Goal: Task Accomplishment & Management: Manage account settings

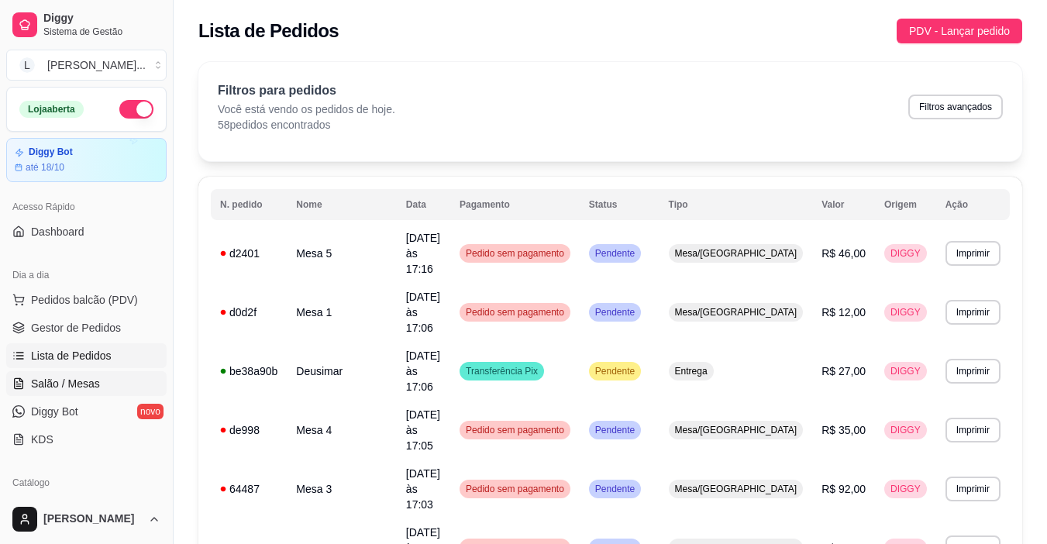
click at [73, 388] on span "Salão / Mesas" at bounding box center [65, 383] width 69 height 15
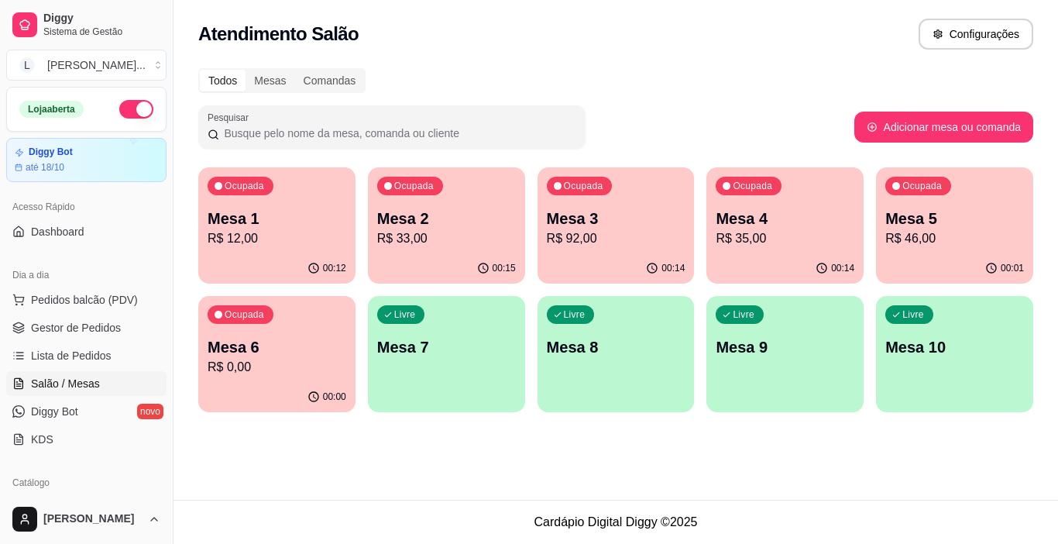
click at [404, 449] on div "Atendimento Salão Configurações Todos Mesas Comandas Pesquisar Adicionar mesa o…" at bounding box center [616, 250] width 885 height 500
click at [593, 232] on p "R$ 92,00" at bounding box center [616, 238] width 139 height 19
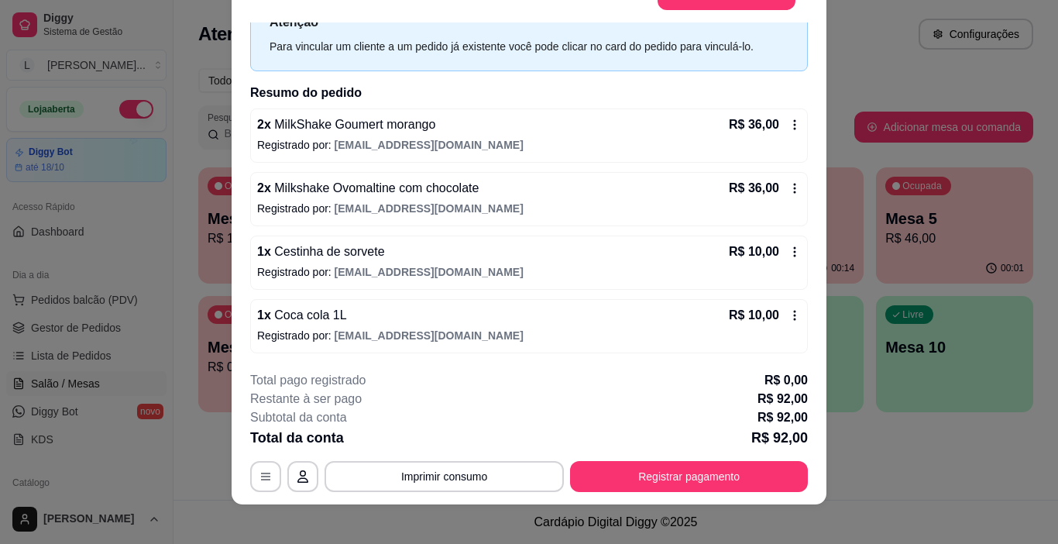
scroll to position [46, 0]
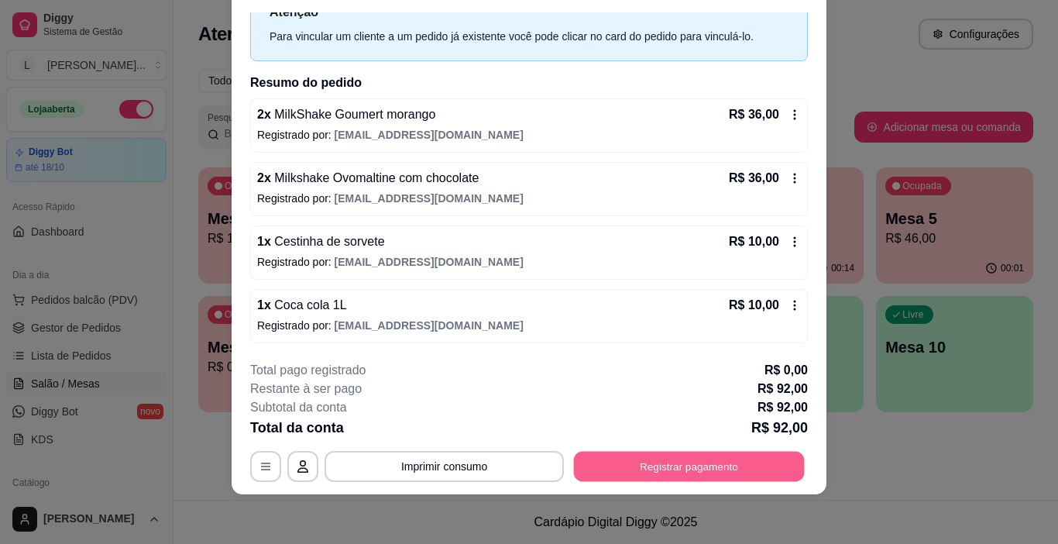
click at [703, 460] on button "Registrar pagamento" at bounding box center [689, 467] width 231 height 30
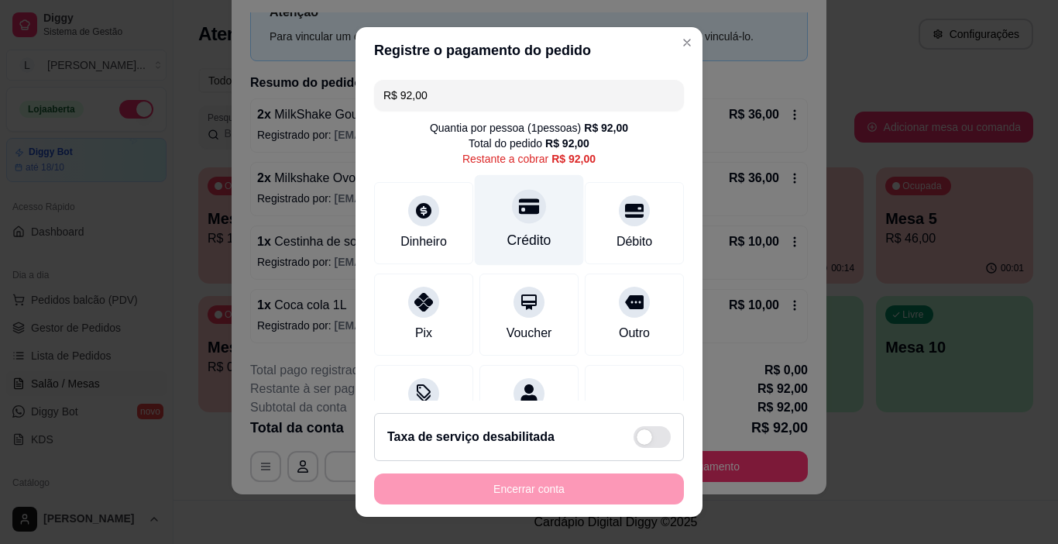
click at [549, 227] on div "Crédito" at bounding box center [529, 220] width 109 height 91
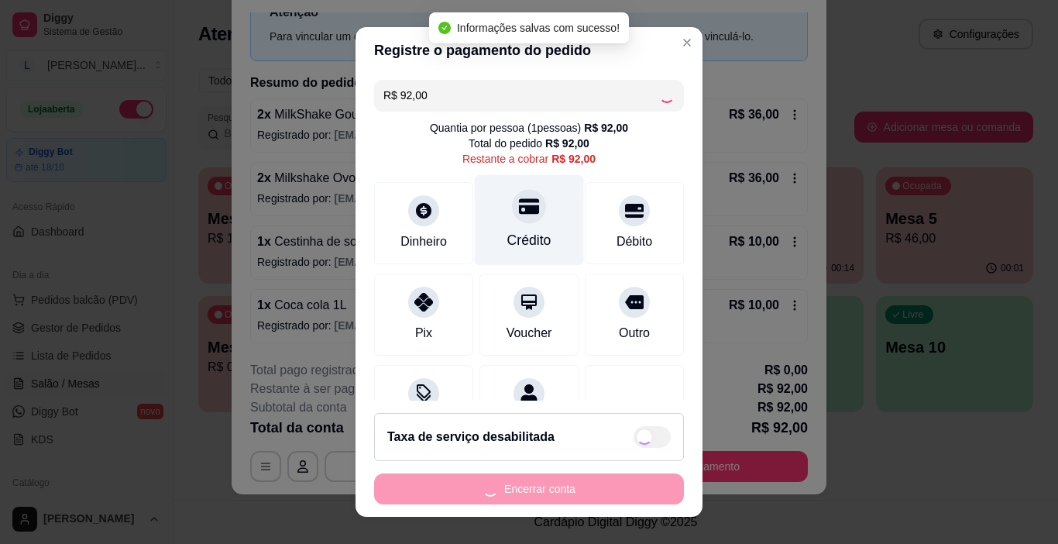
click at [538, 221] on div "Crédito" at bounding box center [529, 220] width 109 height 91
type input "R$ 0,00"
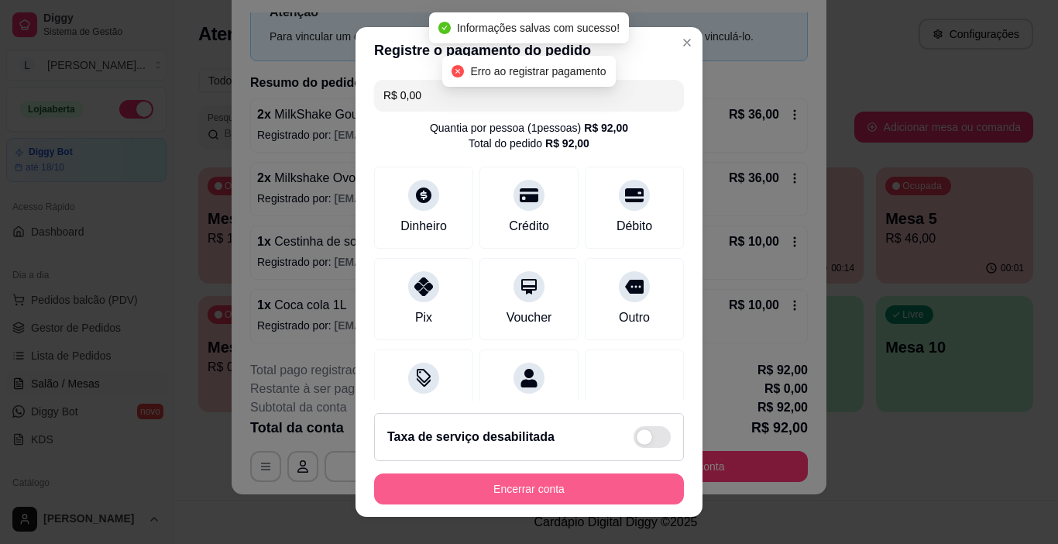
click at [515, 496] on button "Encerrar conta" at bounding box center [529, 488] width 310 height 31
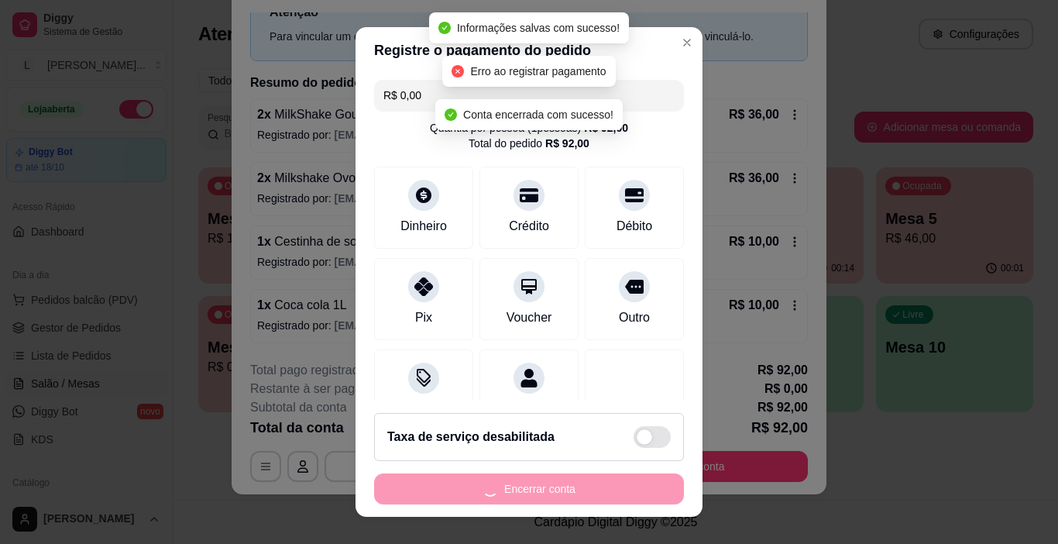
scroll to position [0, 0]
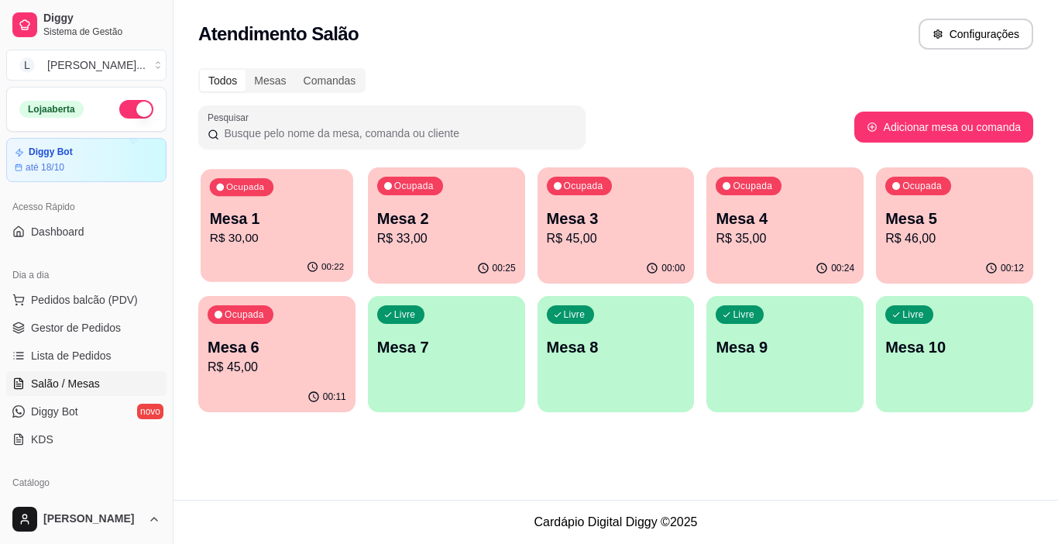
click at [256, 249] on div "Ocupada Mesa 1 R$ 30,00" at bounding box center [277, 211] width 153 height 84
click at [480, 214] on p "Mesa 2" at bounding box center [446, 219] width 139 height 22
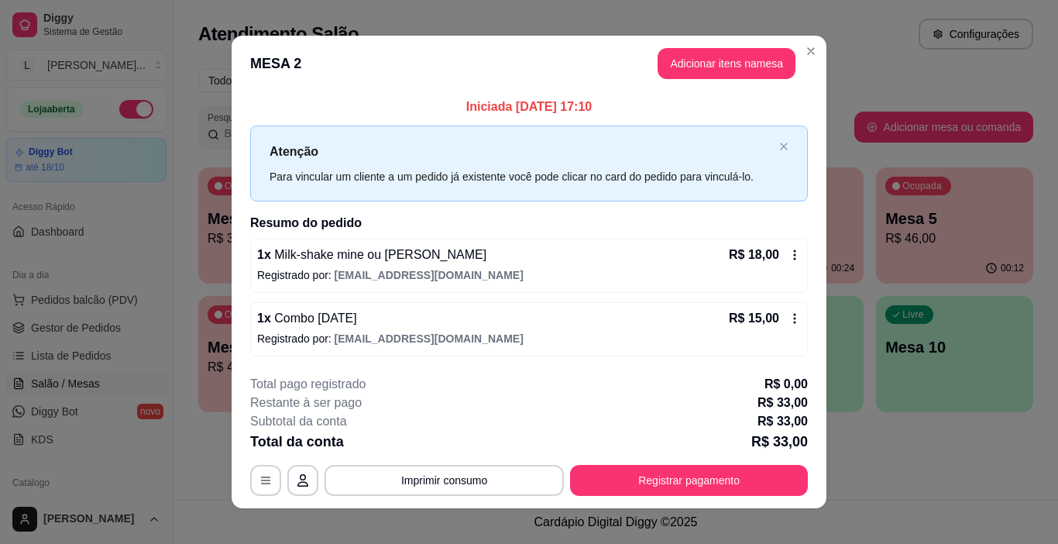
scroll to position [14, 0]
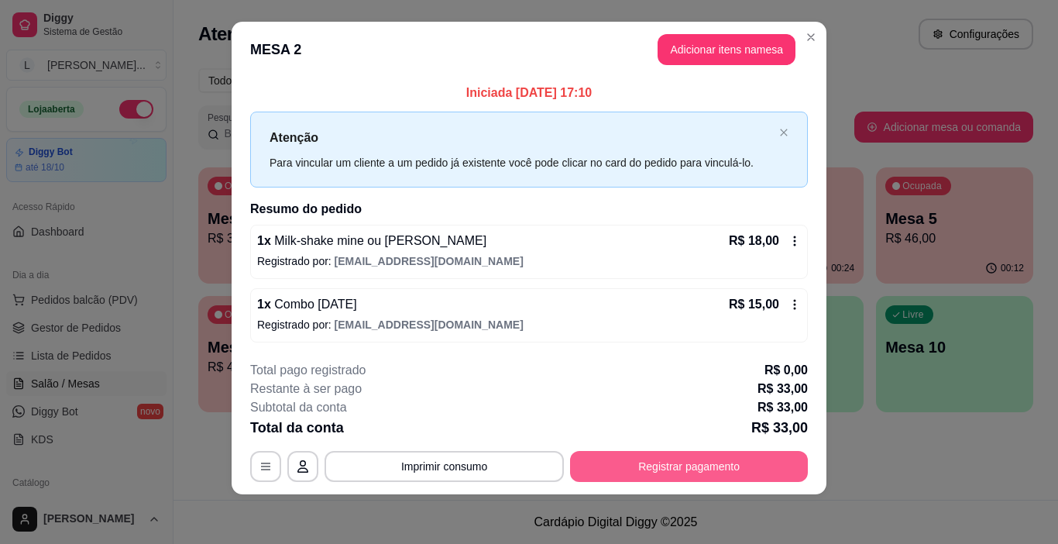
click at [685, 464] on button "Registrar pagamento" at bounding box center [689, 466] width 238 height 31
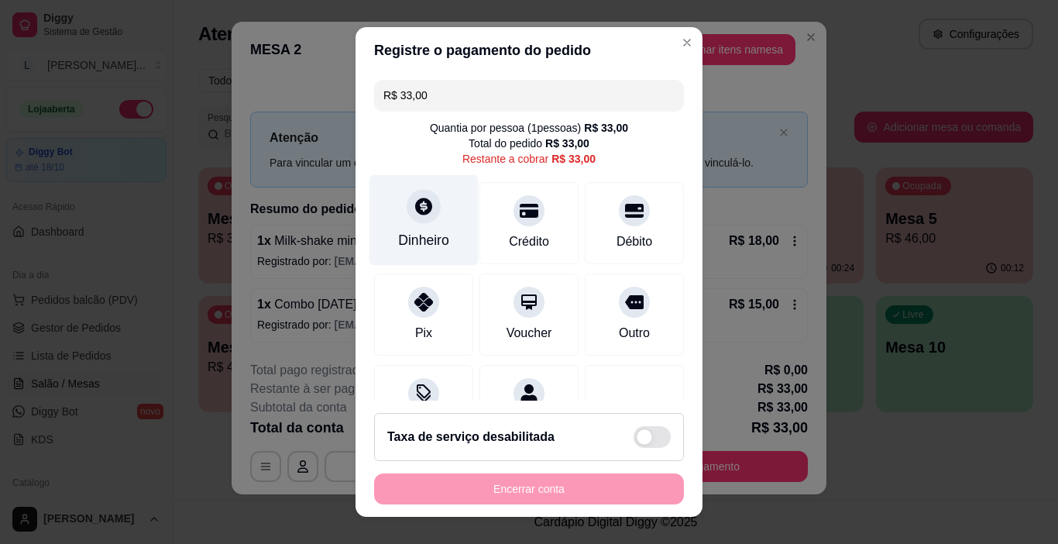
click at [403, 246] on div "Dinheiro" at bounding box center [423, 240] width 51 height 20
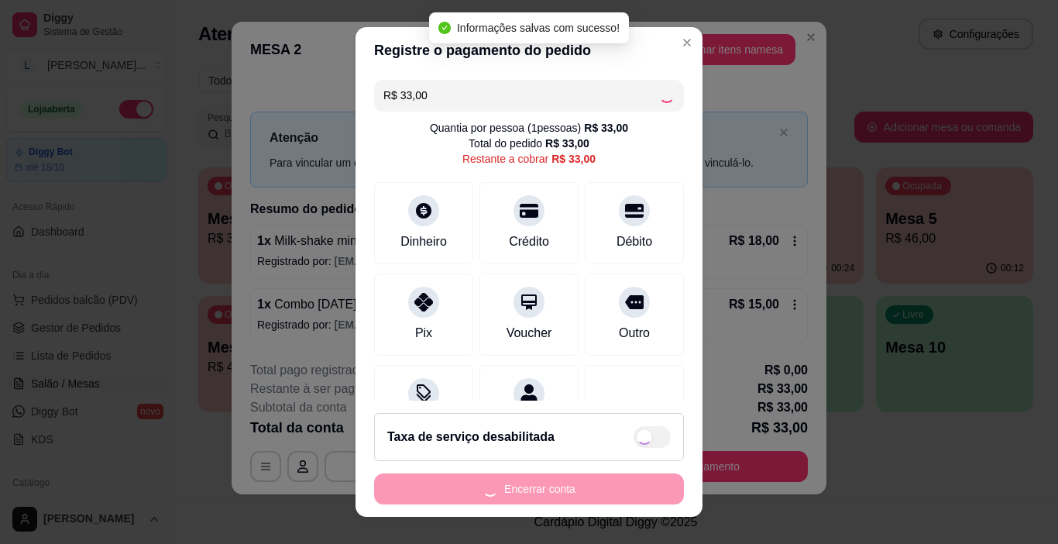
type input "R$ 0,00"
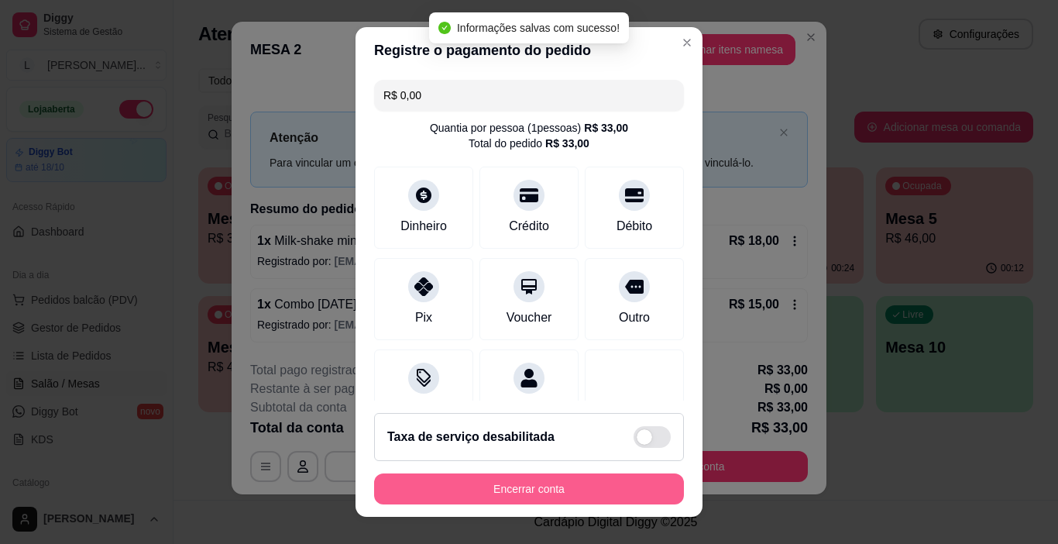
click at [543, 491] on button "Encerrar conta" at bounding box center [529, 488] width 310 height 31
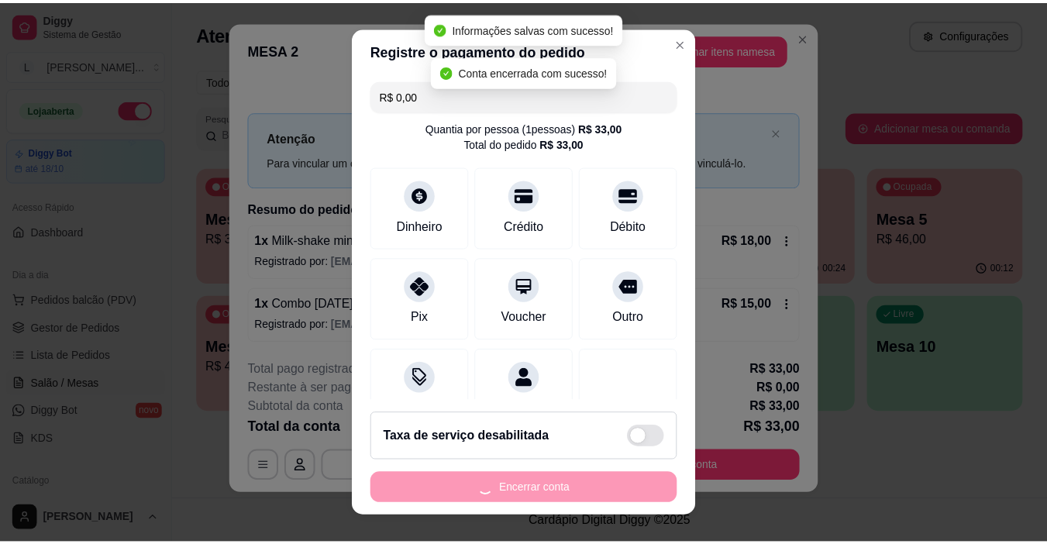
scroll to position [0, 0]
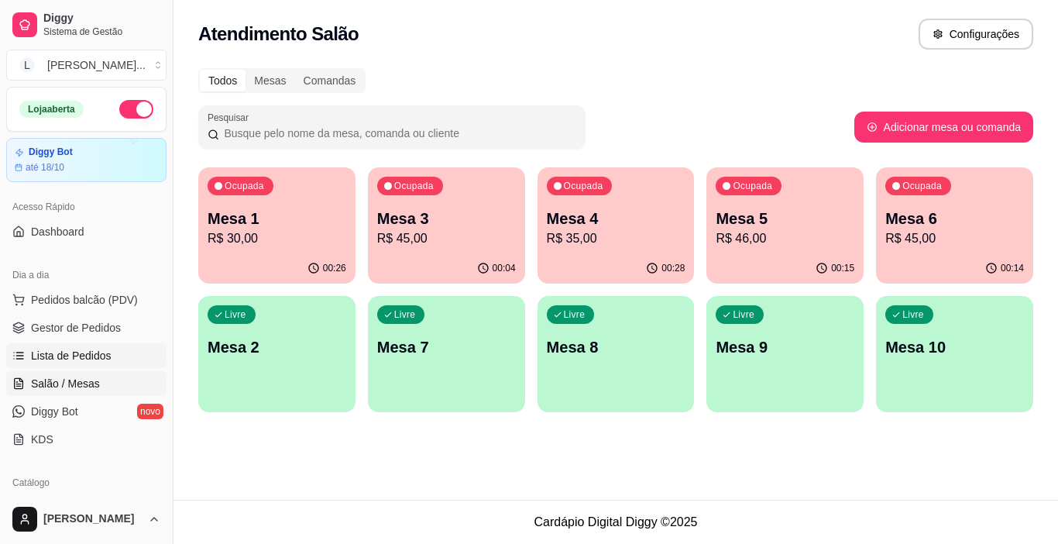
click at [104, 359] on span "Lista de Pedidos" at bounding box center [71, 355] width 81 height 15
click at [934, 227] on p "Mesa 6" at bounding box center [955, 219] width 139 height 22
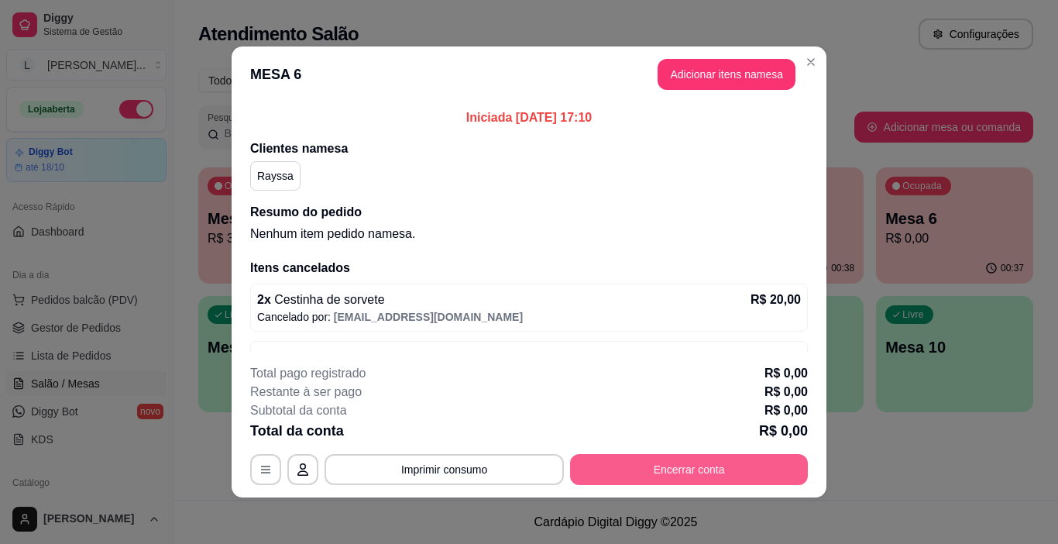
click at [690, 466] on button "Encerrar conta" at bounding box center [689, 469] width 238 height 31
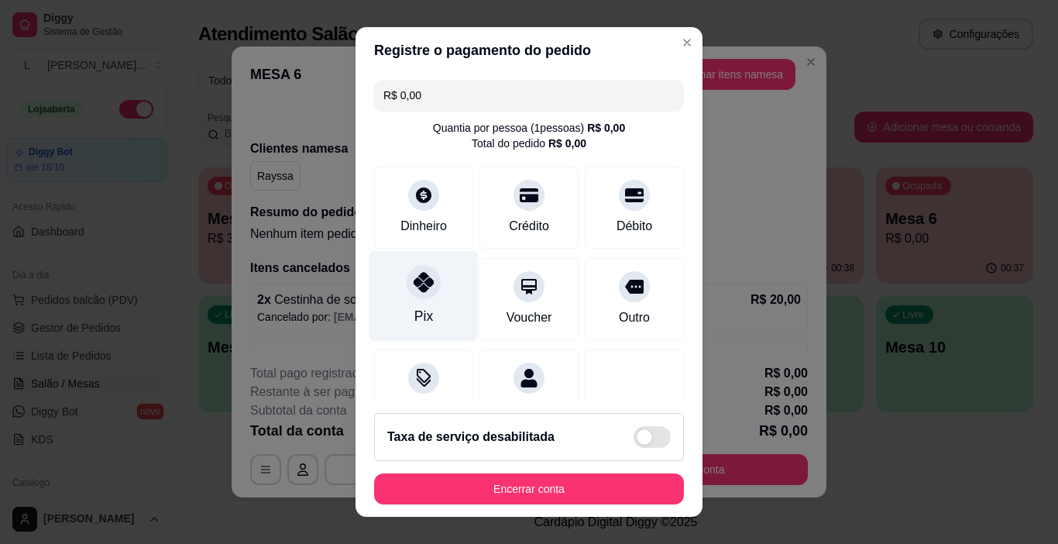
scroll to position [56, 0]
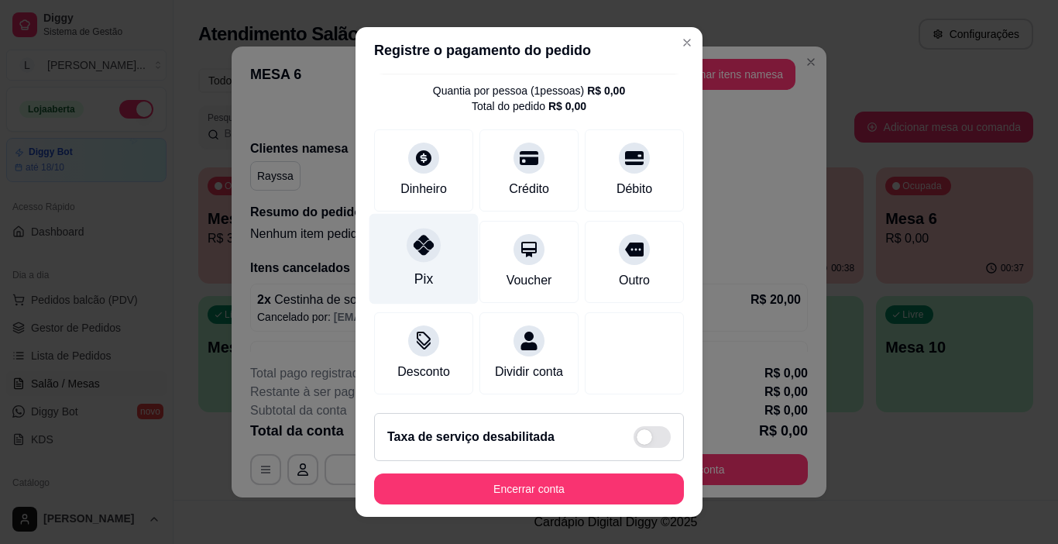
click at [415, 246] on div "Pix" at bounding box center [424, 259] width 109 height 91
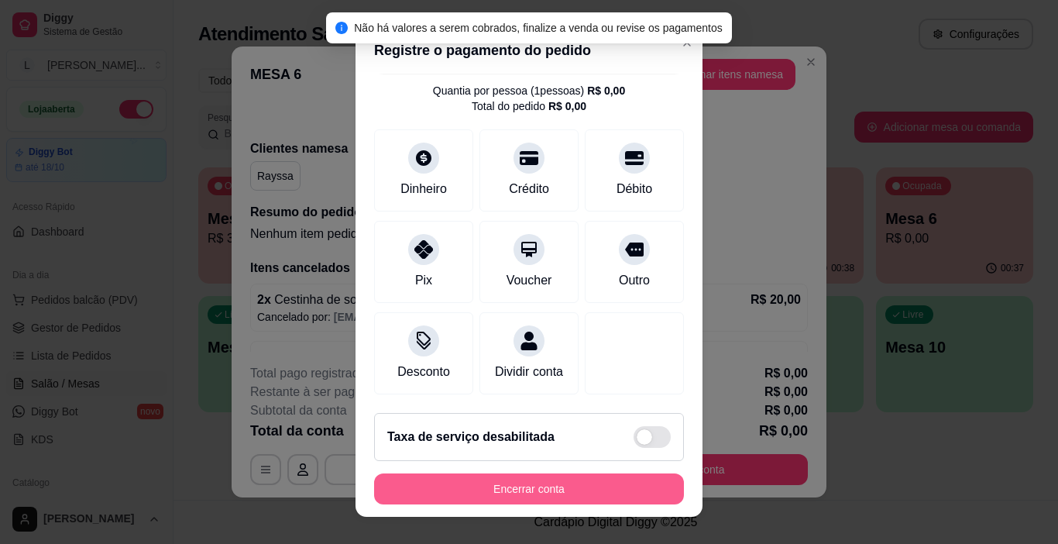
click at [514, 492] on button "Encerrar conta" at bounding box center [529, 488] width 310 height 31
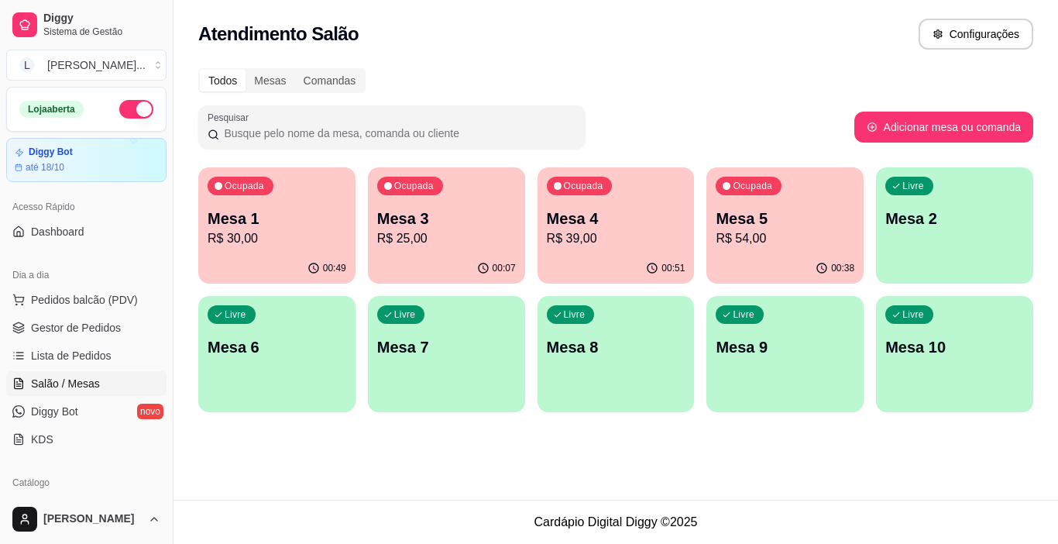
click at [270, 260] on div "00:49" at bounding box center [276, 268] width 157 height 30
click at [270, 242] on p "R$ 30,00" at bounding box center [277, 238] width 139 height 19
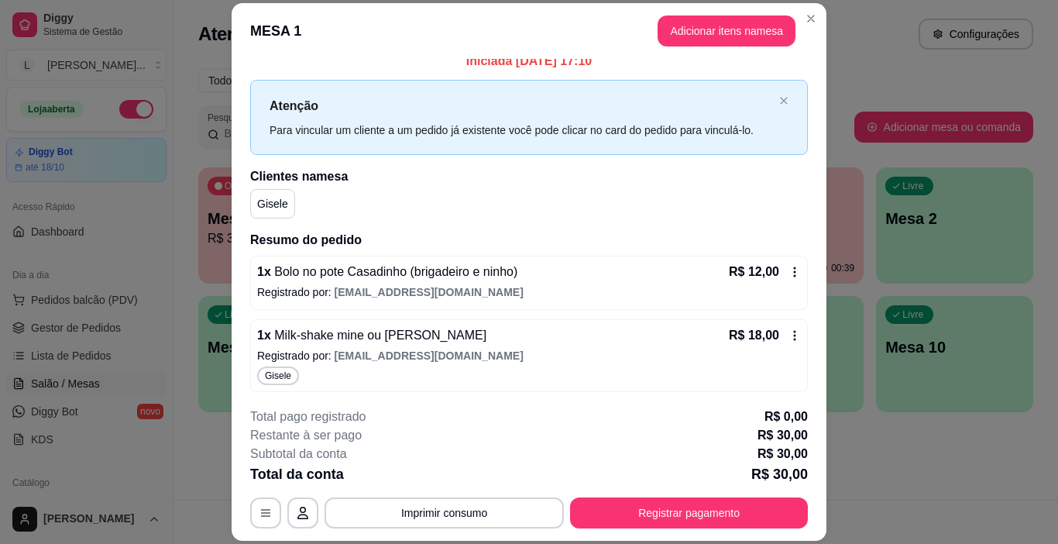
scroll to position [15, 0]
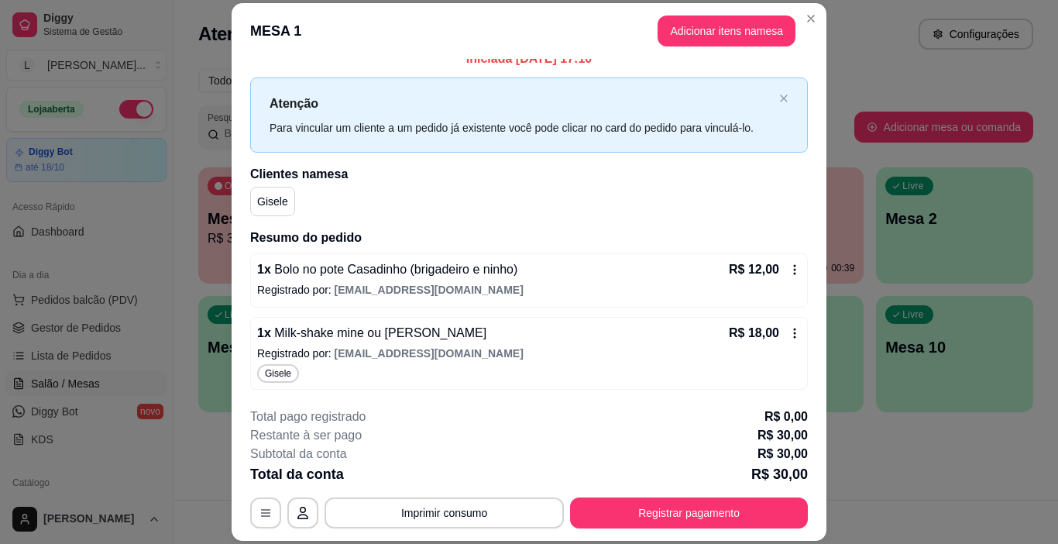
click at [683, 518] on button "Registrar pagamento" at bounding box center [689, 512] width 238 height 31
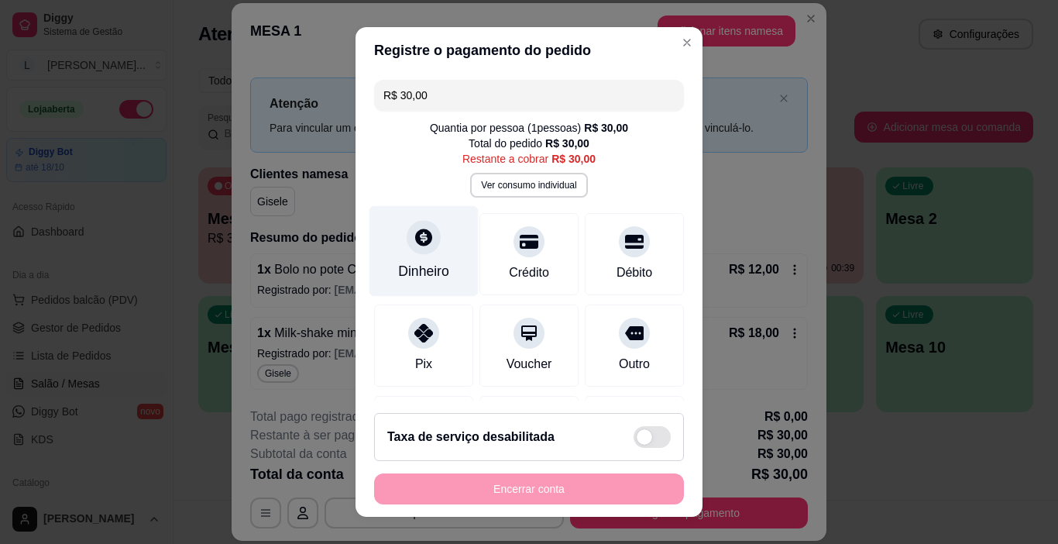
click at [424, 282] on div "Dinheiro" at bounding box center [424, 251] width 109 height 91
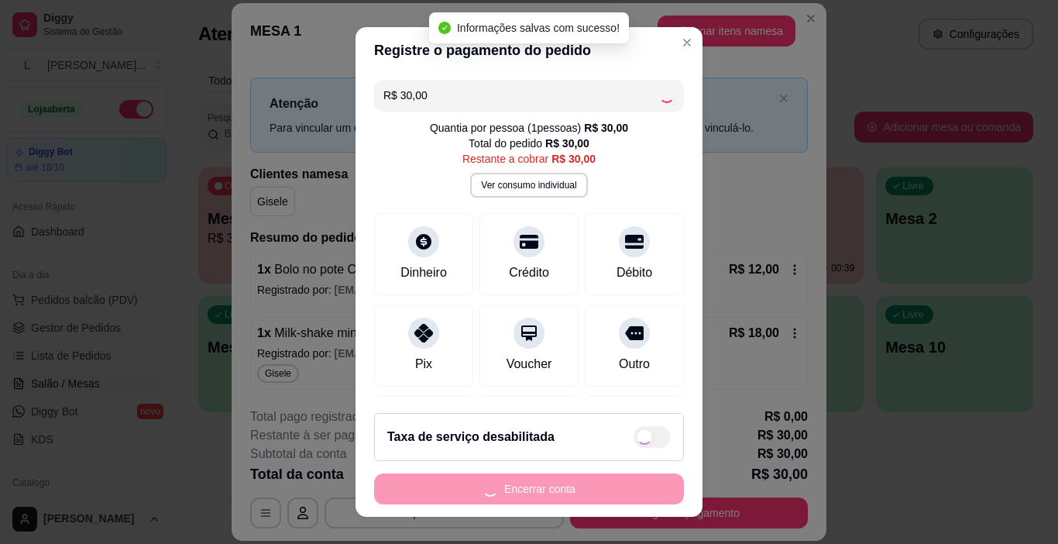
type input "R$ 0,00"
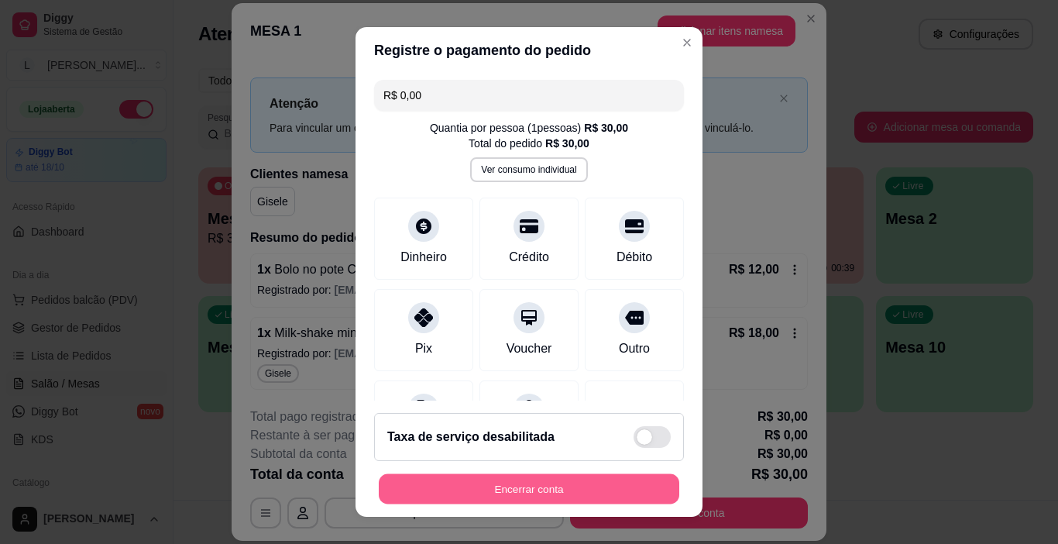
click at [562, 487] on button "Encerrar conta" at bounding box center [529, 489] width 301 height 30
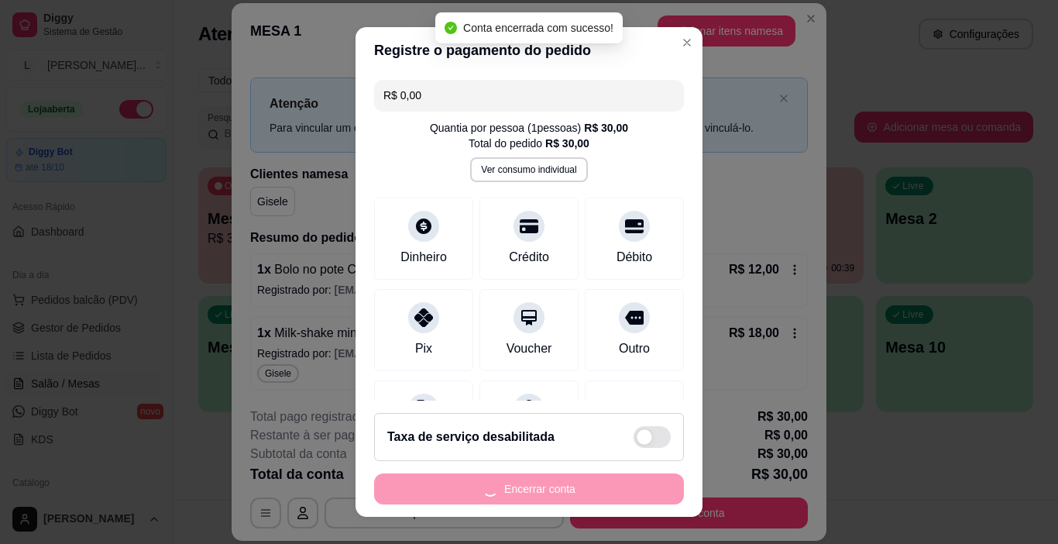
scroll to position [0, 0]
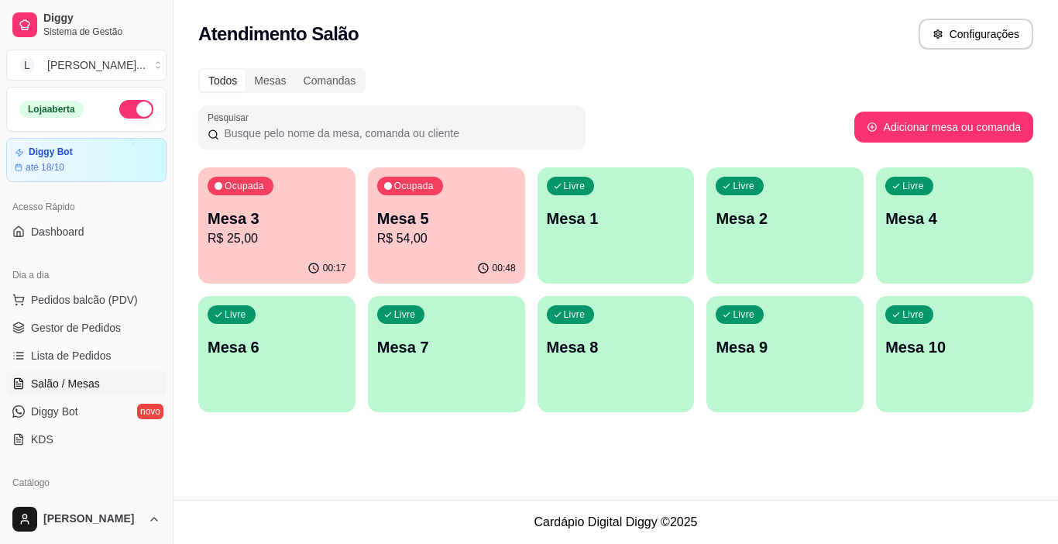
click at [290, 253] on div "00:17" at bounding box center [276, 268] width 157 height 30
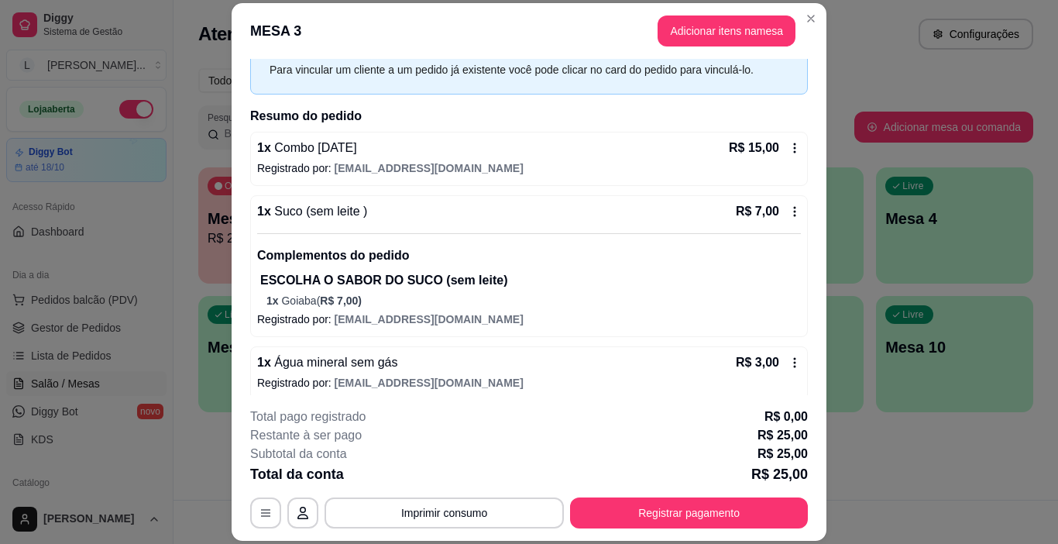
scroll to position [84, 0]
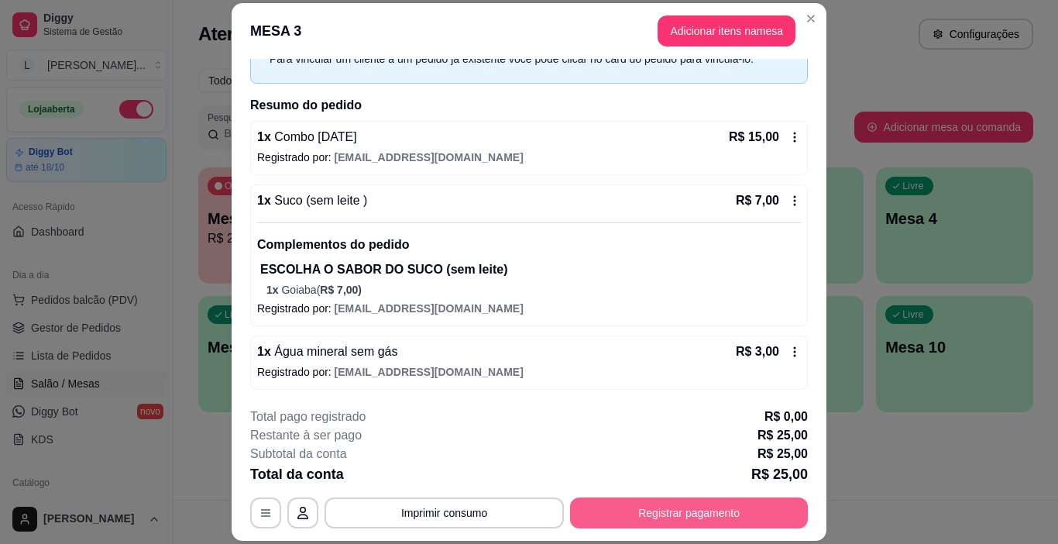
click at [634, 515] on button "Registrar pagamento" at bounding box center [689, 512] width 238 height 31
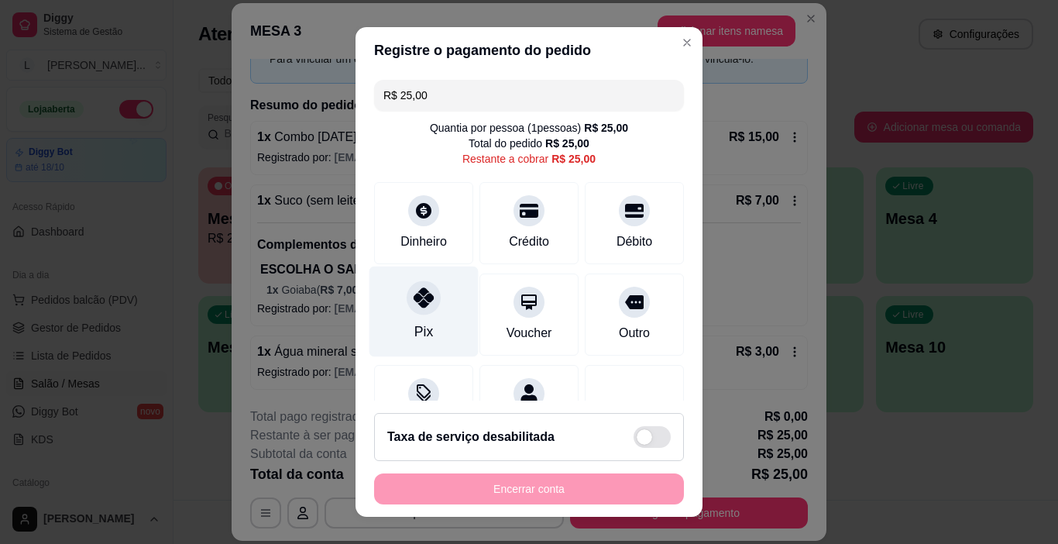
click at [418, 317] on div "Pix" at bounding box center [424, 312] width 109 height 91
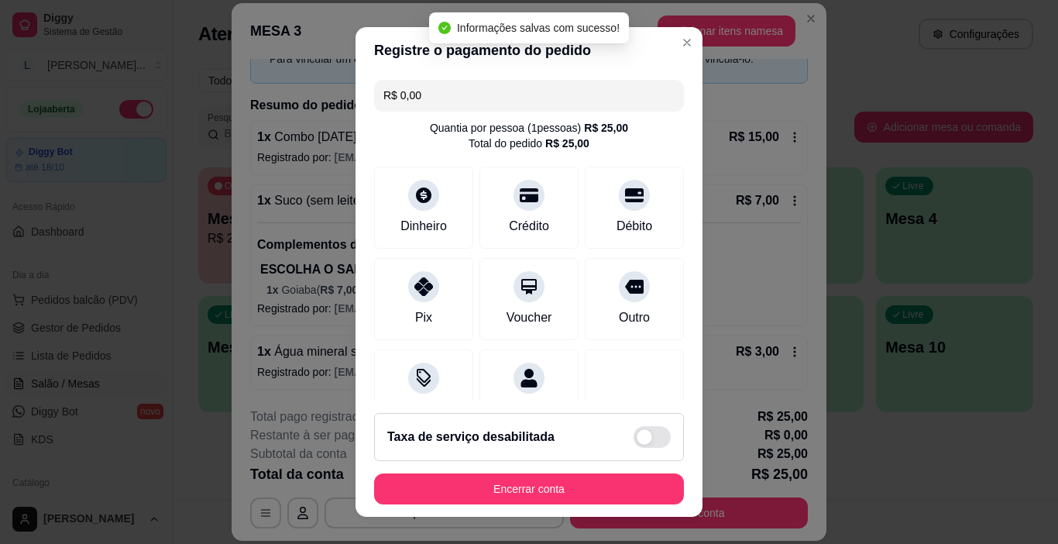
type input "R$ 0,00"
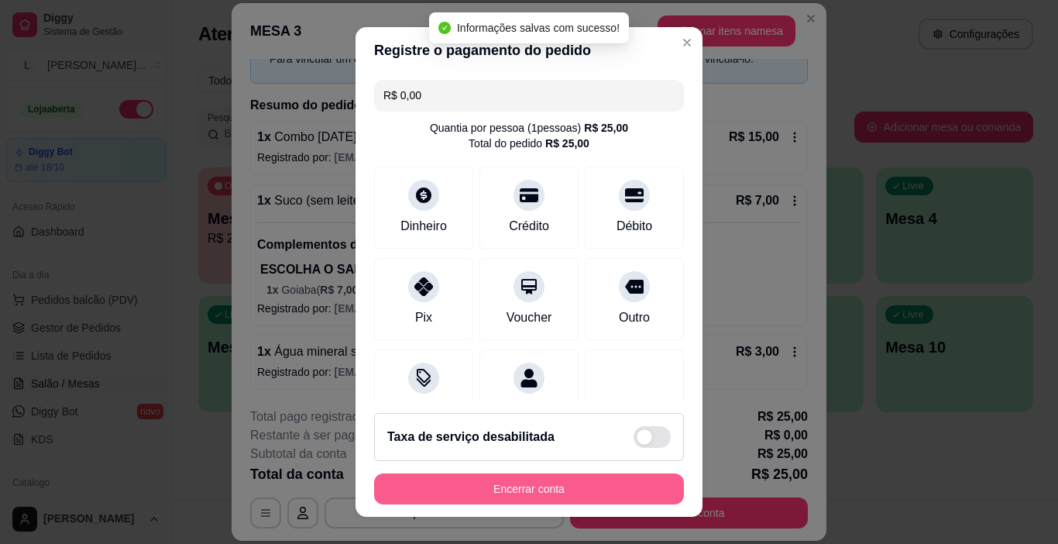
click at [514, 485] on button "Encerrar conta" at bounding box center [529, 488] width 310 height 31
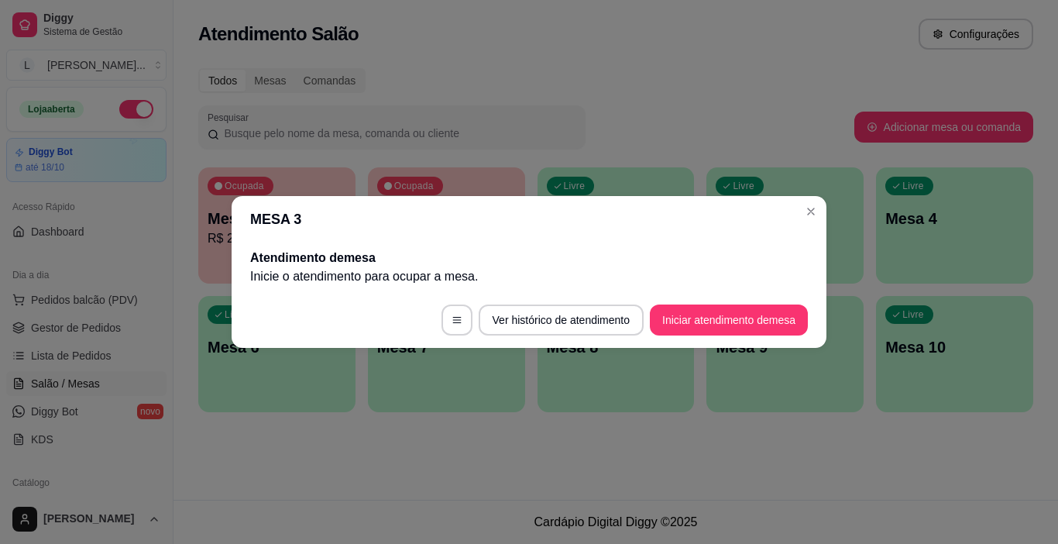
scroll to position [0, 0]
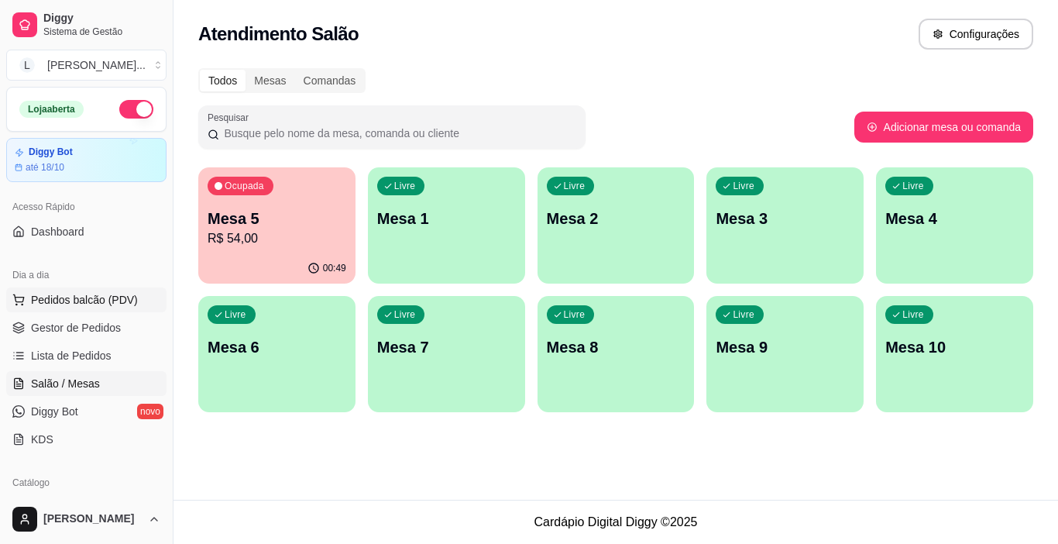
click at [115, 299] on span "Pedidos balcão (PDV)" at bounding box center [84, 299] width 107 height 15
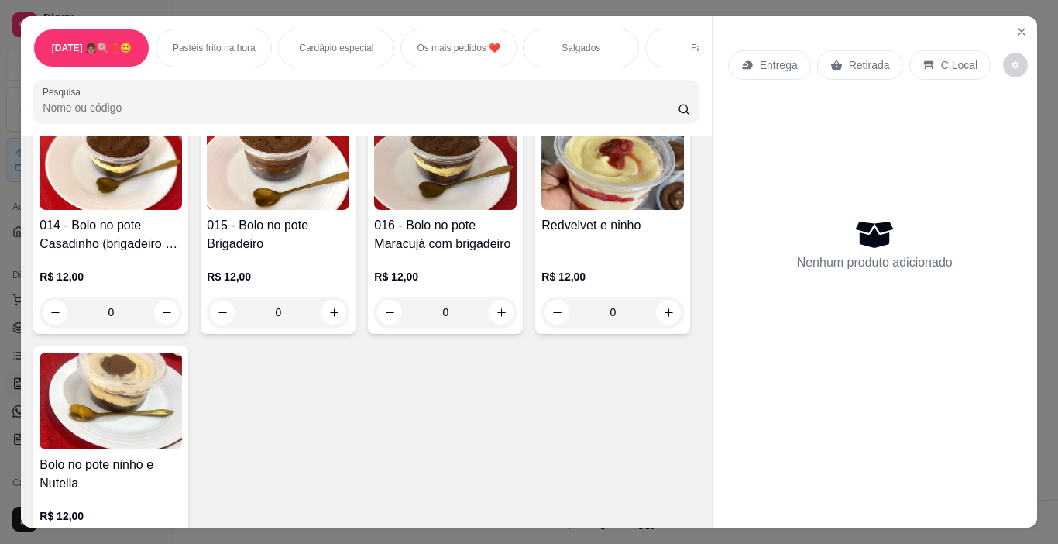
scroll to position [3719, 0]
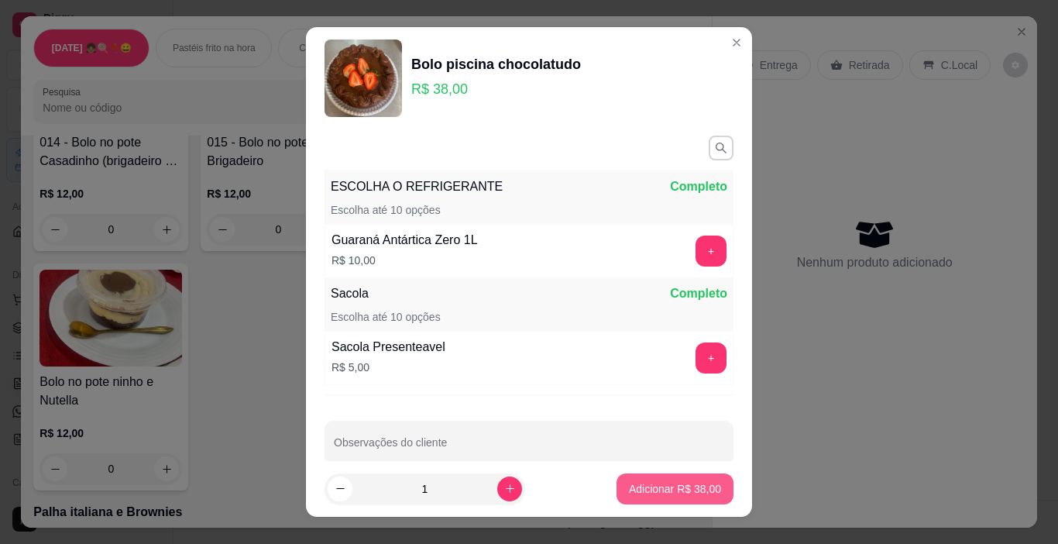
click at [645, 487] on p "Adicionar R$ 38,00" at bounding box center [675, 488] width 92 height 15
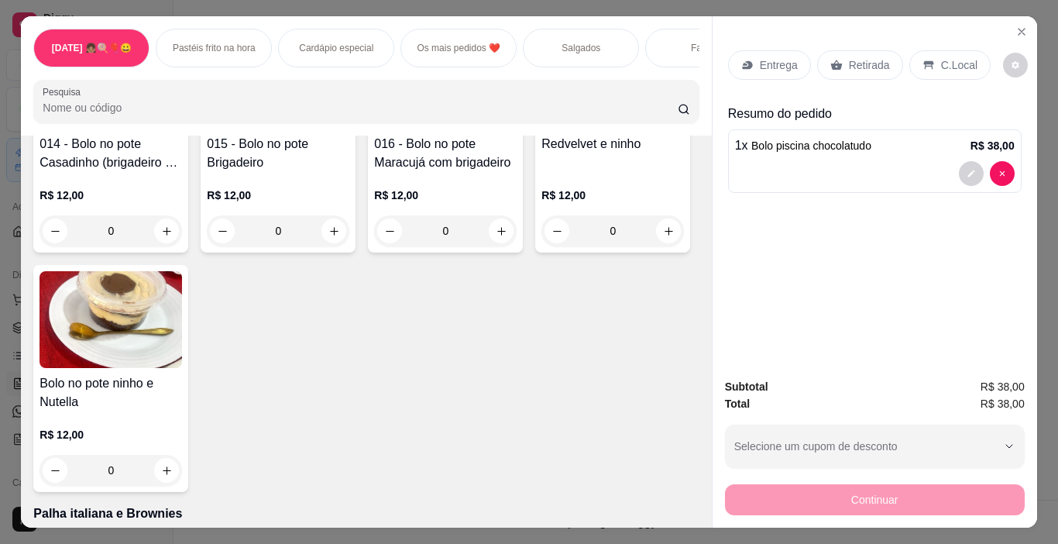
type input "1"
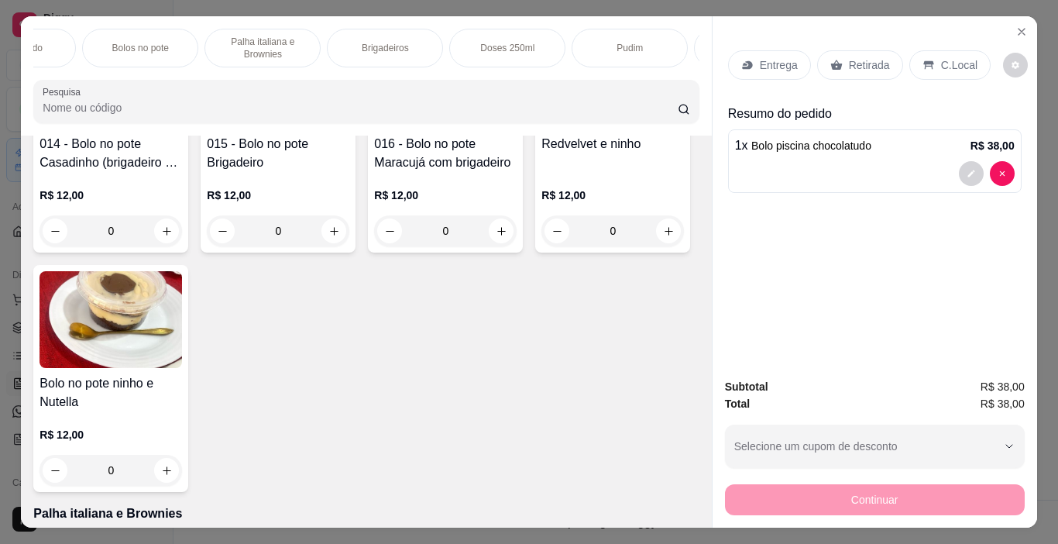
scroll to position [0, 1065]
click at [268, 46] on p "Brigadeiros" at bounding box center [251, 48] width 47 height 12
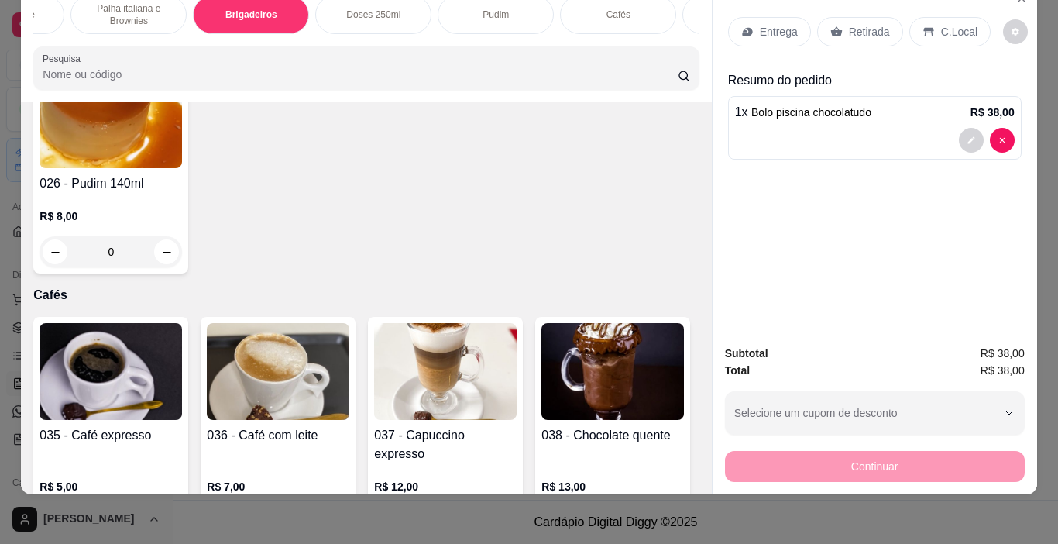
scroll to position [5194, 0]
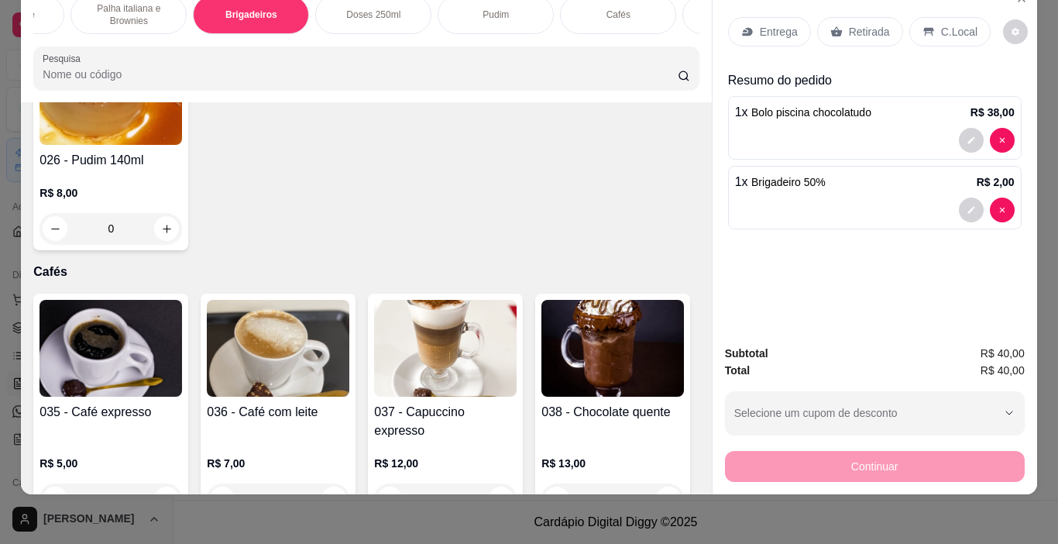
type input "1"
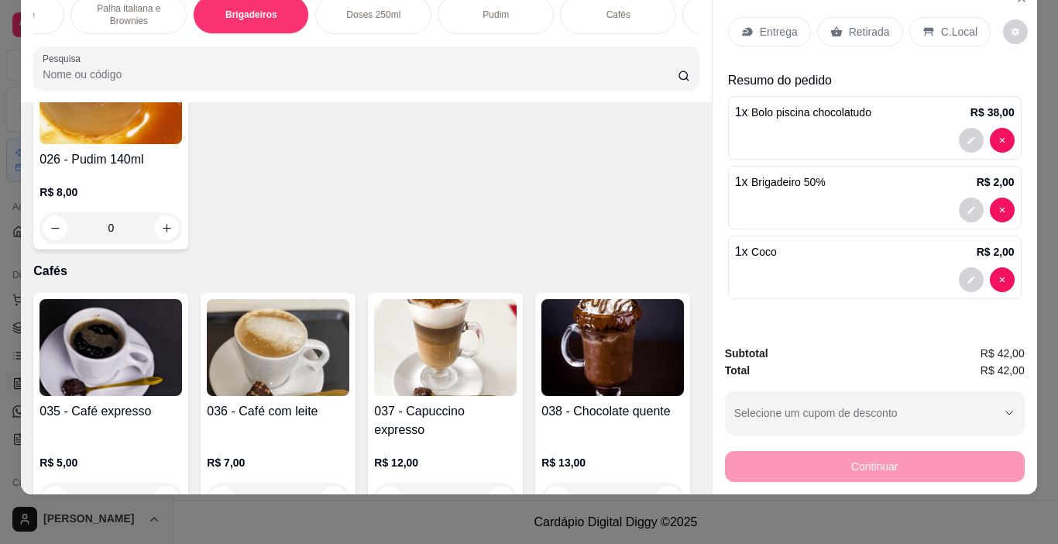
click at [849, 24] on p "Retirada" at bounding box center [869, 31] width 41 height 15
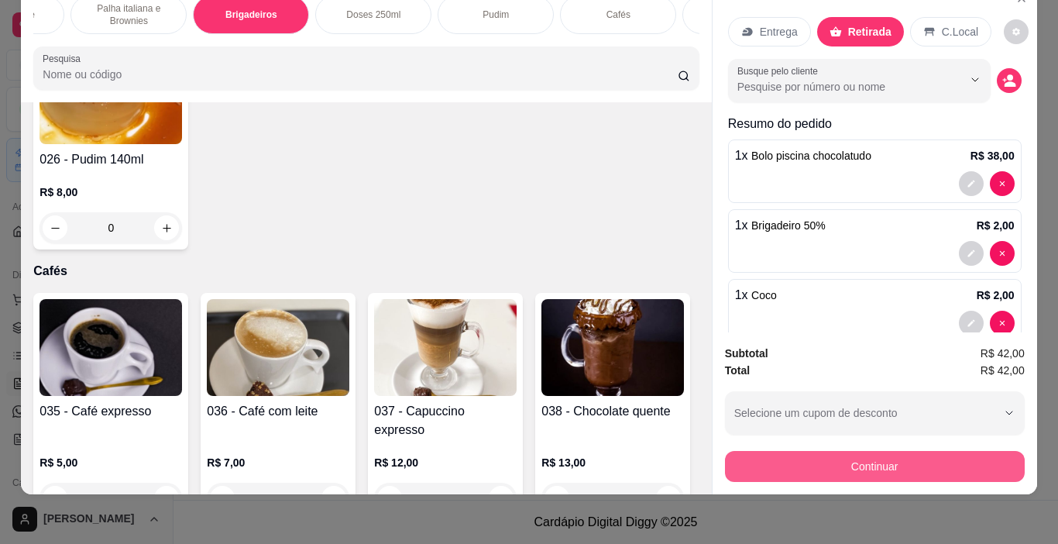
click at [913, 456] on button "Continuar" at bounding box center [875, 466] width 300 height 31
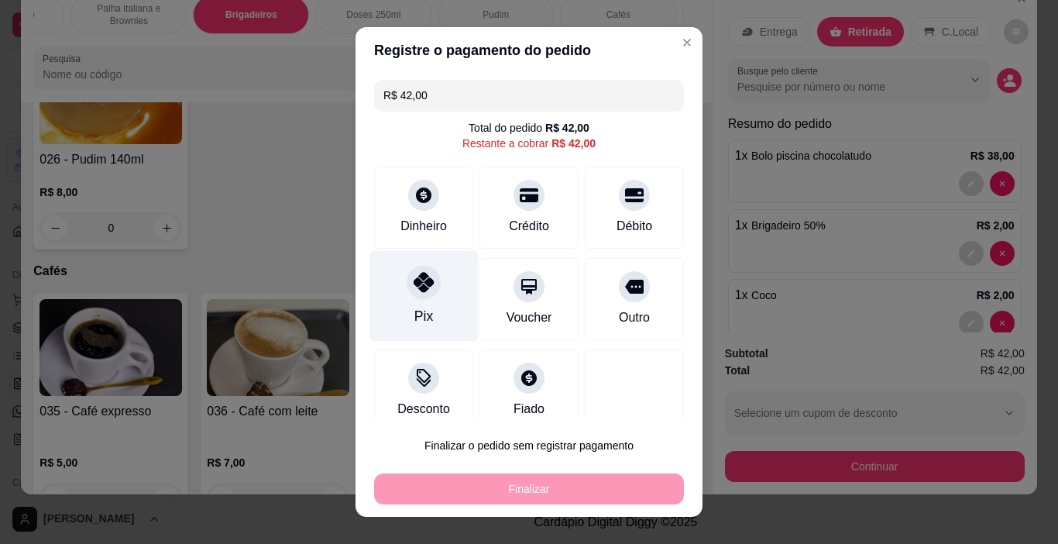
click at [409, 297] on div at bounding box center [424, 283] width 34 height 34
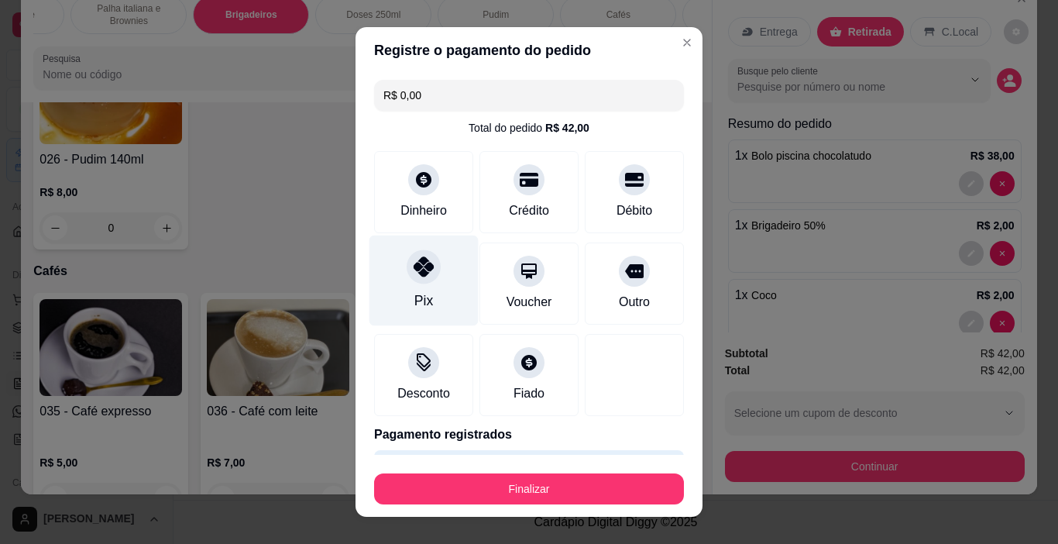
type input "R$ 0,00"
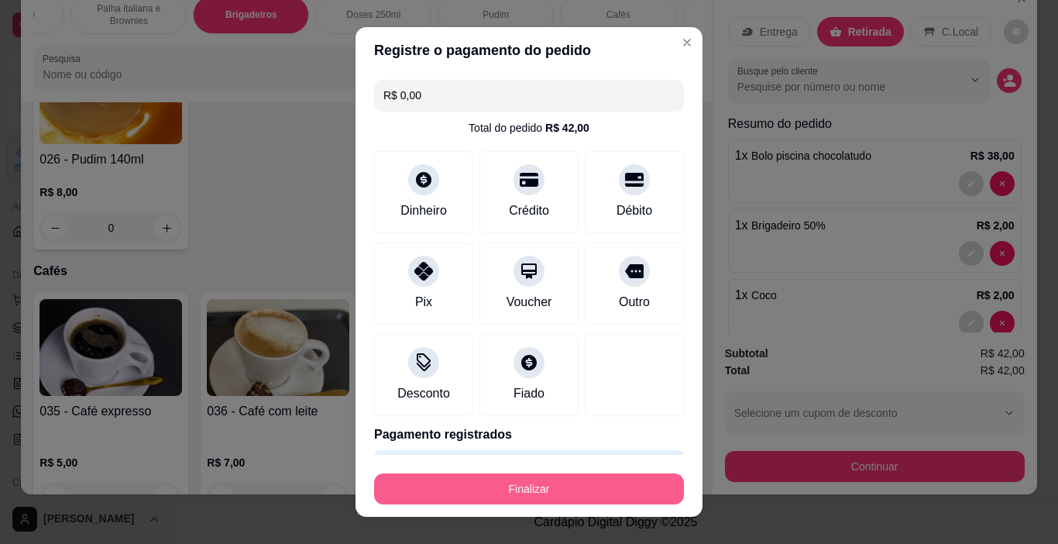
click at [497, 485] on button "Finalizar" at bounding box center [529, 488] width 310 height 31
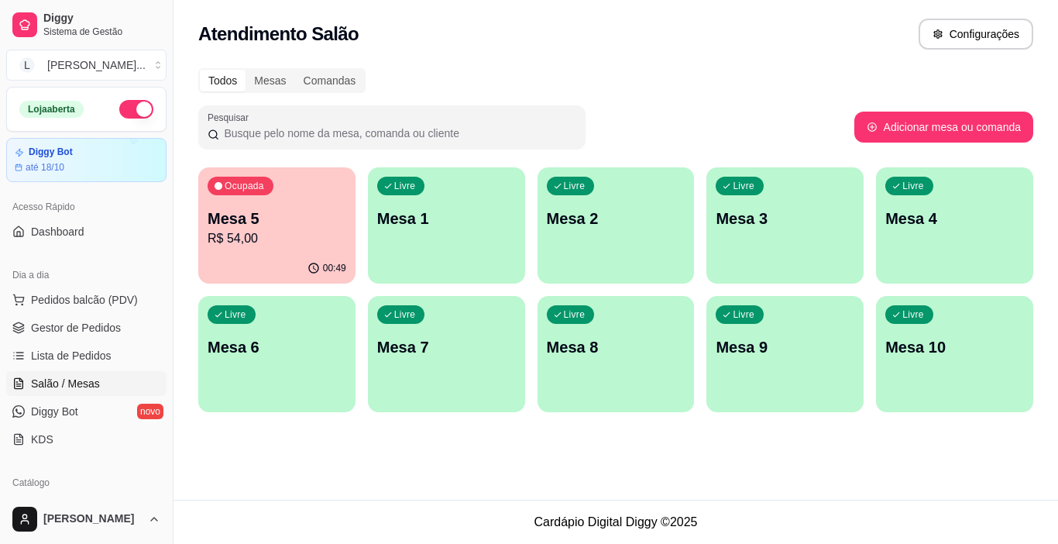
click at [281, 224] on p "Mesa 5" at bounding box center [277, 219] width 139 height 22
click at [246, 225] on p "Mesa 5" at bounding box center [277, 219] width 139 height 22
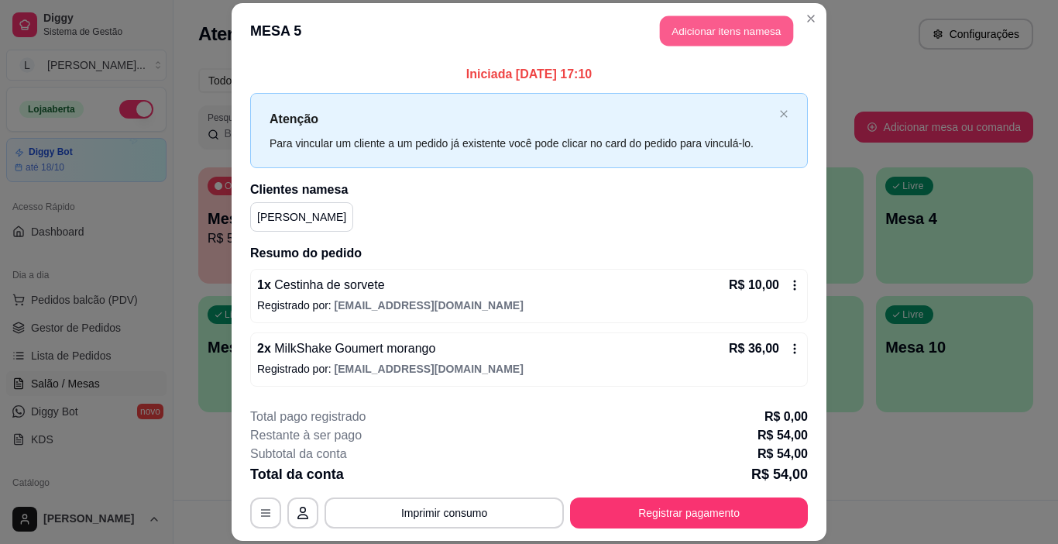
click at [739, 33] on button "Adicionar itens na mesa" at bounding box center [726, 30] width 133 height 30
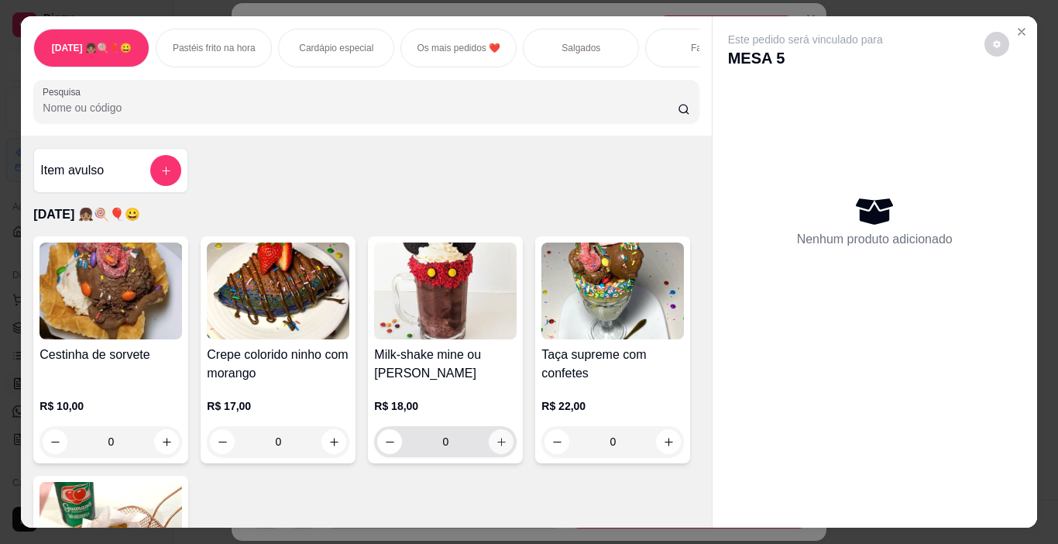
click at [492, 454] on button "increase-product-quantity" at bounding box center [501, 441] width 25 height 25
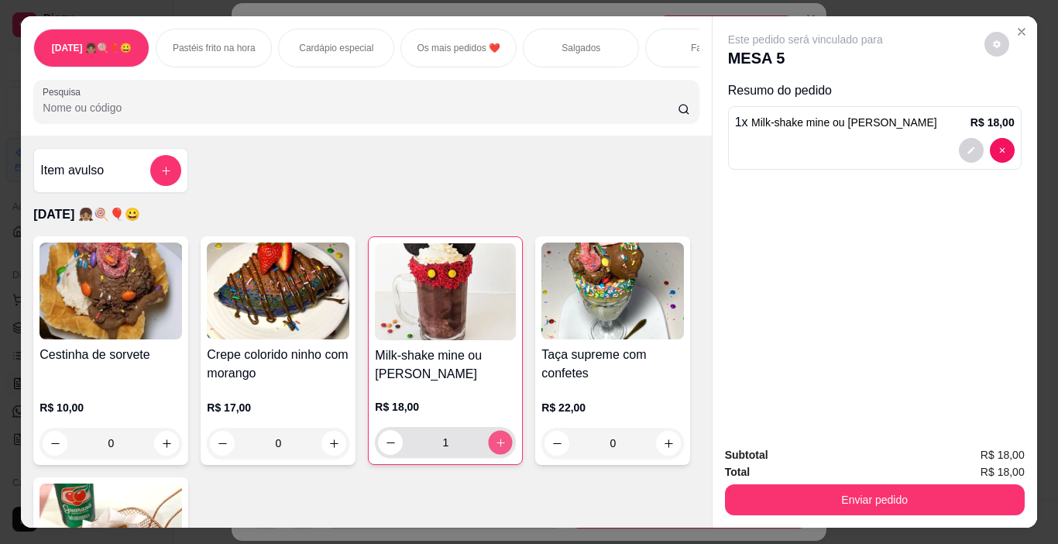
click at [495, 449] on icon "increase-product-quantity" at bounding box center [501, 443] width 12 height 12
type input "2"
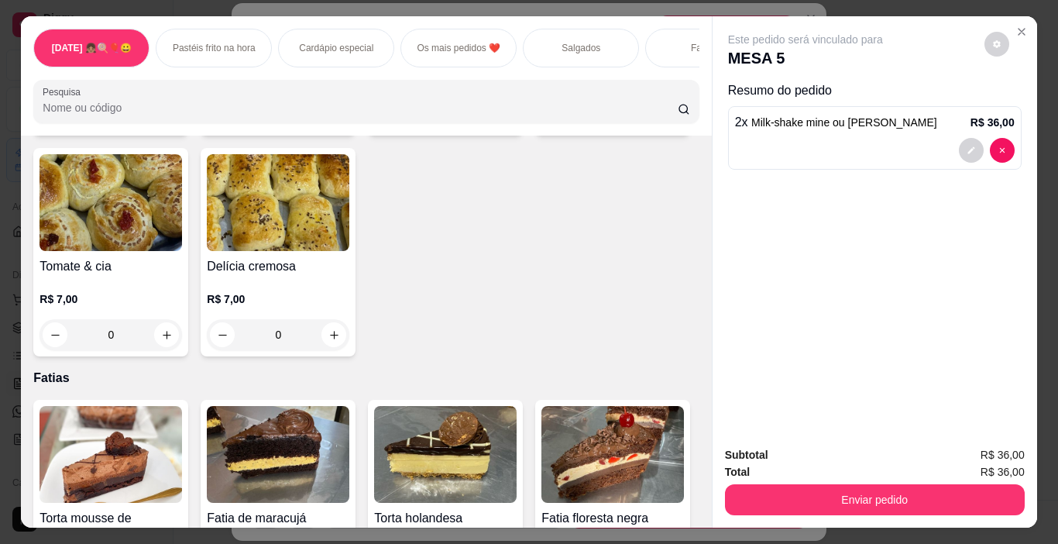
click at [107, 42] on p "Dia das crianças 👧🏽🍭🎈😀" at bounding box center [92, 48] width 80 height 12
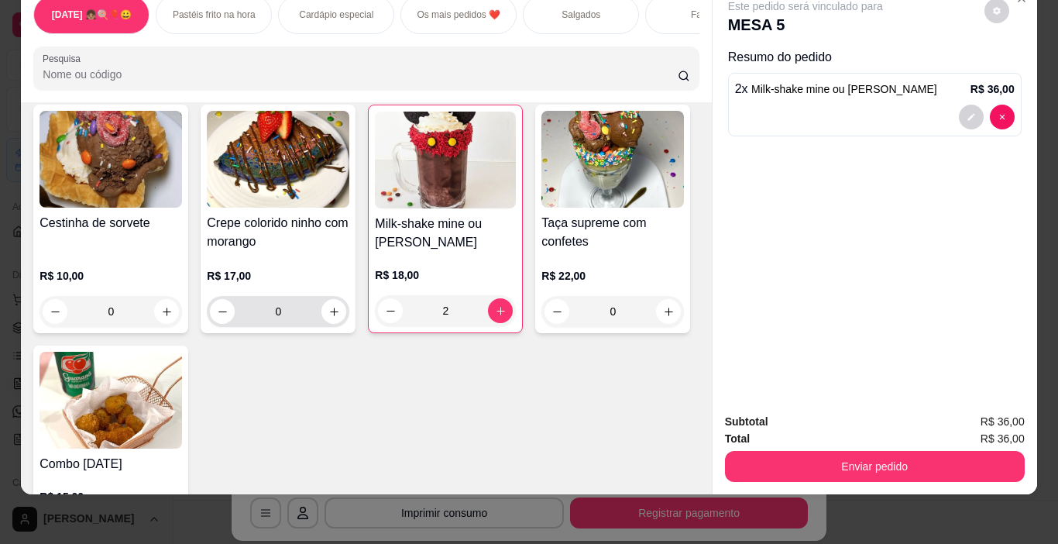
scroll to position [225, 0]
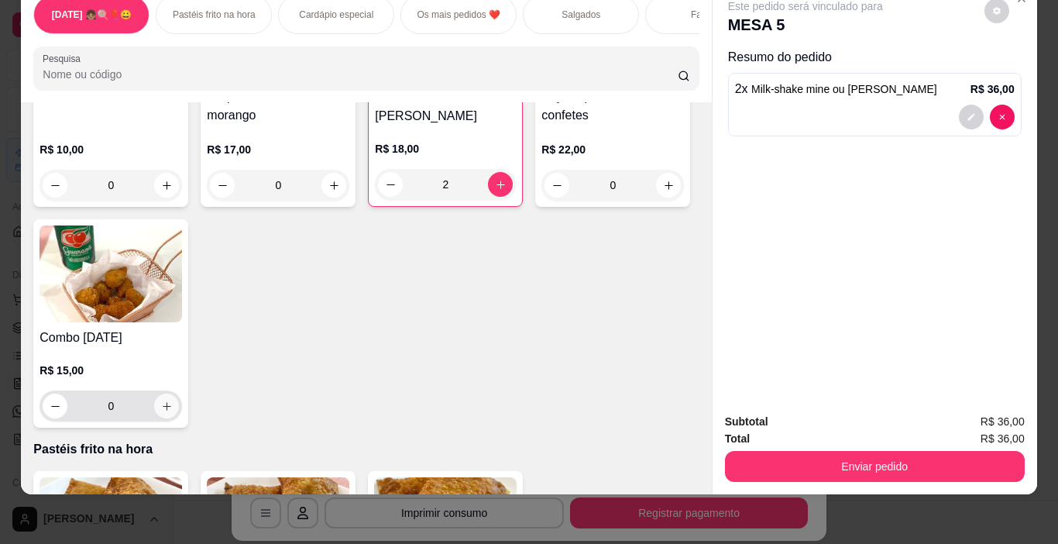
click at [173, 412] on icon "increase-product-quantity" at bounding box center [167, 407] width 12 height 12
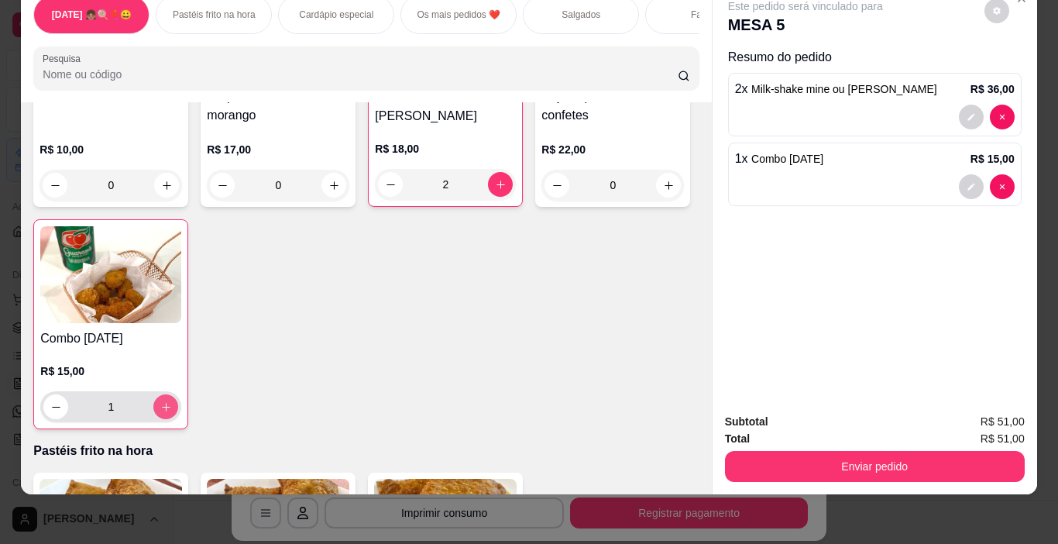
type input "1"
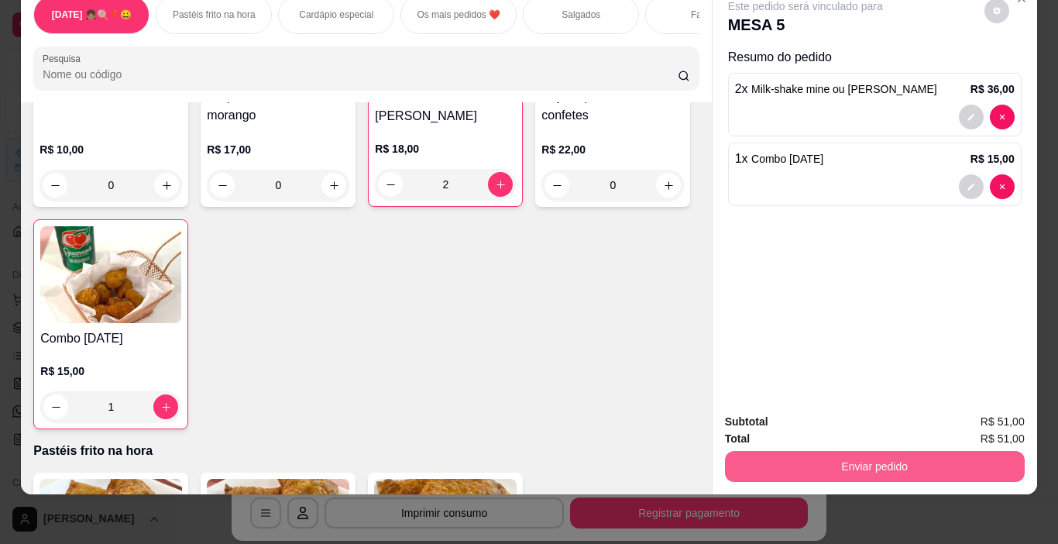
click at [922, 456] on button "Enviar pedido" at bounding box center [875, 466] width 300 height 31
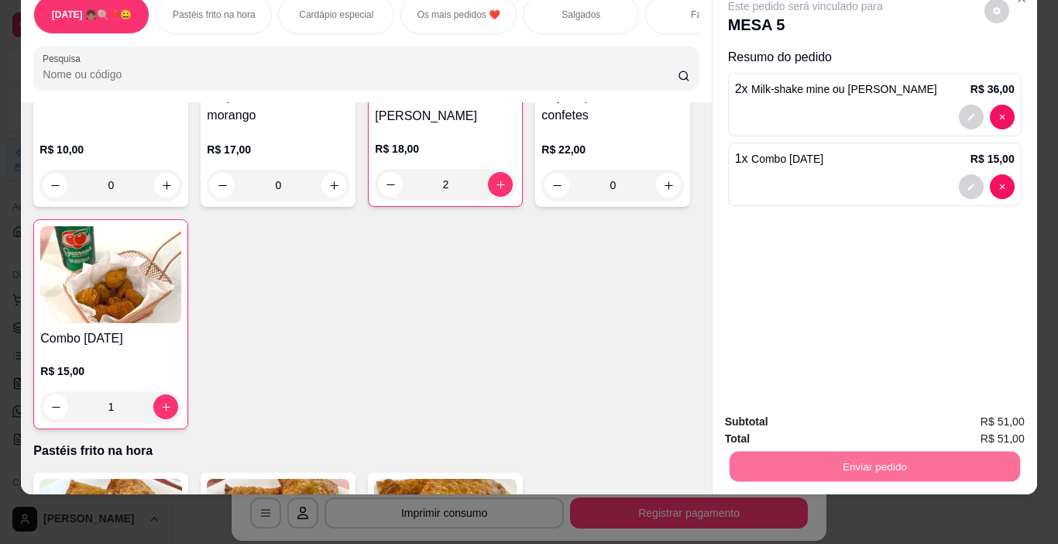
click at [994, 414] on button "Enviar pedido" at bounding box center [985, 416] width 88 height 29
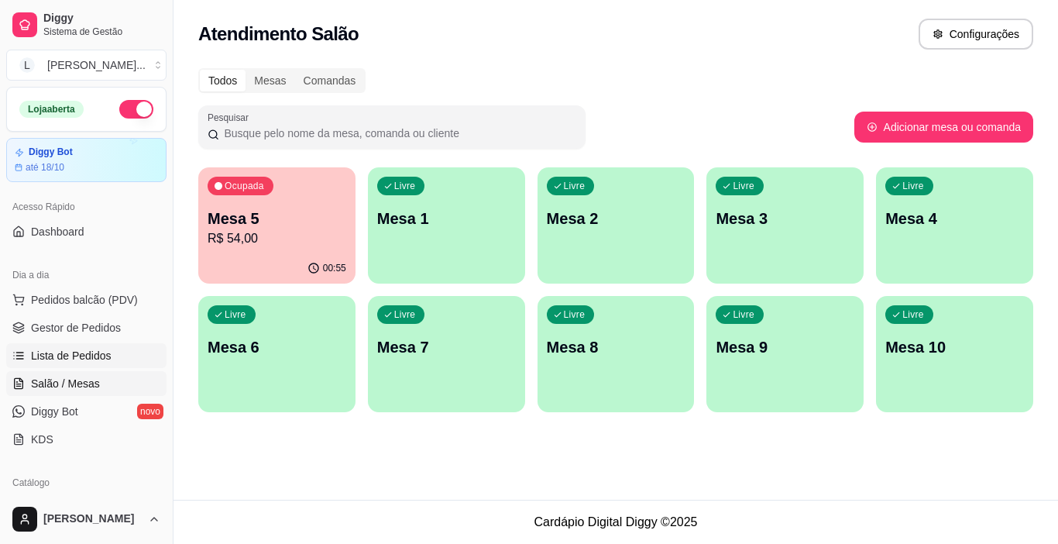
click at [83, 353] on span "Lista de Pedidos" at bounding box center [71, 355] width 81 height 15
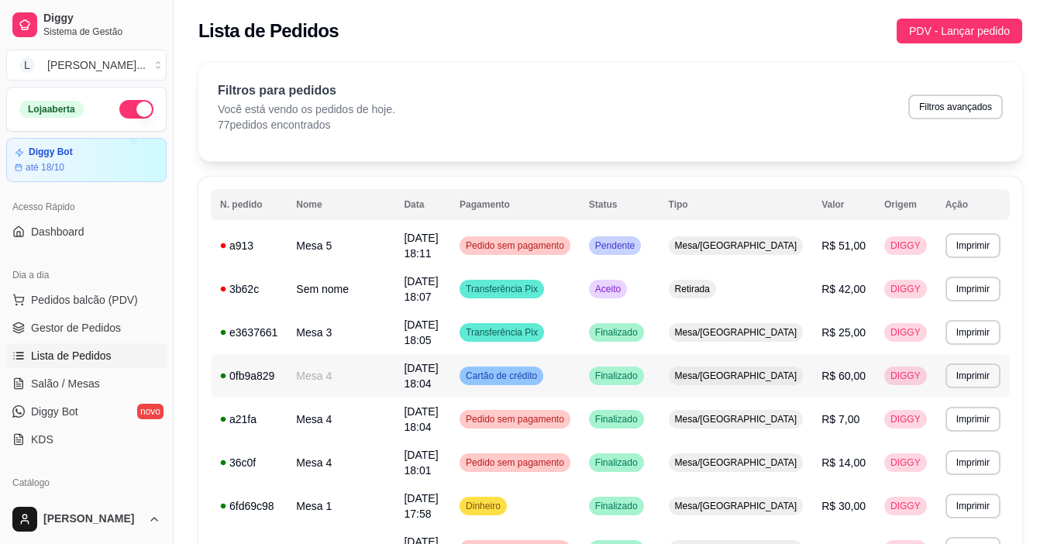
click at [580, 374] on td "Cartão de crédito" at bounding box center [514, 375] width 129 height 43
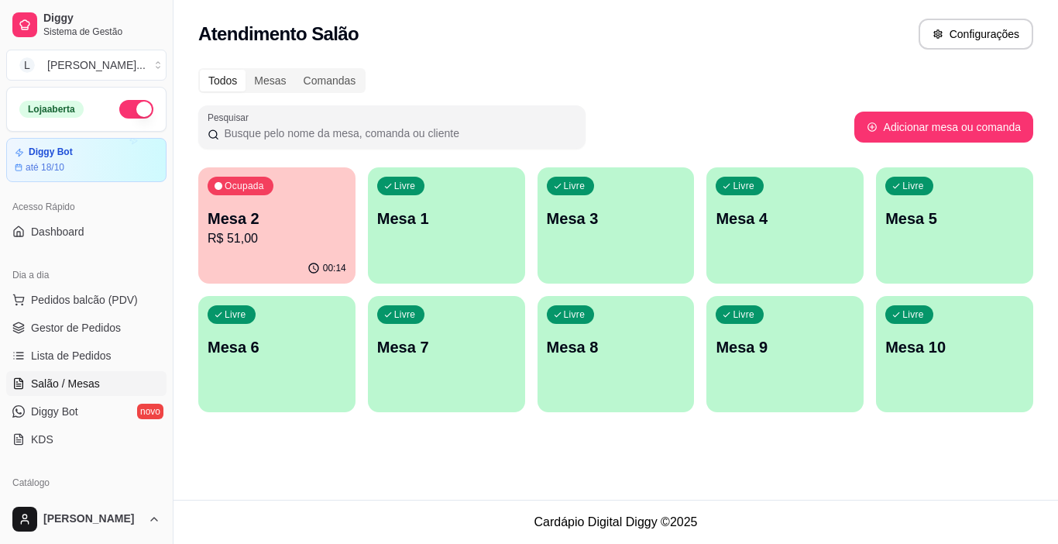
click at [274, 236] on p "R$ 51,00" at bounding box center [277, 238] width 139 height 19
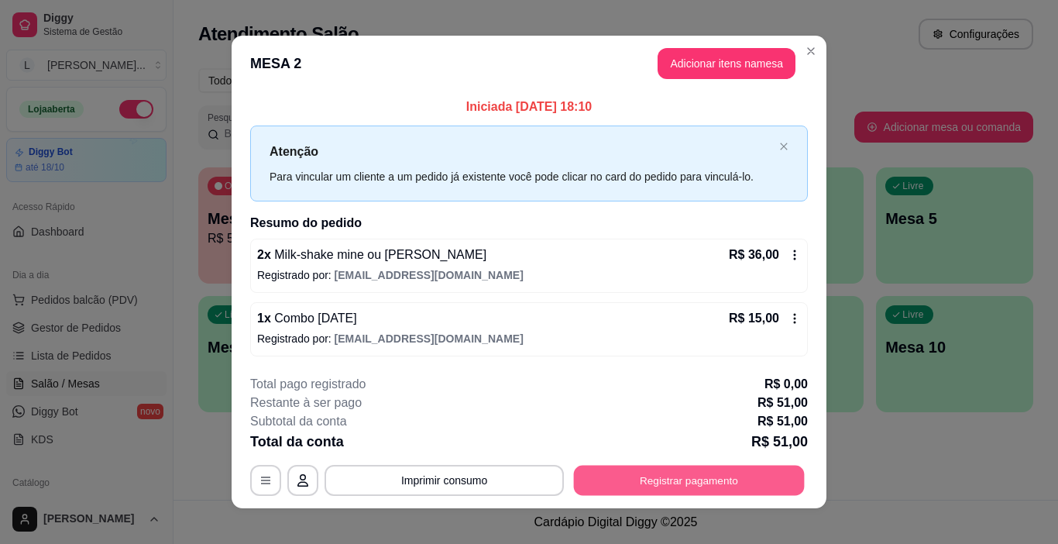
click at [665, 477] on button "Registrar pagamento" at bounding box center [689, 480] width 231 height 30
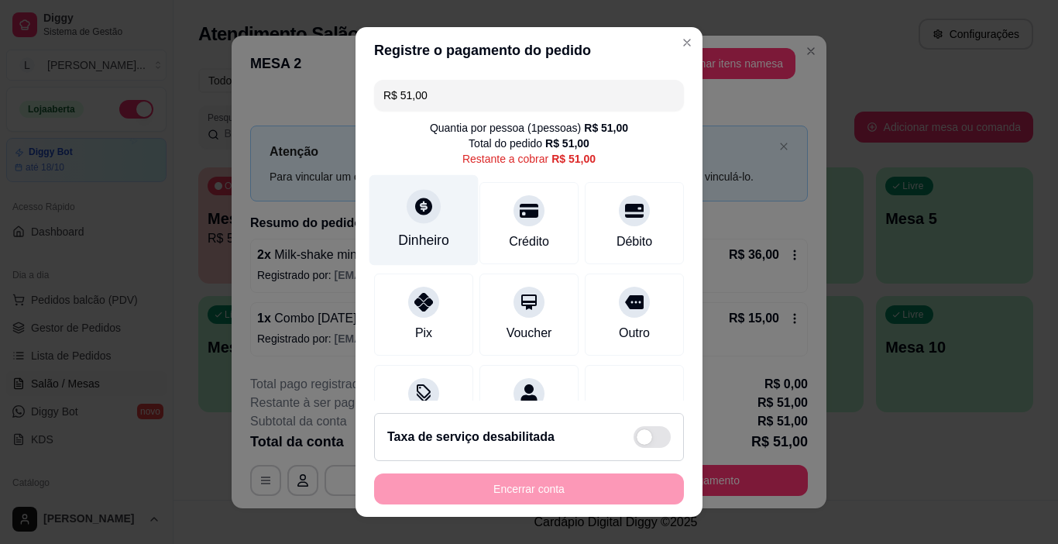
click at [425, 242] on div "Dinheiro" at bounding box center [423, 240] width 51 height 20
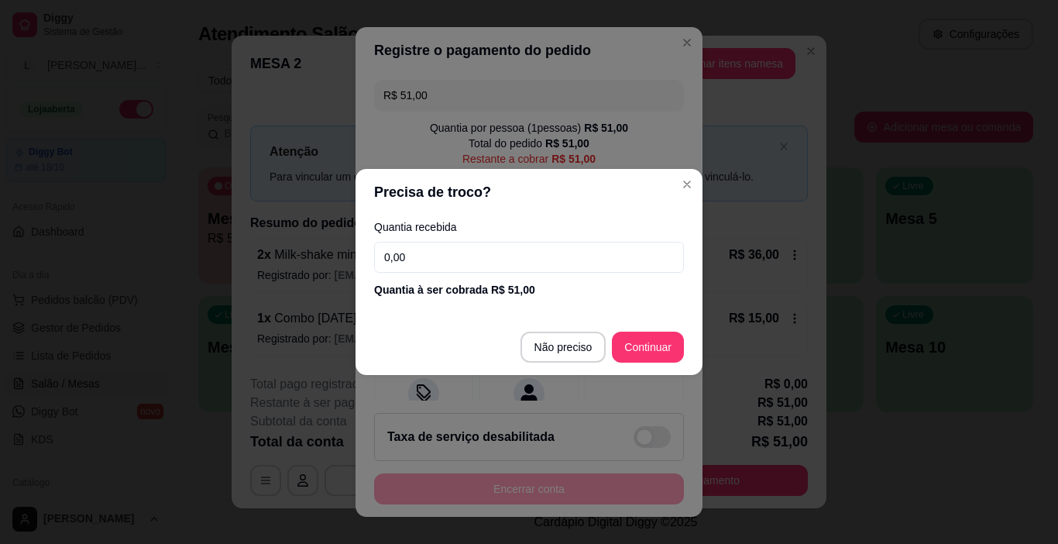
click at [460, 267] on input "0,00" at bounding box center [529, 257] width 310 height 31
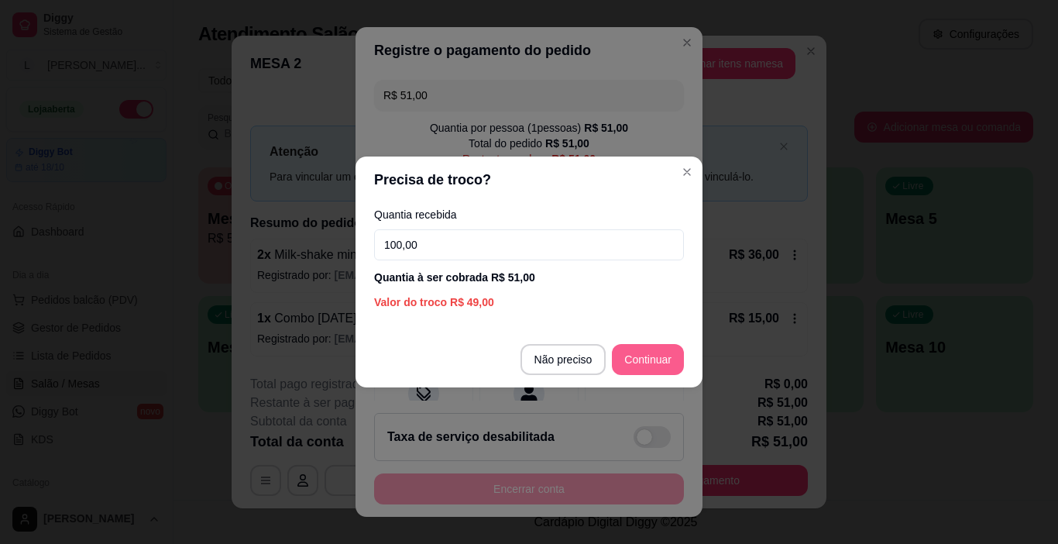
type input "100,00"
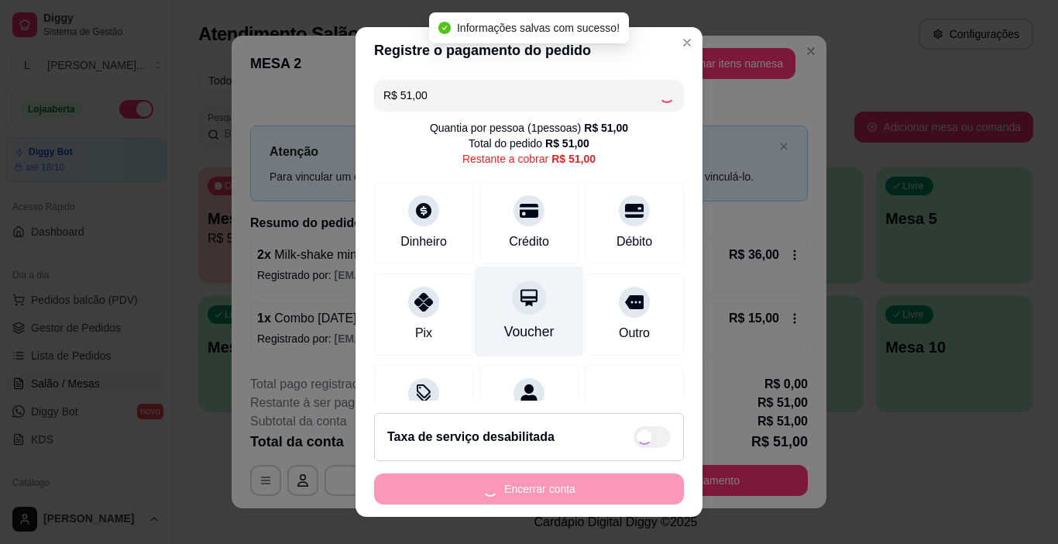
type input "R$ 0,00"
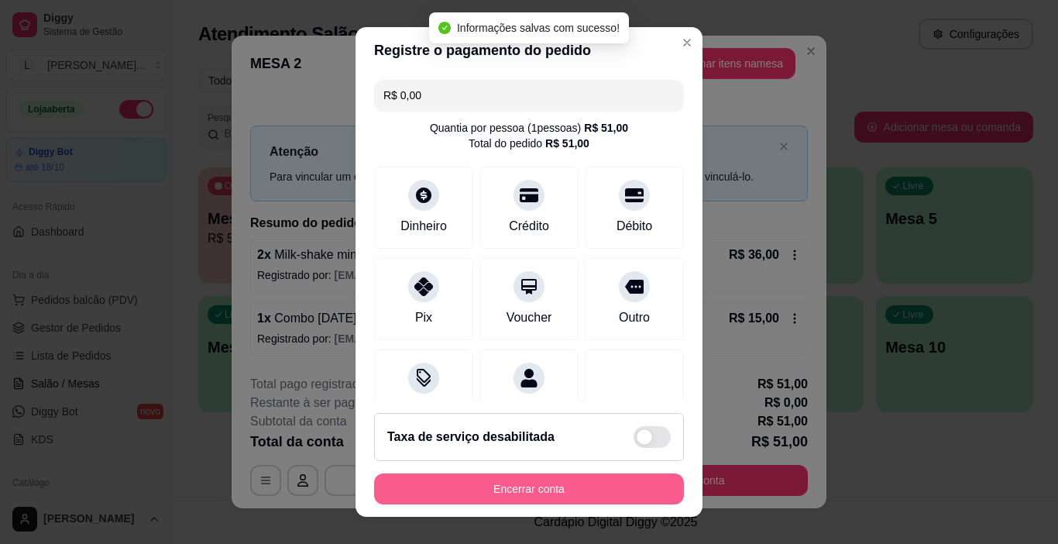
click at [534, 487] on button "Encerrar conta" at bounding box center [529, 488] width 310 height 31
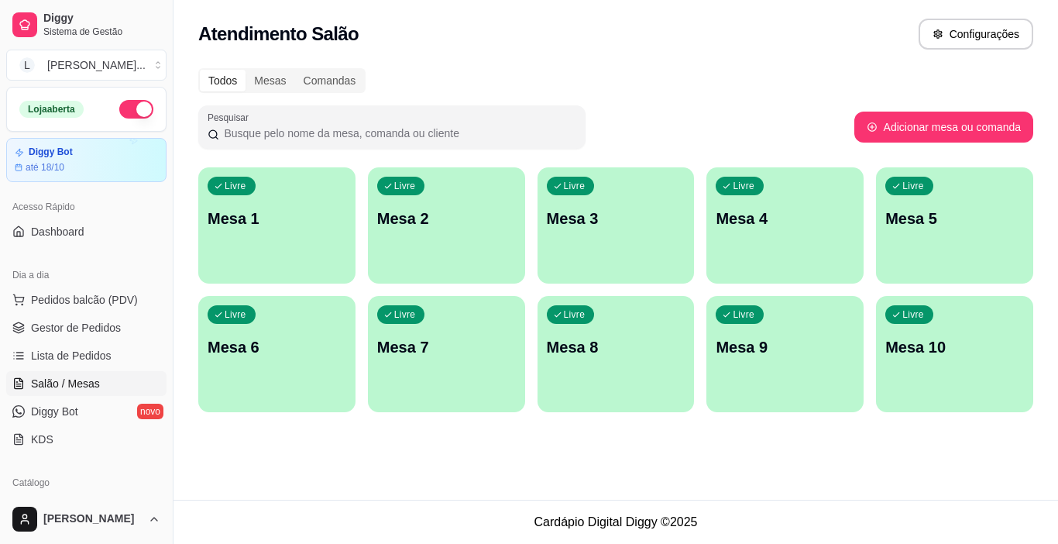
click at [293, 240] on div "Livre Mesa 1" at bounding box center [276, 216] width 157 height 98
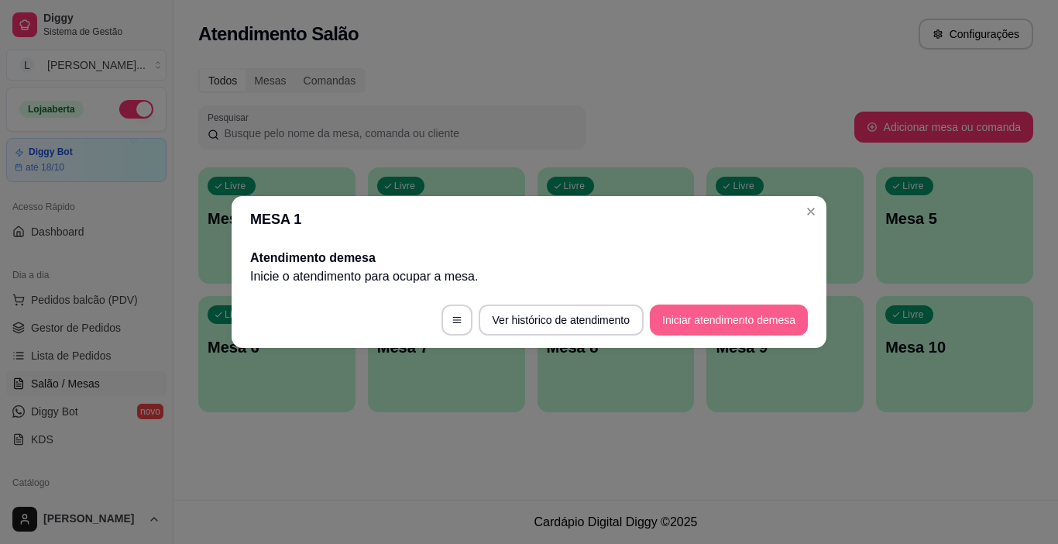
click at [748, 308] on button "Iniciar atendimento de mesa" at bounding box center [729, 319] width 158 height 31
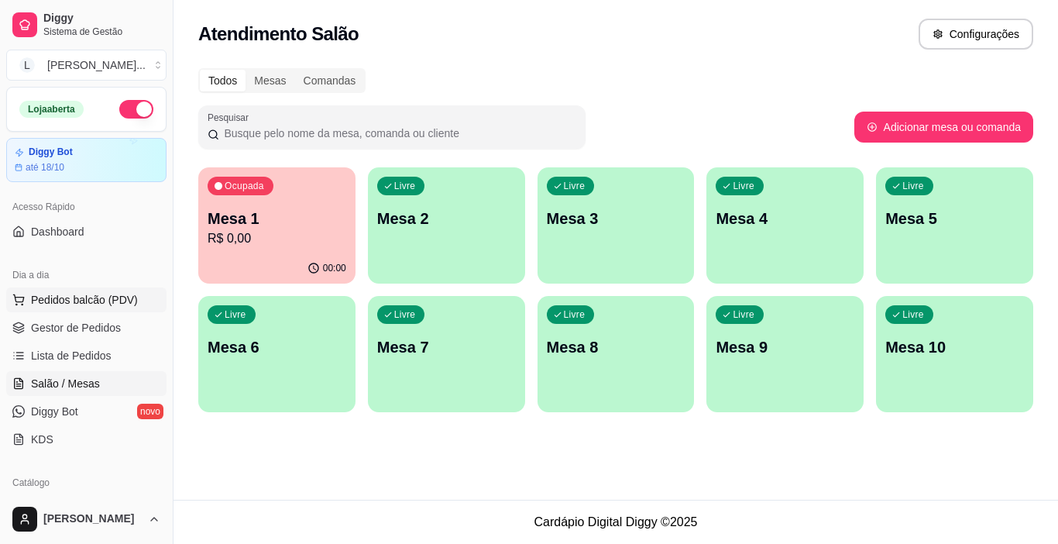
click at [104, 295] on span "Pedidos balcão (PDV)" at bounding box center [84, 299] width 107 height 15
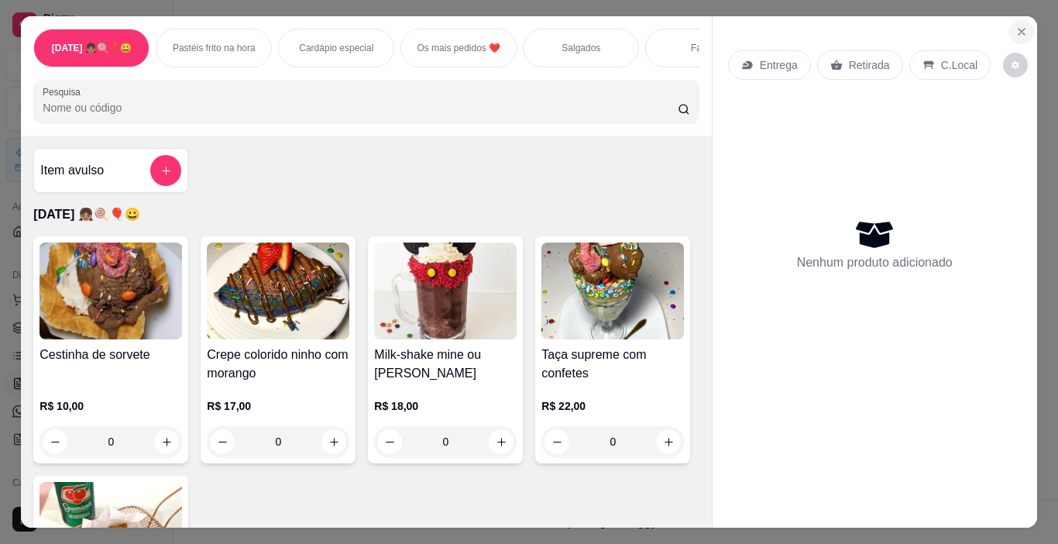
click at [1010, 30] on button "Close" at bounding box center [1022, 31] width 25 height 25
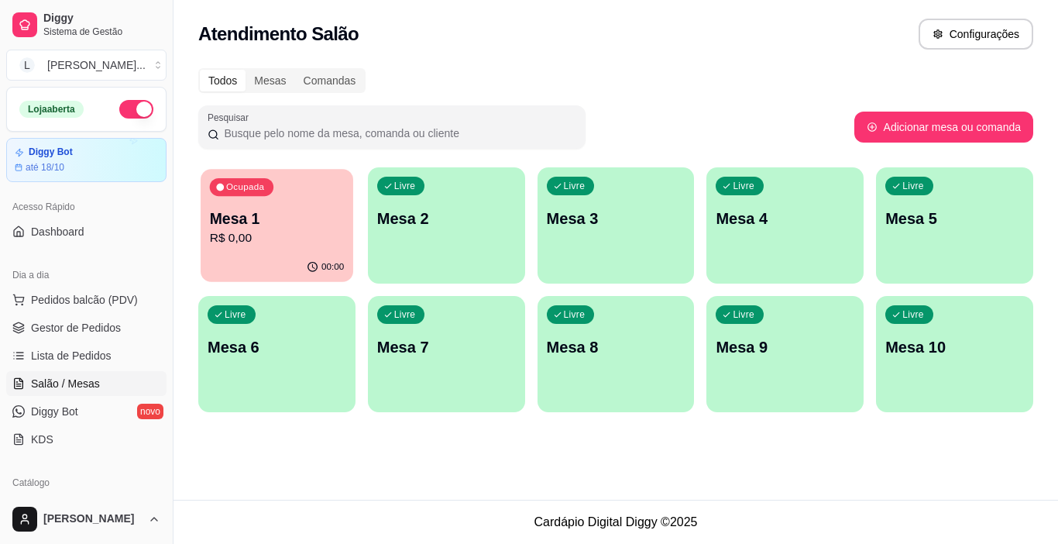
click at [239, 221] on p "Mesa 1" at bounding box center [277, 218] width 134 height 21
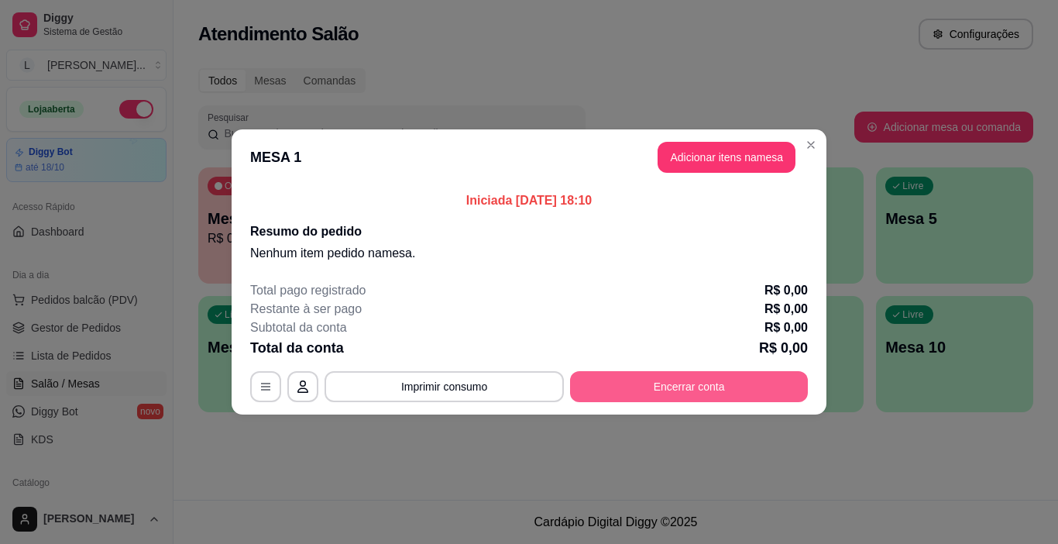
click at [692, 389] on button "Encerrar conta" at bounding box center [689, 386] width 238 height 31
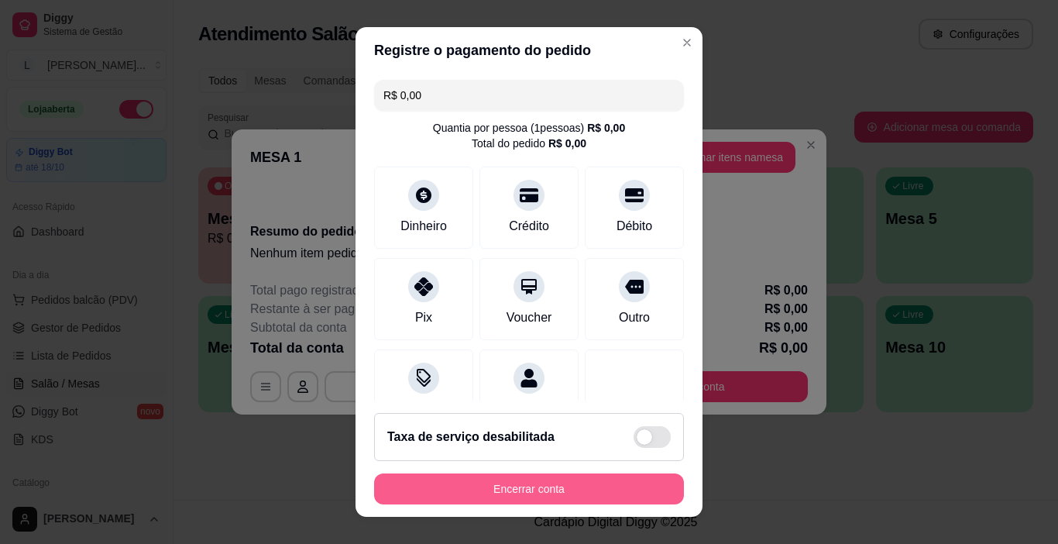
click at [519, 487] on button "Encerrar conta" at bounding box center [529, 488] width 310 height 31
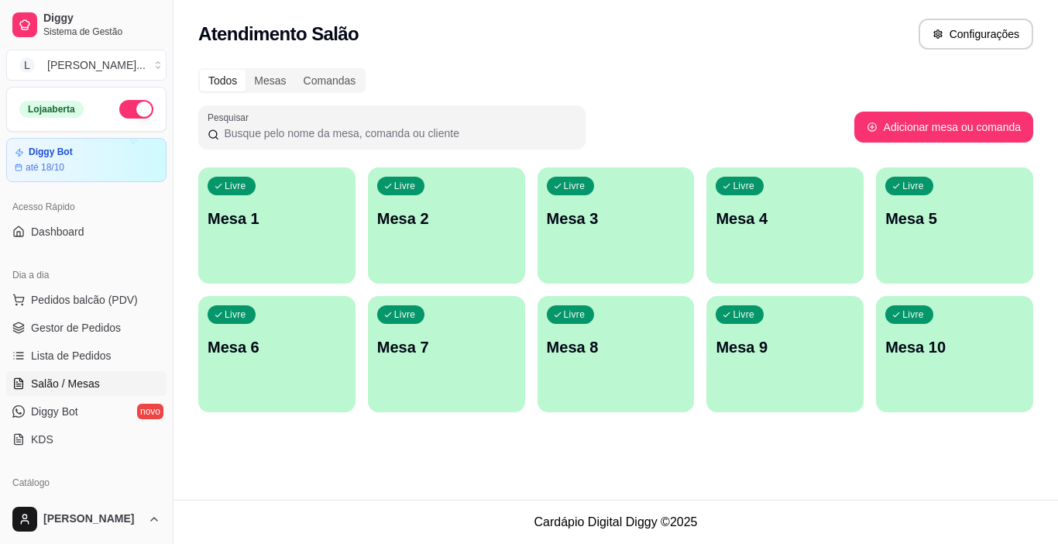
click at [265, 223] on p "Mesa 1" at bounding box center [277, 219] width 139 height 22
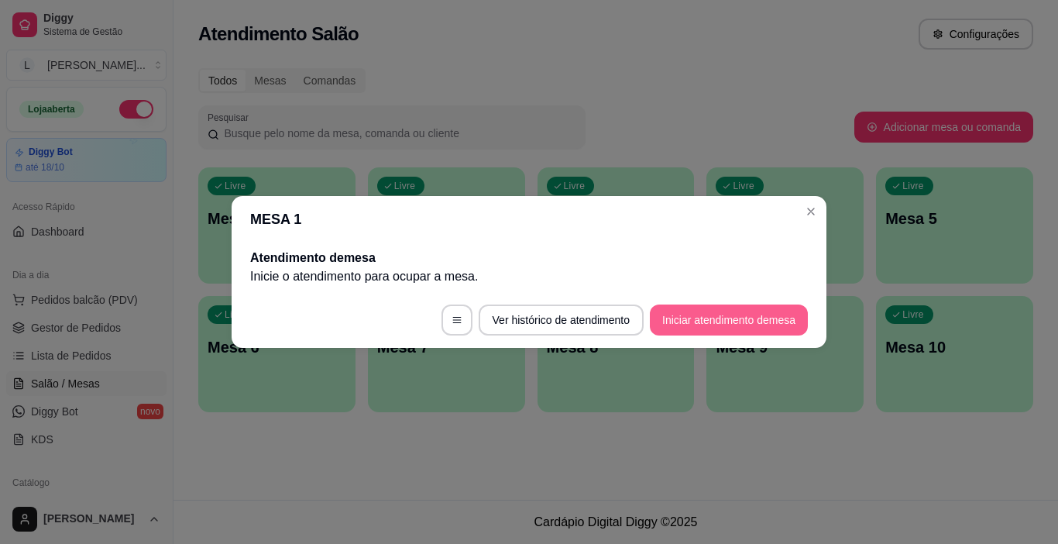
click at [740, 315] on button "Iniciar atendimento de mesa" at bounding box center [729, 319] width 158 height 31
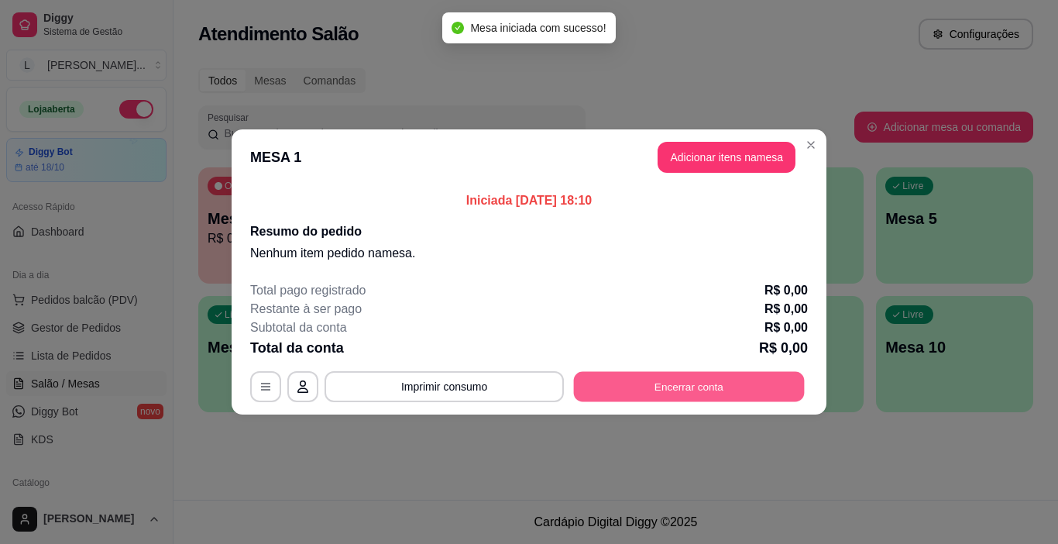
click at [721, 387] on button "Encerrar conta" at bounding box center [689, 387] width 231 height 30
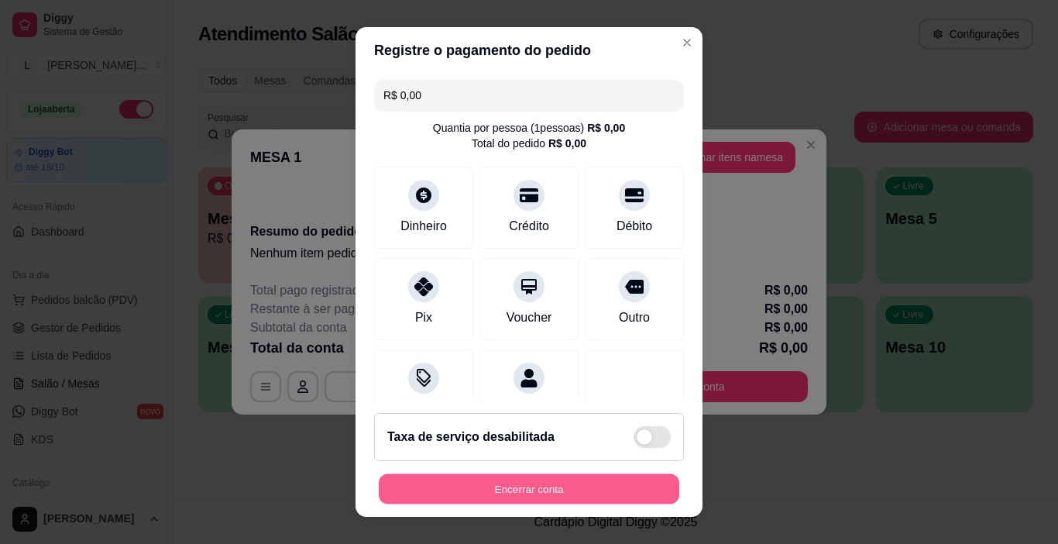
click at [525, 483] on button "Encerrar conta" at bounding box center [529, 489] width 301 height 30
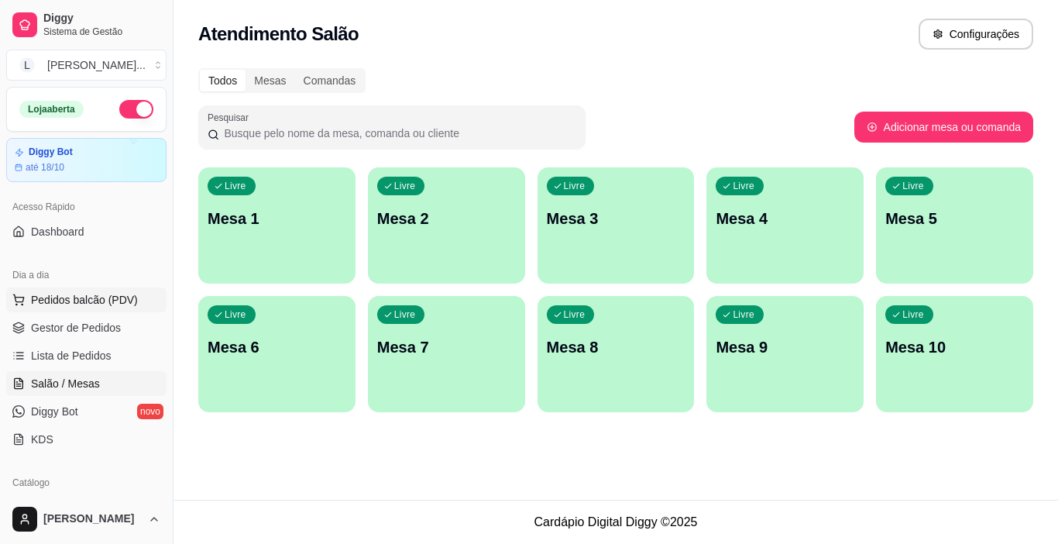
click at [105, 308] on button "Pedidos balcão (PDV)" at bounding box center [86, 299] width 160 height 25
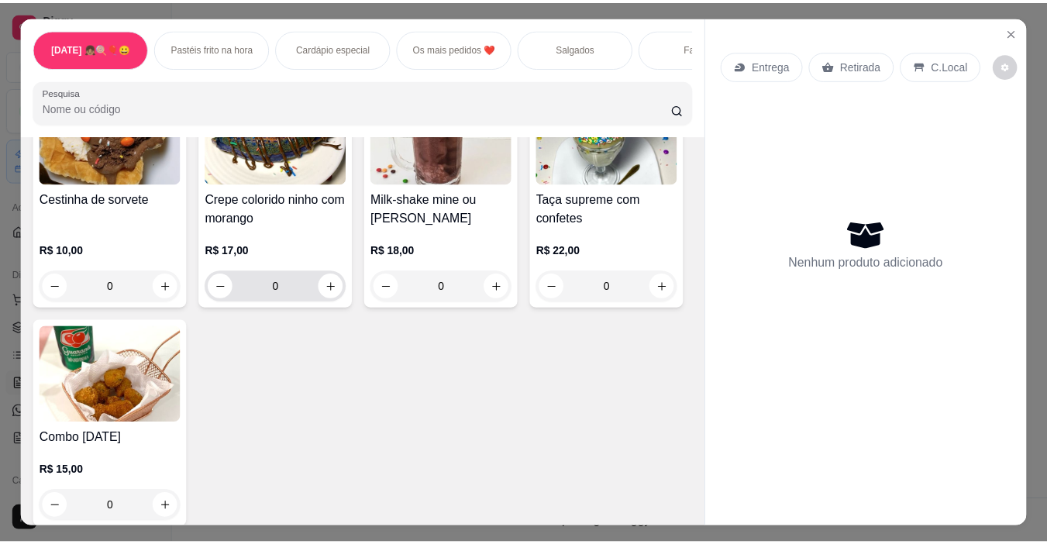
scroll to position [155, 0]
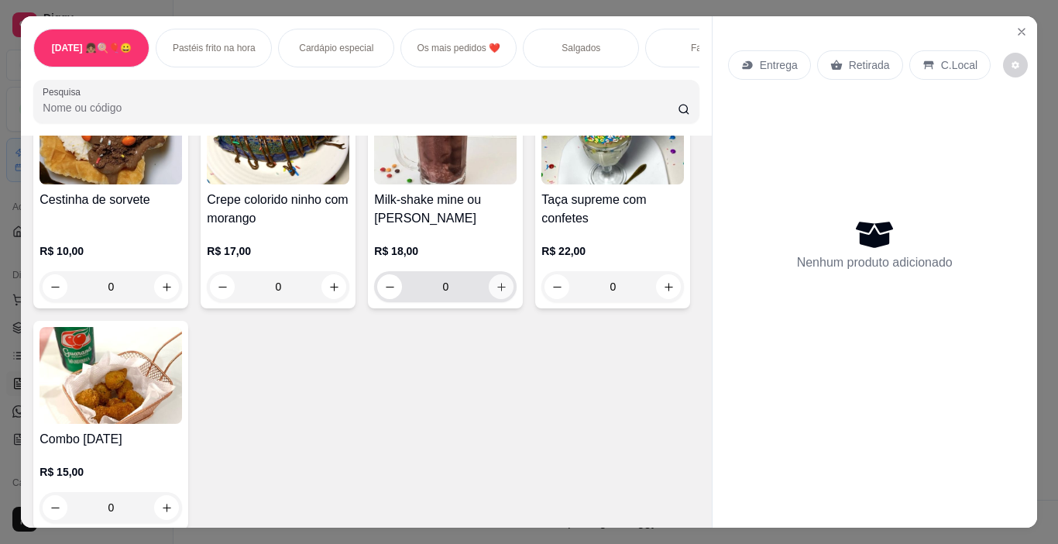
click at [503, 292] on button "increase-product-quantity" at bounding box center [501, 286] width 25 height 25
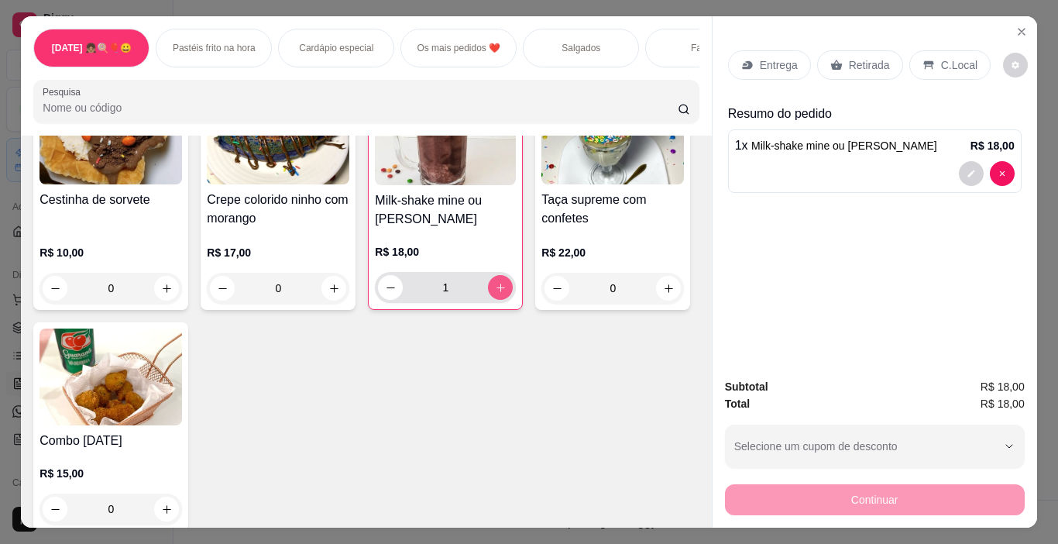
type input "1"
click at [960, 59] on p "C.Local" at bounding box center [959, 64] width 36 height 15
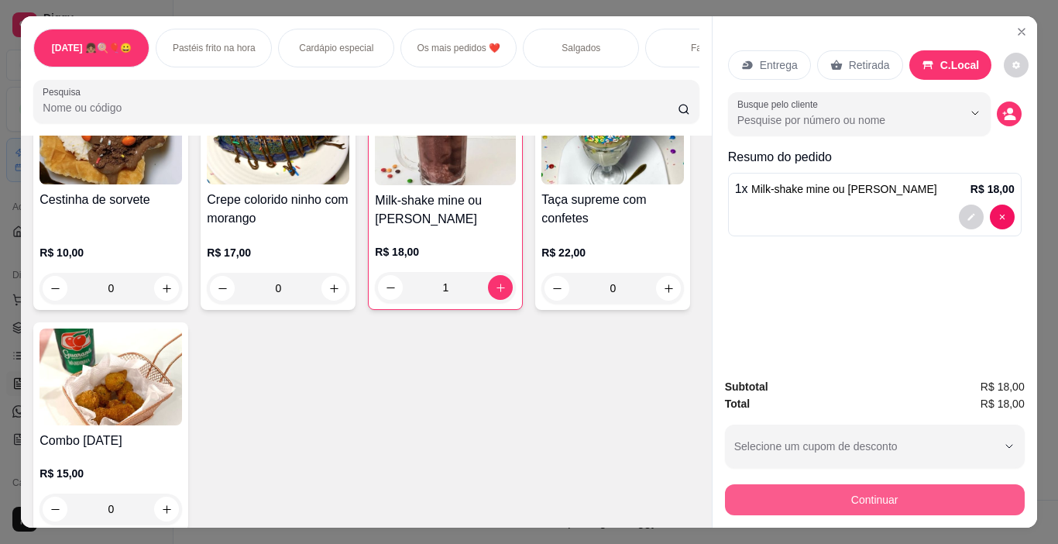
click at [912, 505] on button "Continuar" at bounding box center [875, 499] width 300 height 31
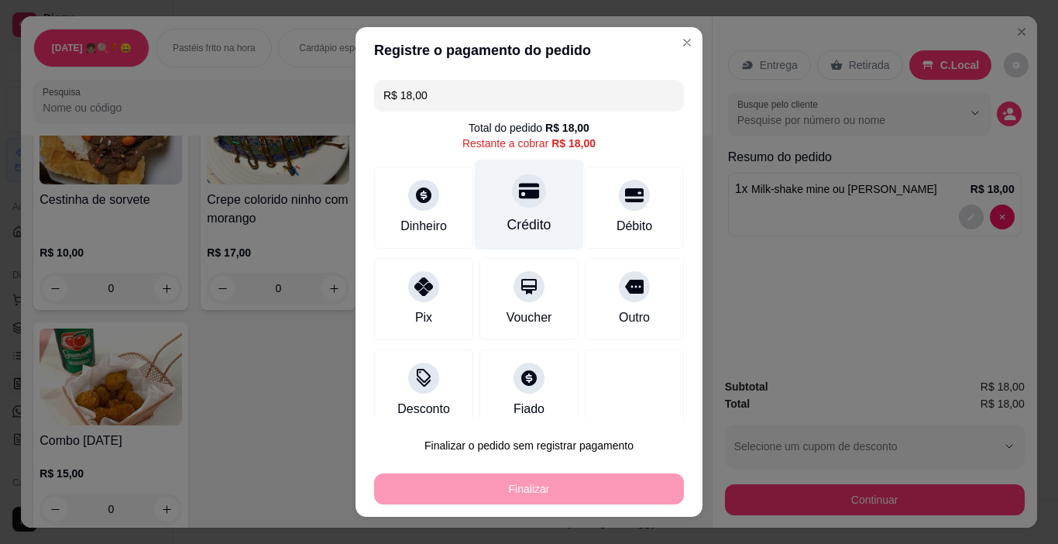
click at [517, 209] on div "Crédito" at bounding box center [529, 205] width 109 height 91
type input "R$ 0,00"
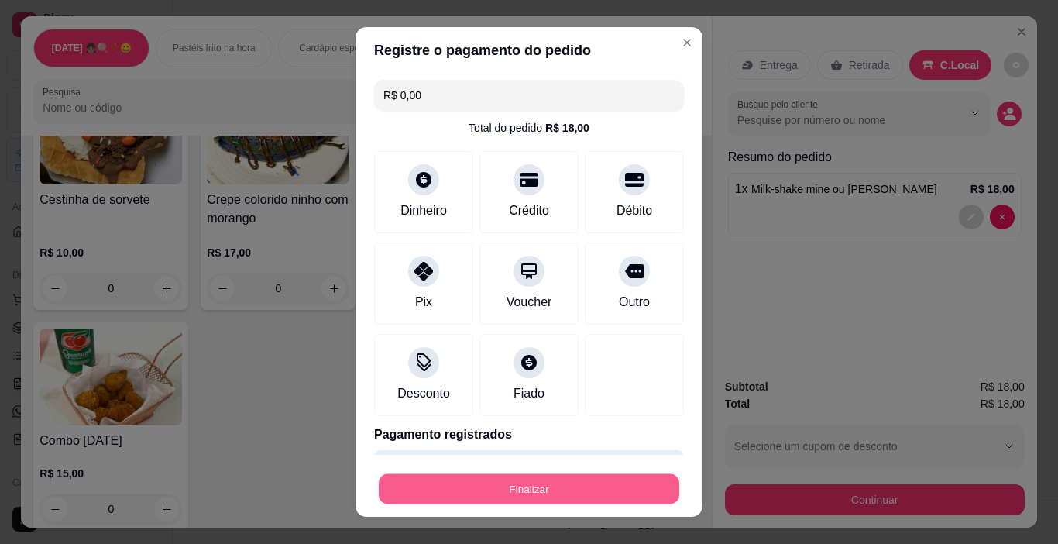
click at [590, 490] on button "Finalizar" at bounding box center [529, 489] width 301 height 30
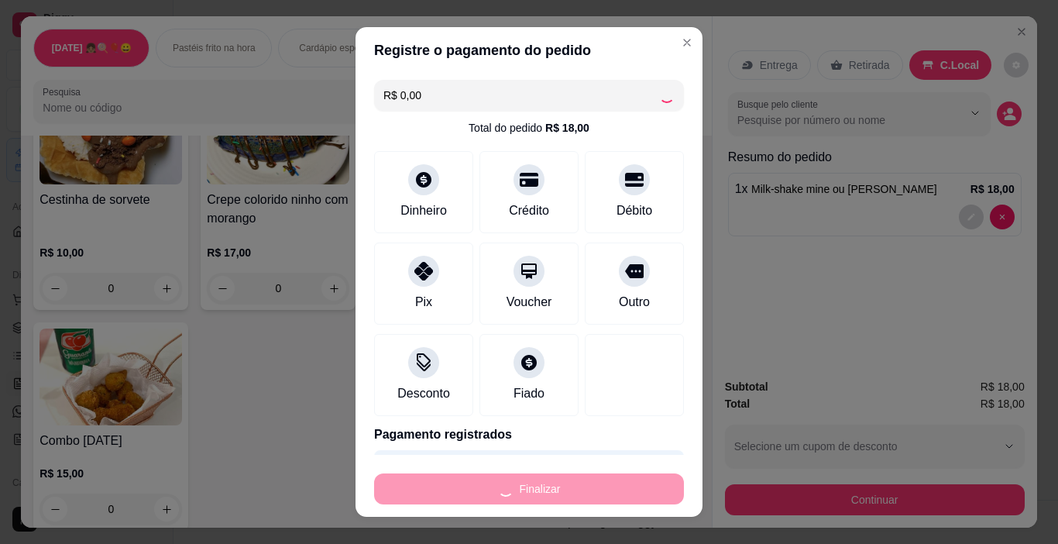
type input "0"
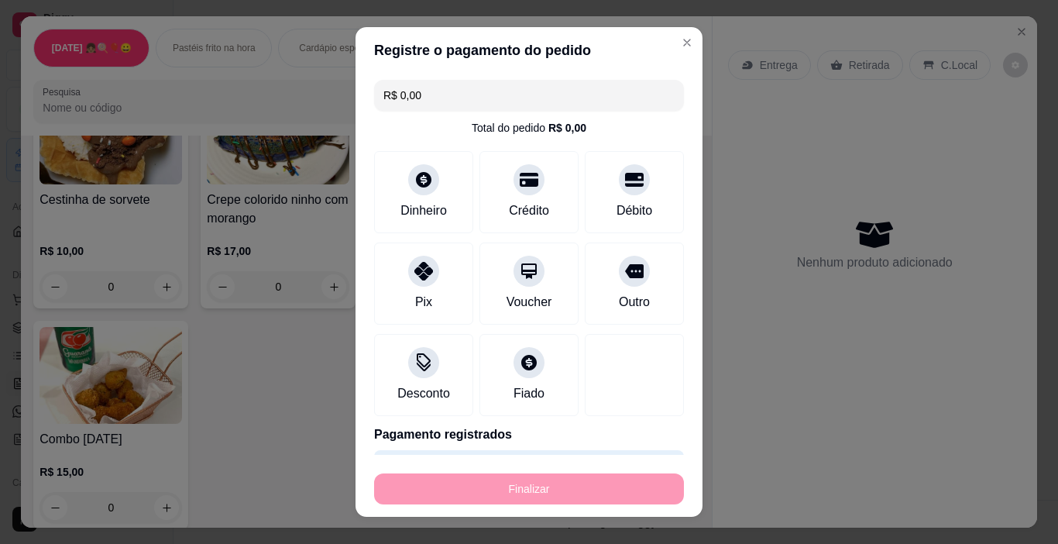
type input "-R$ 18,00"
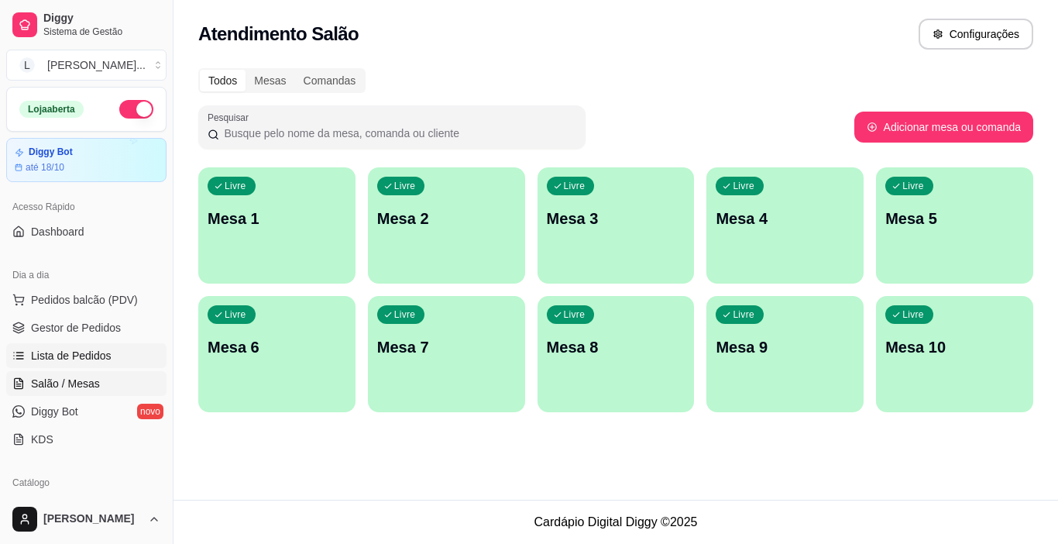
click at [136, 353] on link "Lista de Pedidos" at bounding box center [86, 355] width 160 height 25
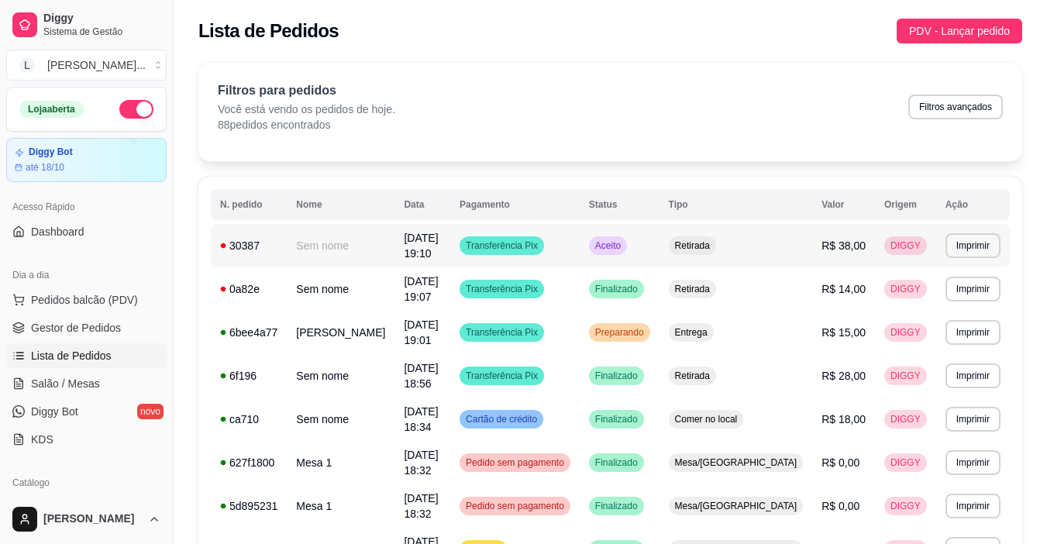
click at [580, 239] on td "Transferência Pix" at bounding box center [514, 245] width 129 height 43
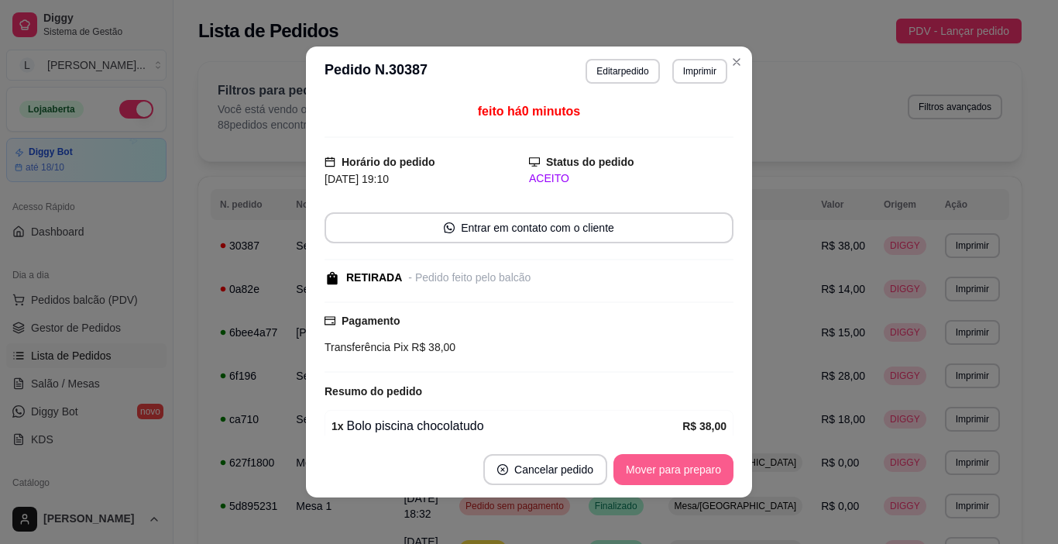
click at [677, 476] on button "Mover para preparo" at bounding box center [674, 469] width 120 height 31
click at [676, 467] on div "Mover para preparo" at bounding box center [663, 469] width 142 height 31
click at [676, 466] on button "Mover para preparo" at bounding box center [674, 469] width 120 height 31
click at [676, 466] on button "Mover para retirada disponível" at bounding box center [647, 469] width 171 height 31
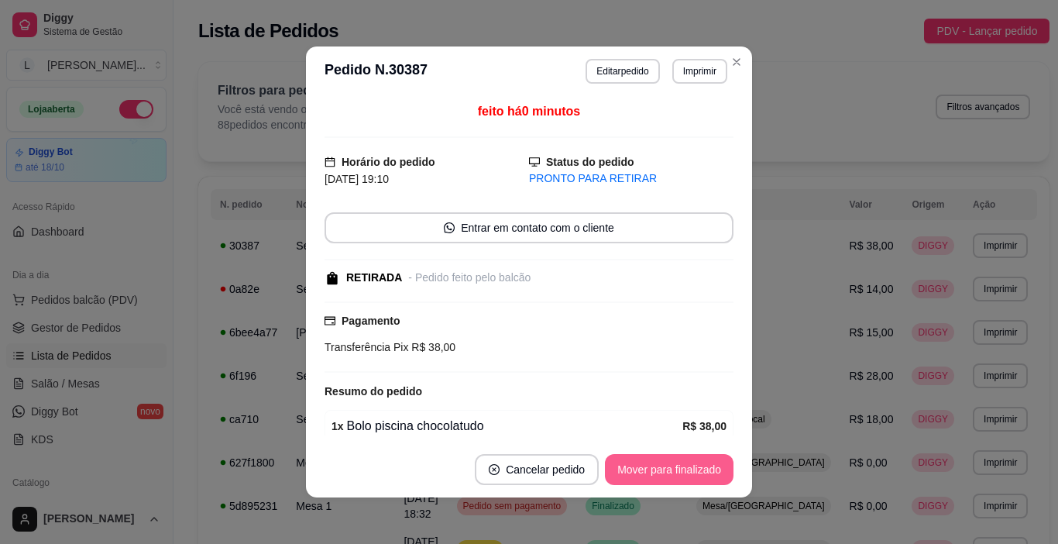
click at [678, 468] on button "Mover para finalizado" at bounding box center [669, 469] width 129 height 31
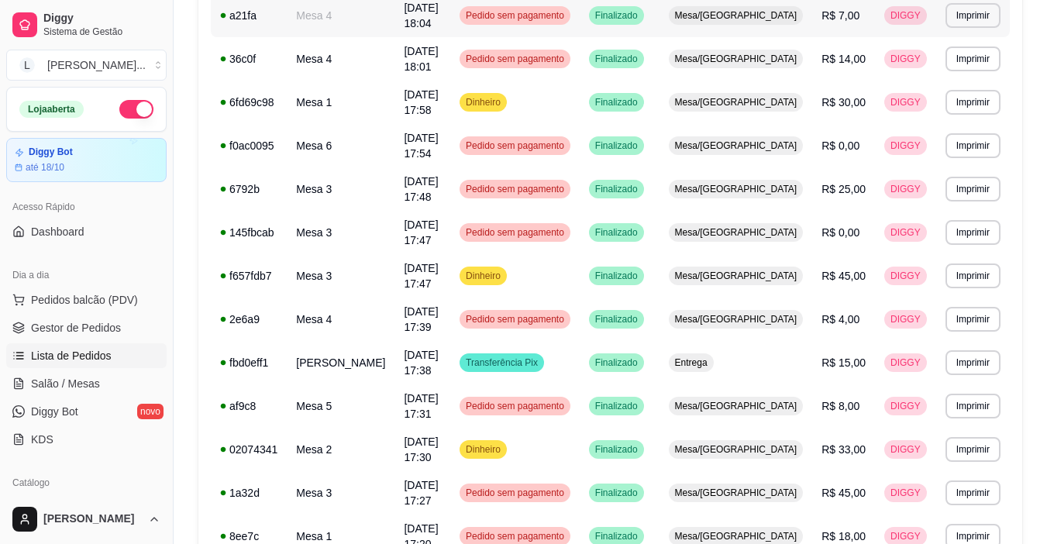
scroll to position [908, 0]
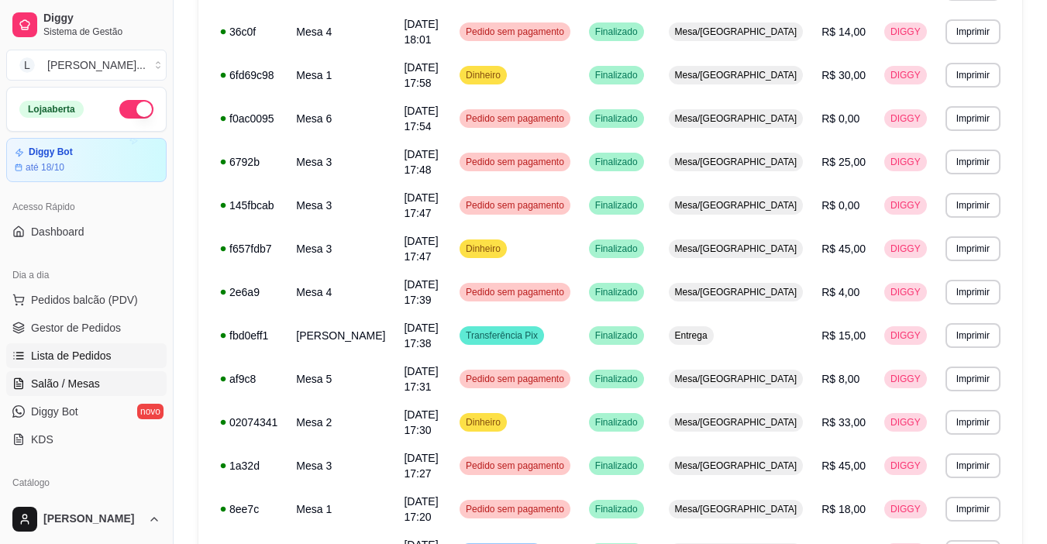
click at [86, 380] on span "Salão / Mesas" at bounding box center [65, 383] width 69 height 15
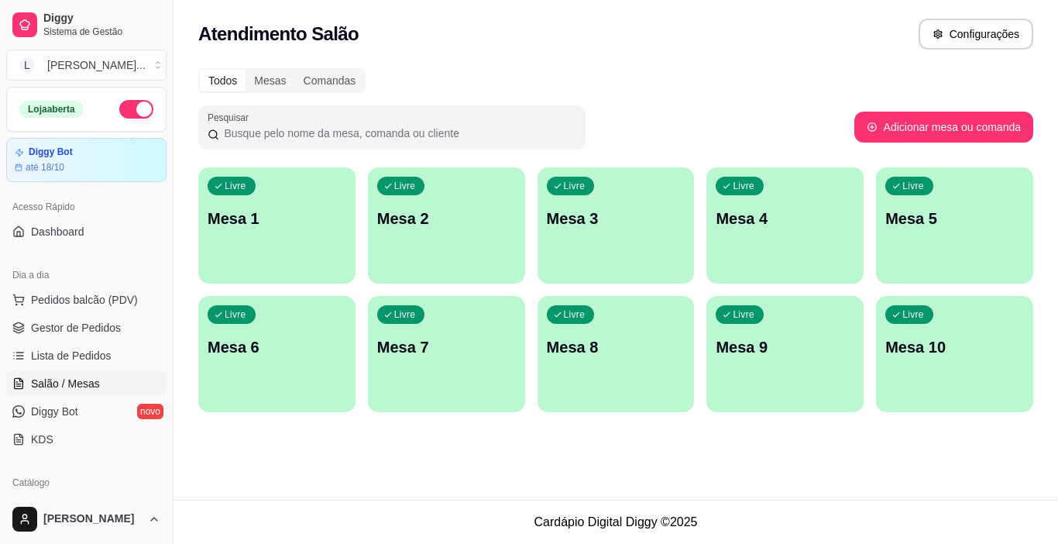
click at [263, 209] on p "Mesa 1" at bounding box center [277, 219] width 139 height 22
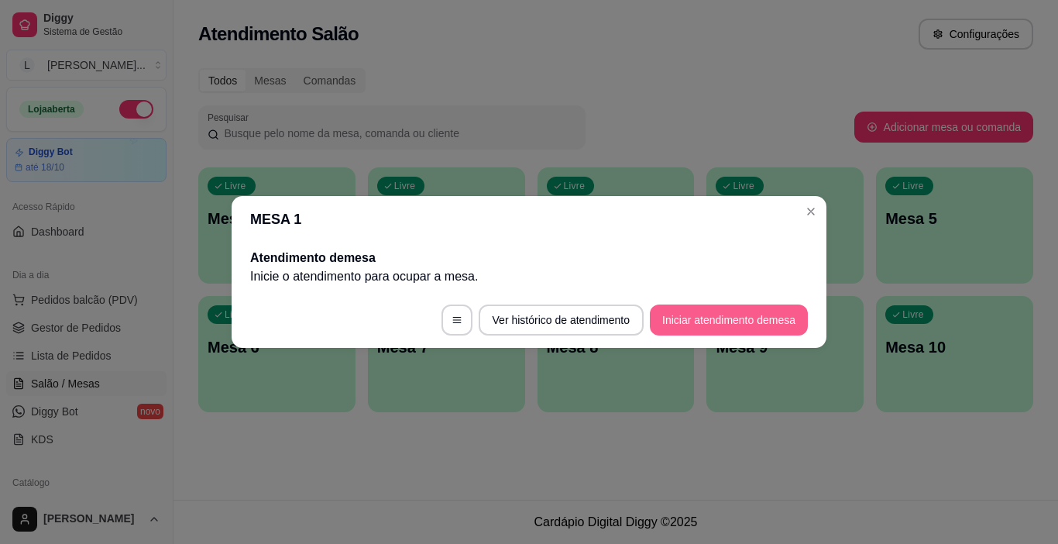
click at [690, 320] on button "Iniciar atendimento de mesa" at bounding box center [729, 319] width 158 height 31
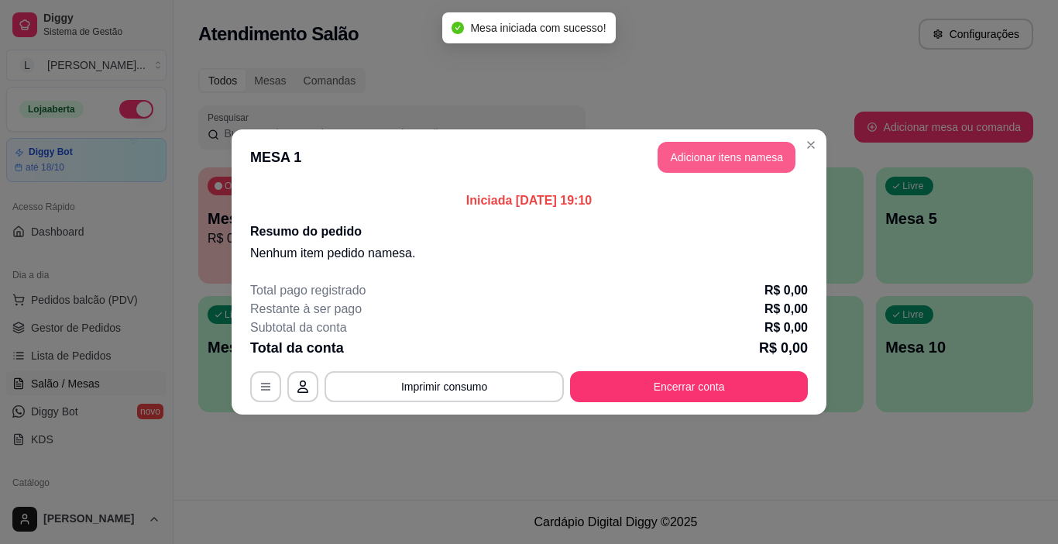
click at [727, 160] on button "Adicionar itens na mesa" at bounding box center [727, 157] width 138 height 31
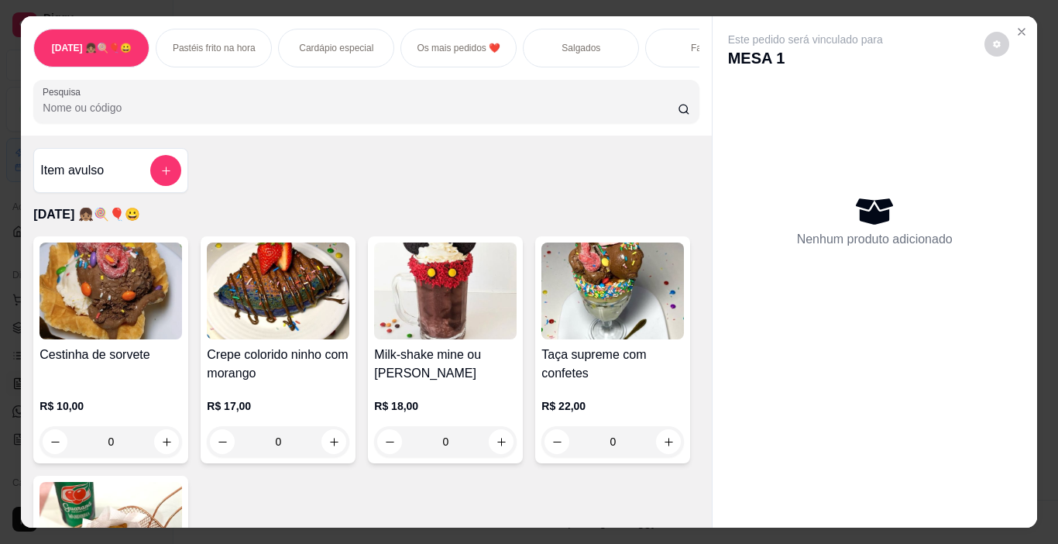
click at [570, 42] on p "Salgados" at bounding box center [581, 48] width 39 height 12
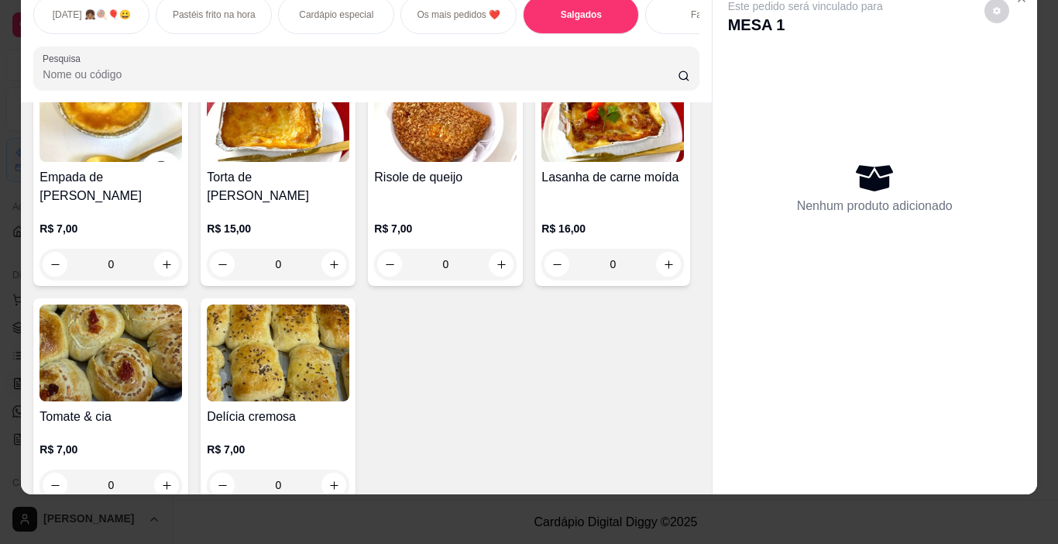
scroll to position [2058, 0]
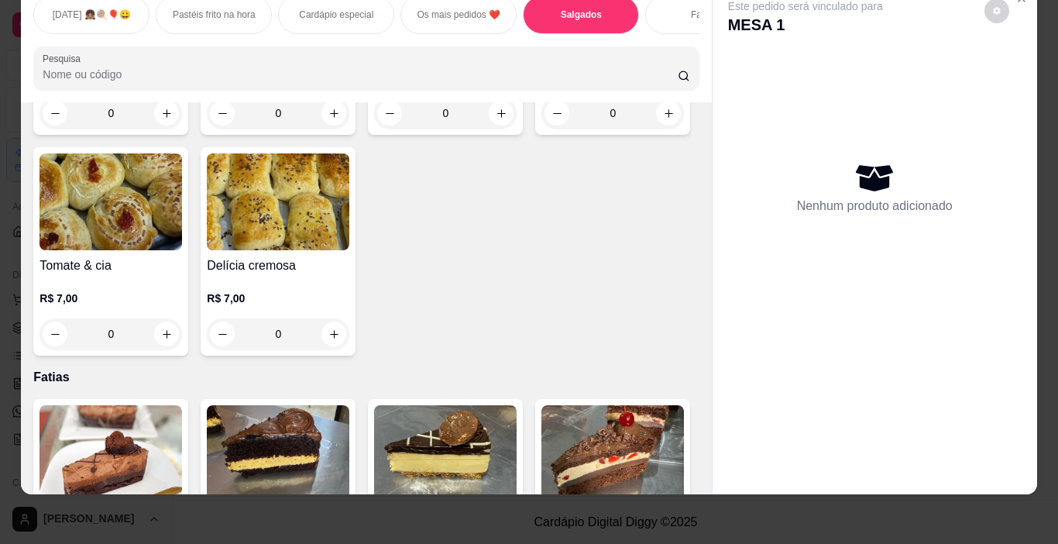
type input "1"
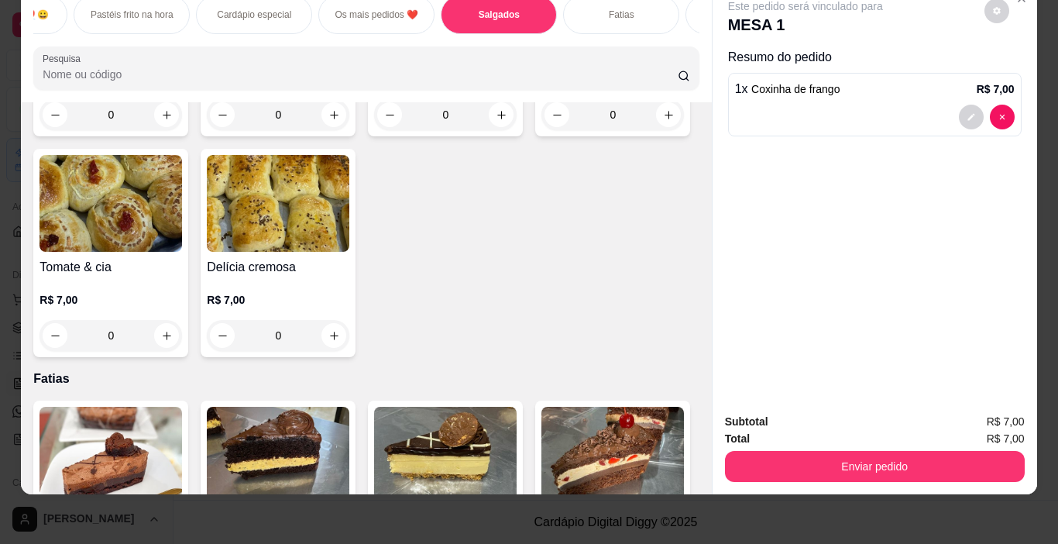
scroll to position [0, 84]
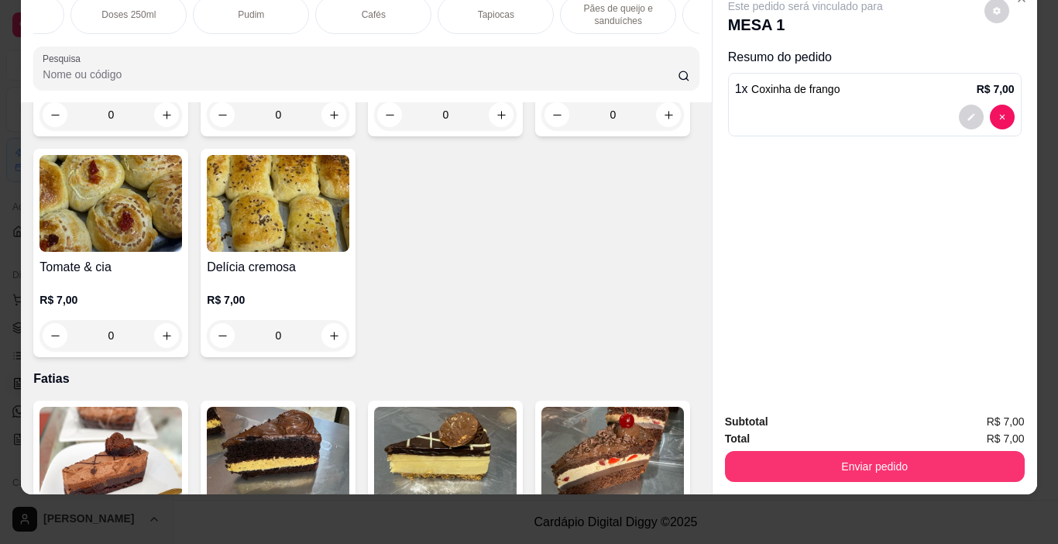
drag, startPoint x: 479, startPoint y: 35, endPoint x: 504, endPoint y: 33, distance: 24.9
click at [494, 33] on div "Dia das crianças 👧🏽🍭🎈😀 Pastéis frito na hora Cardápio especial Os mais pedidos …" at bounding box center [366, 42] width 690 height 119
click at [533, 9] on p "Refrigerantes" at bounding box center [532, 15] width 56 height 12
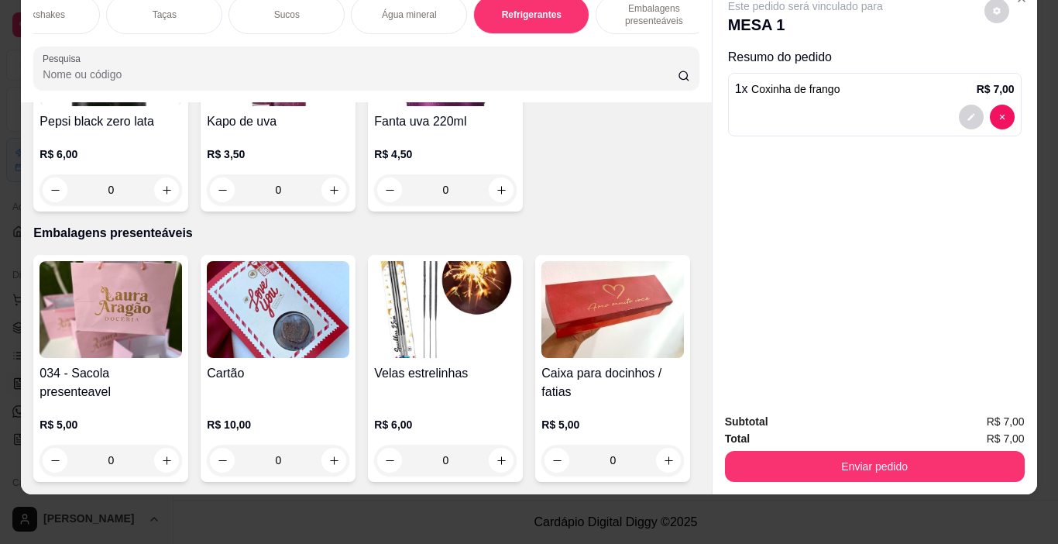
scroll to position [9111, 0]
type input "1"
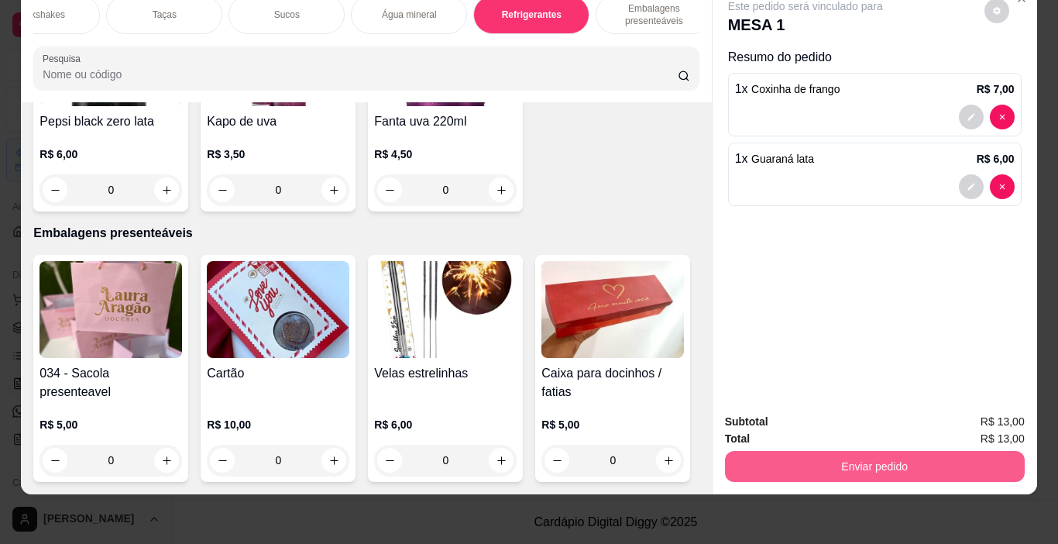
click at [842, 456] on button "Enviar pedido" at bounding box center [875, 466] width 300 height 31
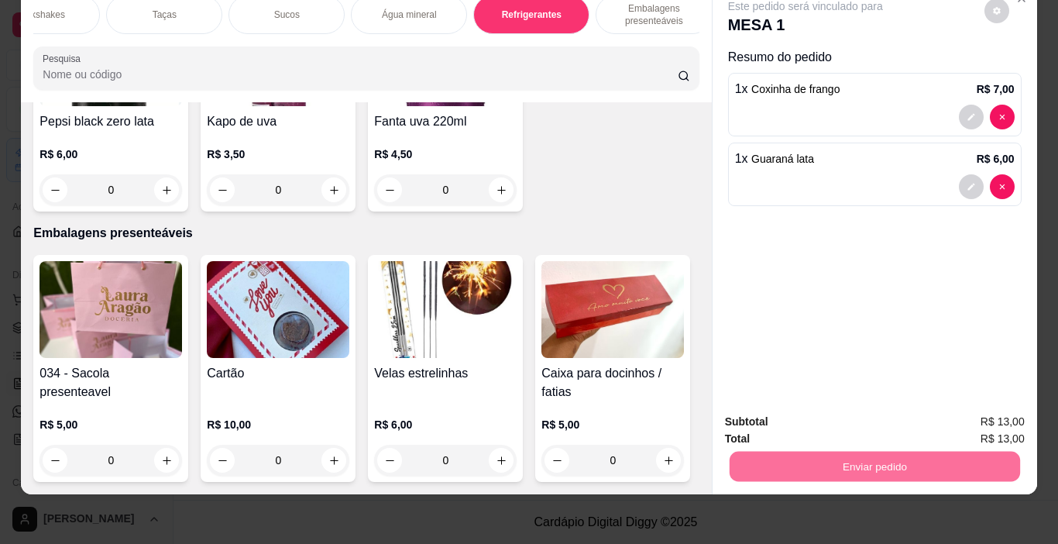
click at [982, 414] on button "Enviar pedido" at bounding box center [985, 416] width 88 height 29
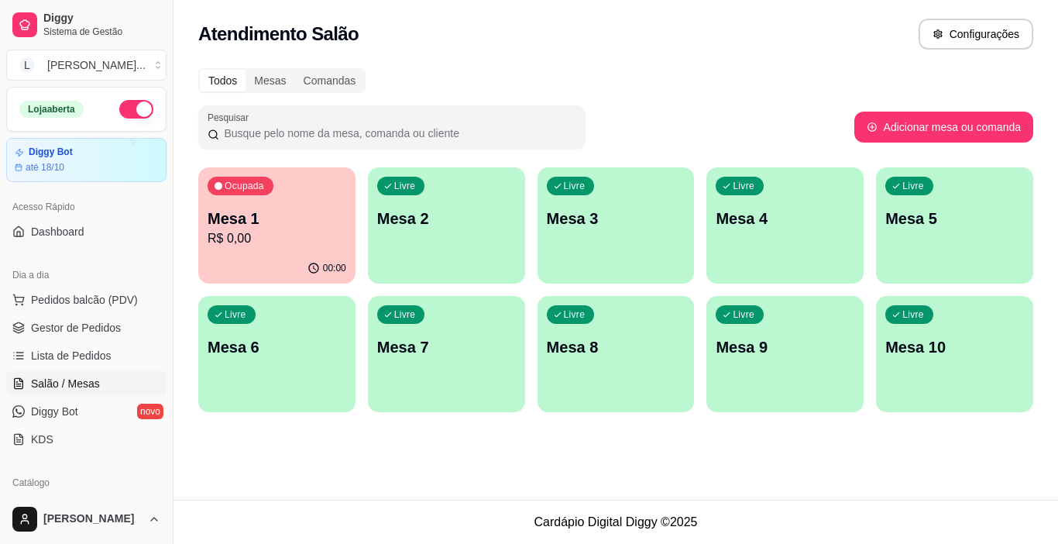
click at [621, 230] on div "Livre Mesa 3" at bounding box center [616, 216] width 157 height 98
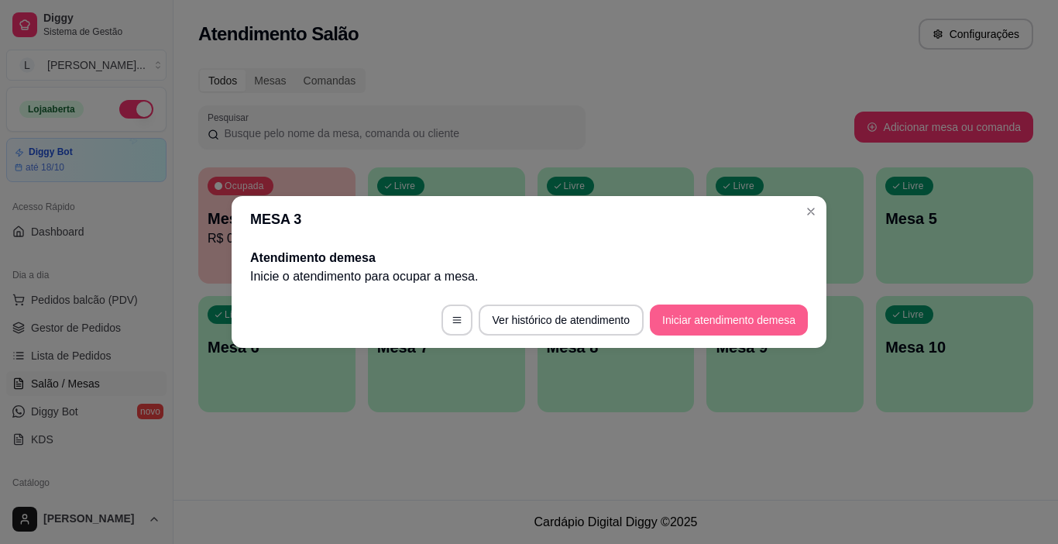
click at [732, 318] on button "Iniciar atendimento de mesa" at bounding box center [729, 319] width 158 height 31
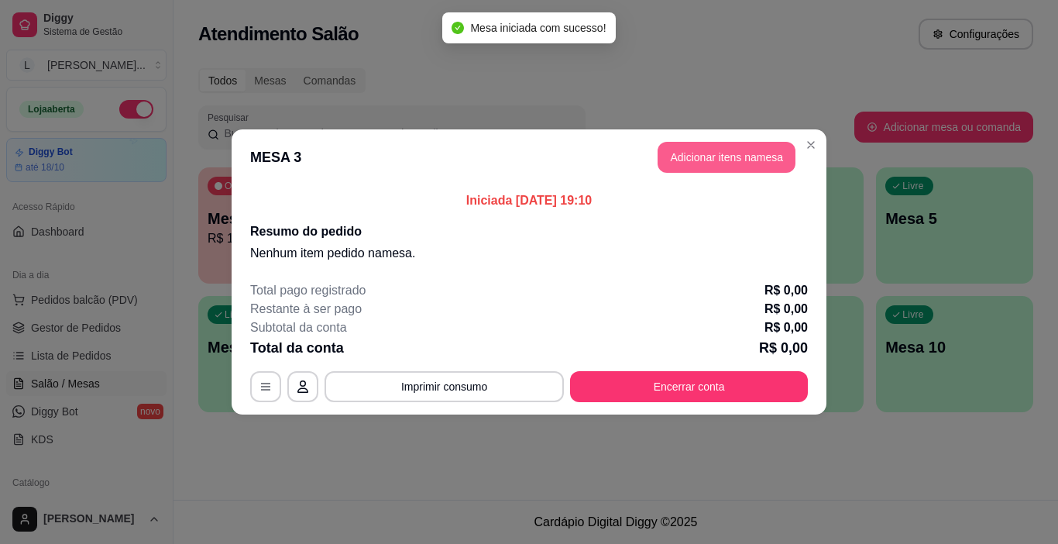
click at [717, 150] on button "Adicionar itens na mesa" at bounding box center [727, 157] width 138 height 31
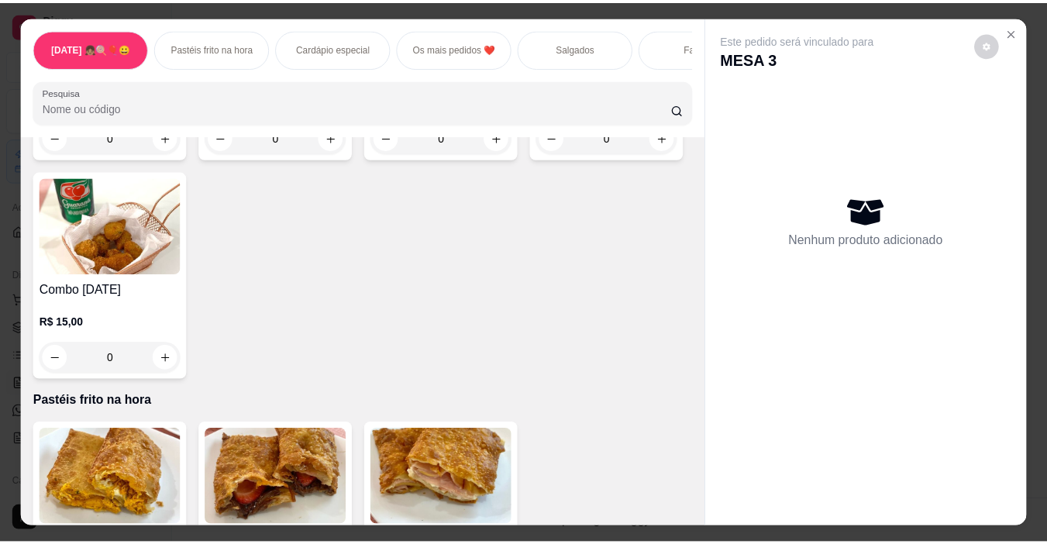
scroll to position [310, 0]
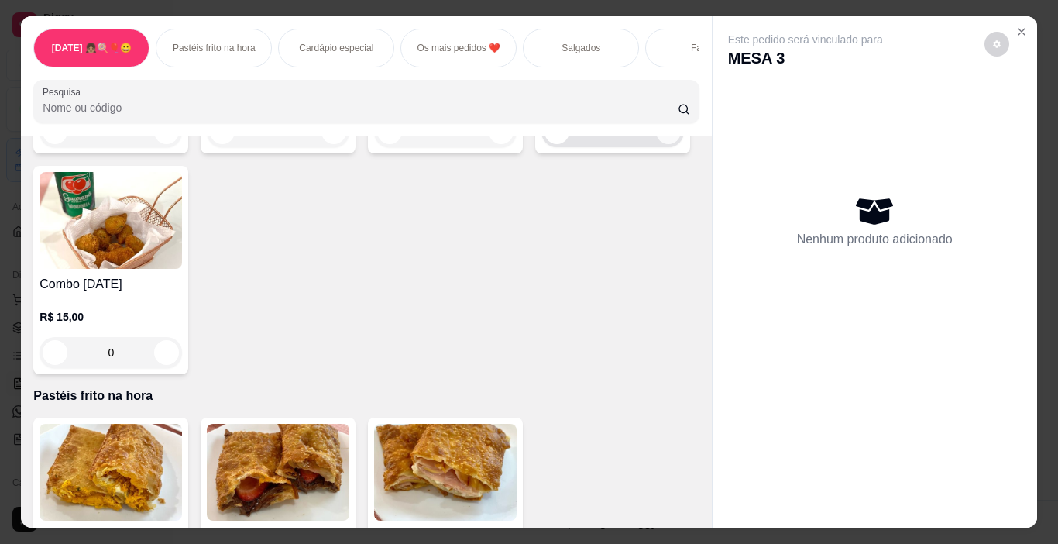
click at [656, 144] on button "increase-product-quantity" at bounding box center [668, 131] width 25 height 25
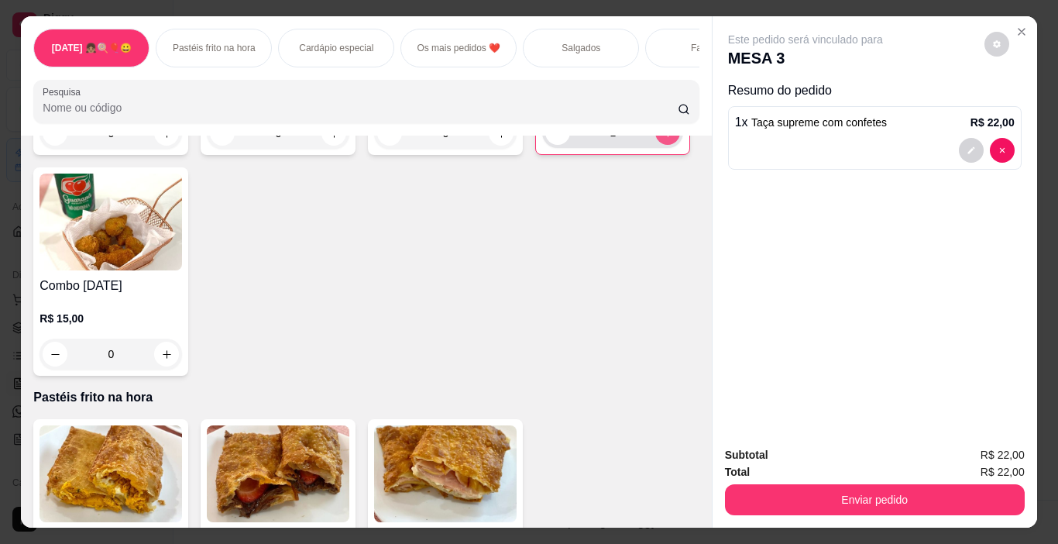
type input "1"
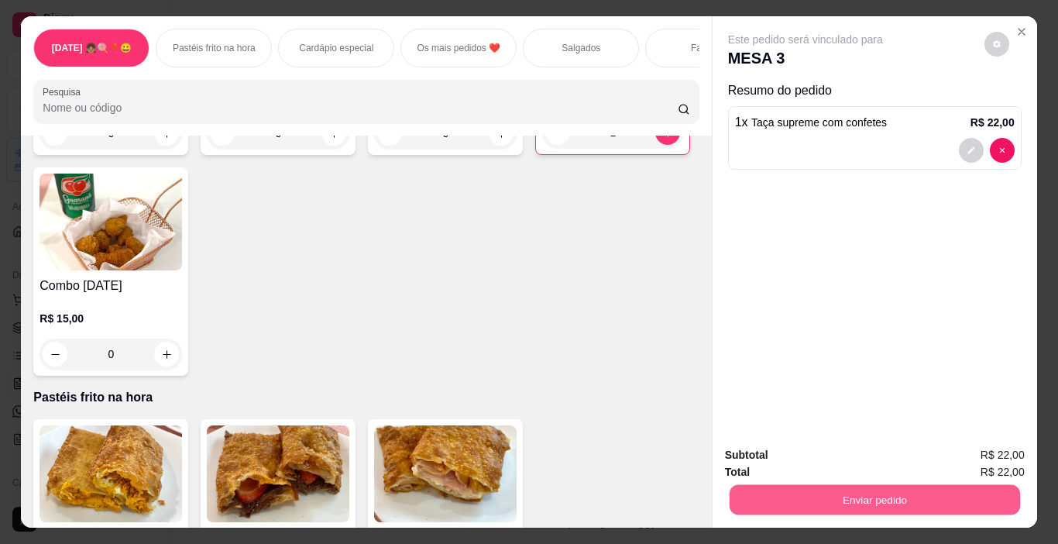
click at [879, 493] on button "Enviar pedido" at bounding box center [874, 500] width 291 height 30
click at [993, 456] on button "Enviar pedido" at bounding box center [985, 455] width 88 height 29
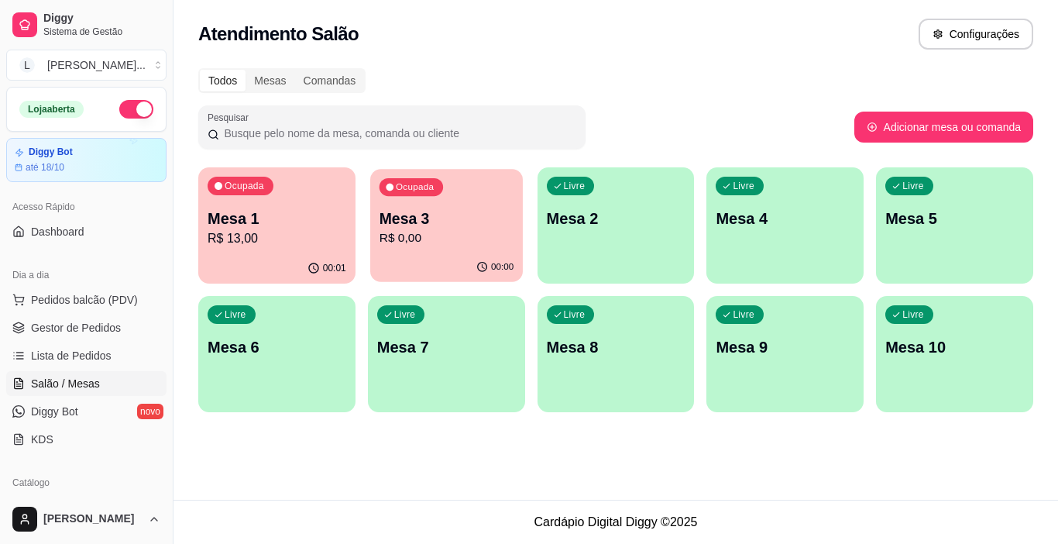
click at [476, 224] on p "Mesa 3" at bounding box center [446, 218] width 134 height 21
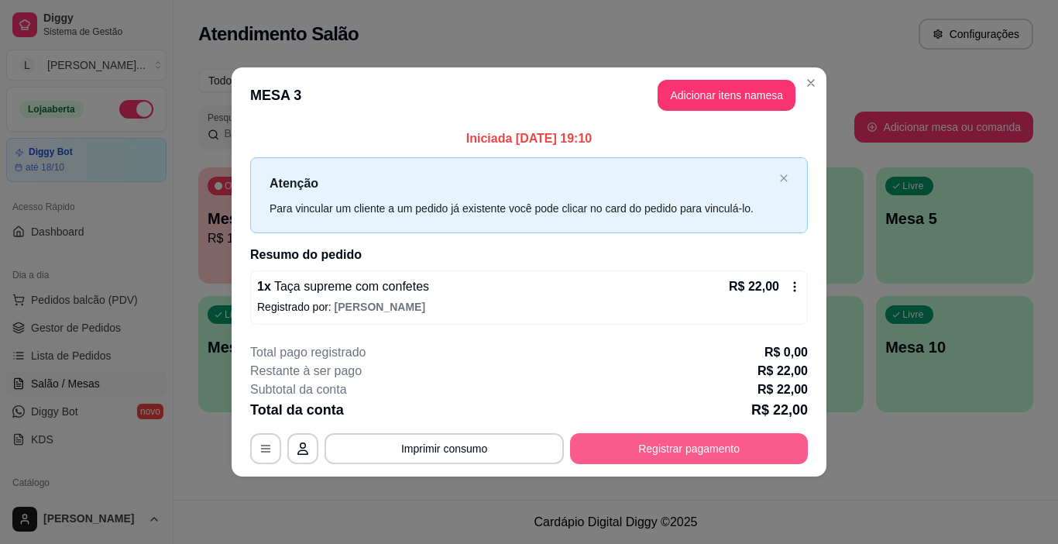
click at [669, 445] on button "Registrar pagamento" at bounding box center [689, 448] width 238 height 31
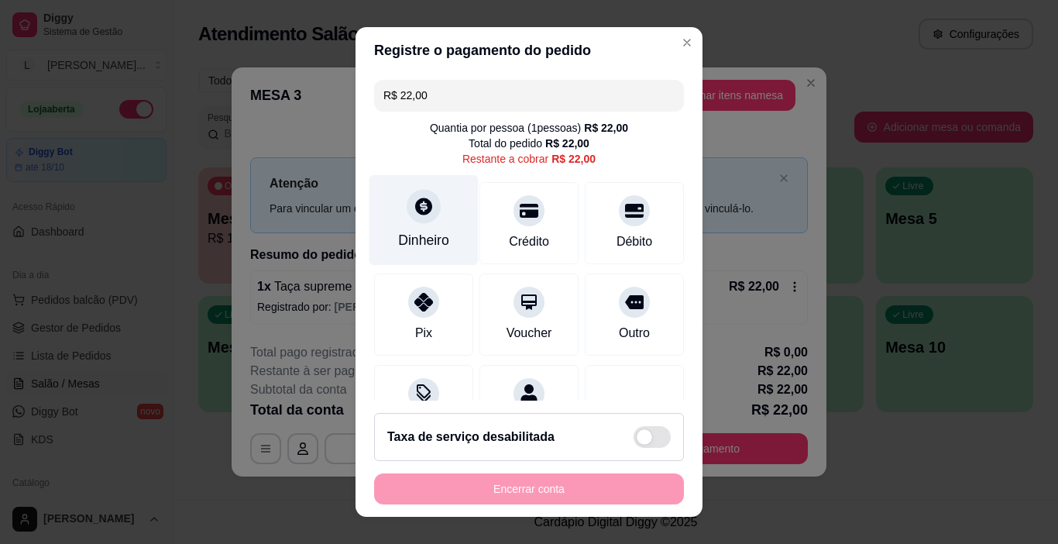
click at [418, 235] on div "Dinheiro" at bounding box center [423, 240] width 51 height 20
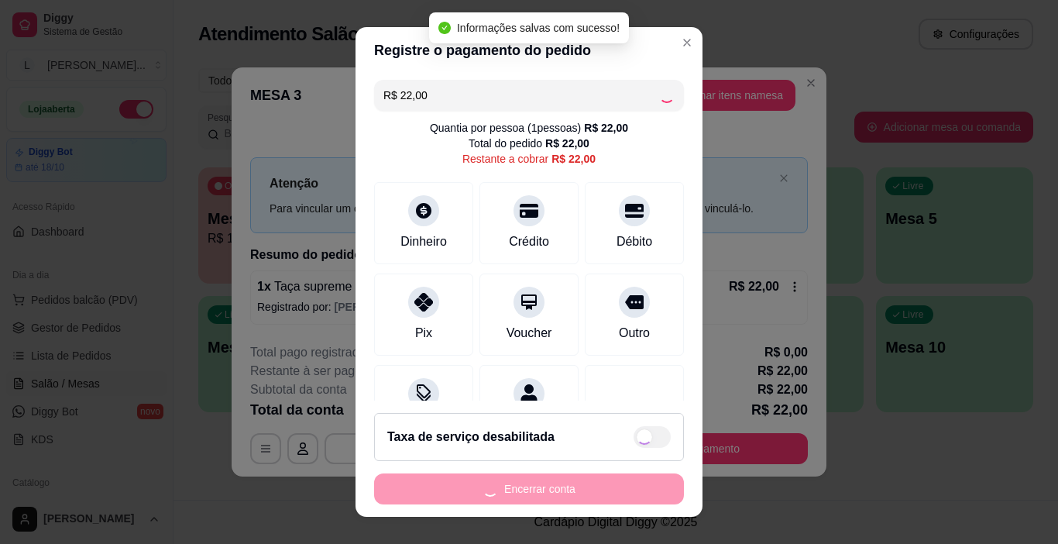
type input "R$ 0,00"
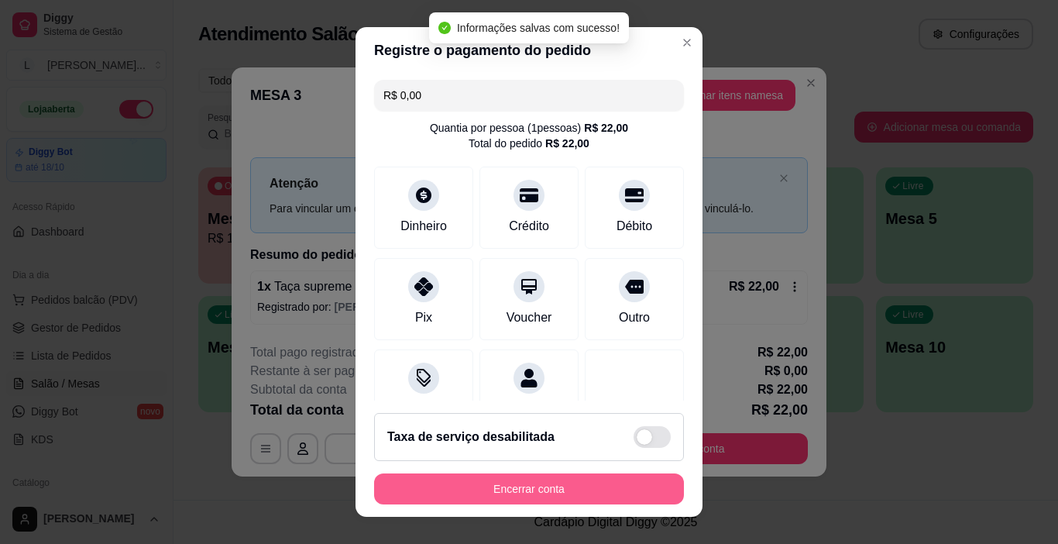
click at [579, 488] on button "Encerrar conta" at bounding box center [529, 488] width 310 height 31
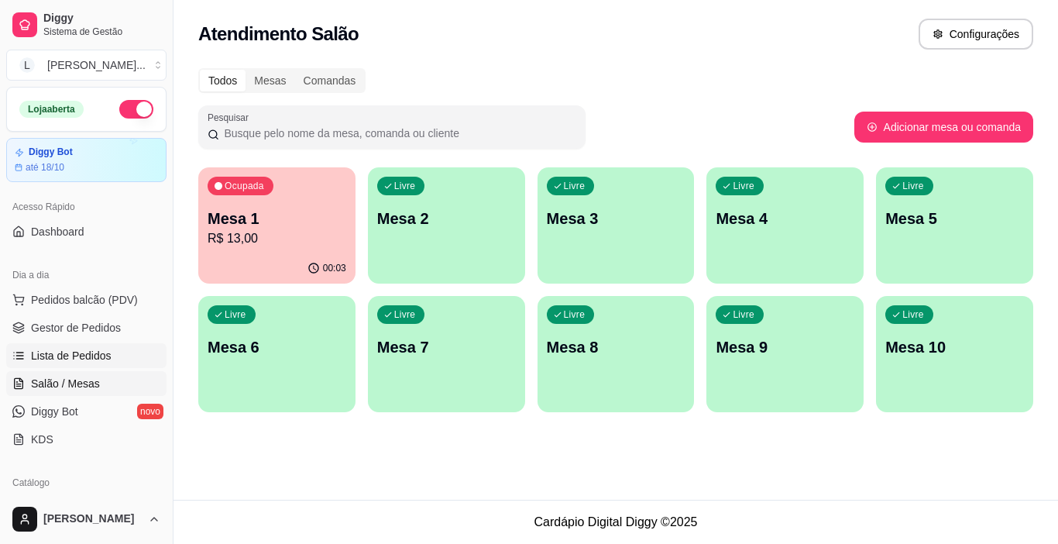
click at [105, 356] on span "Lista de Pedidos" at bounding box center [71, 355] width 81 height 15
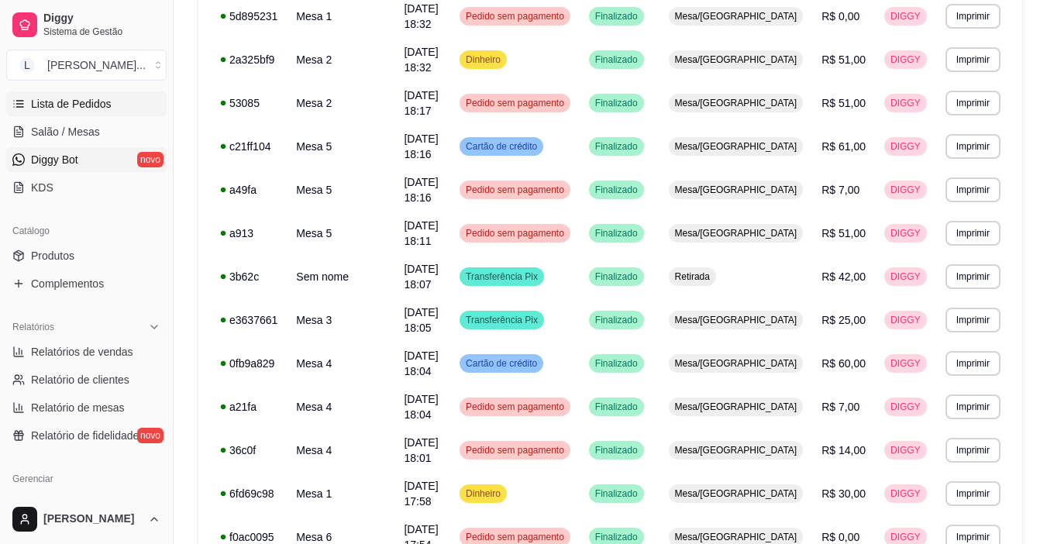
scroll to position [253, 0]
click at [126, 359] on link "Relatórios de vendas" at bounding box center [86, 351] width 160 height 25
select select "ALL"
select select "0"
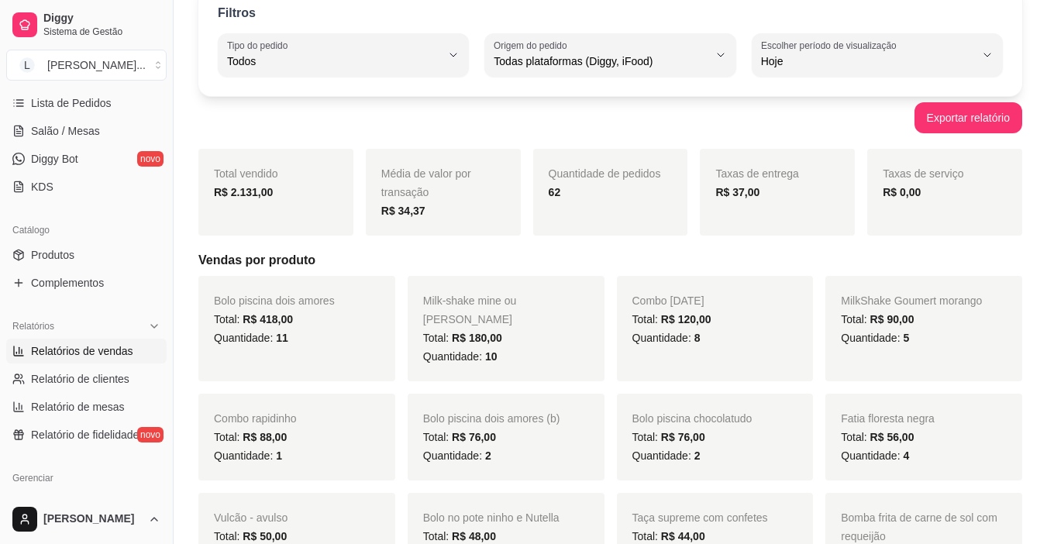
scroll to position [155, 0]
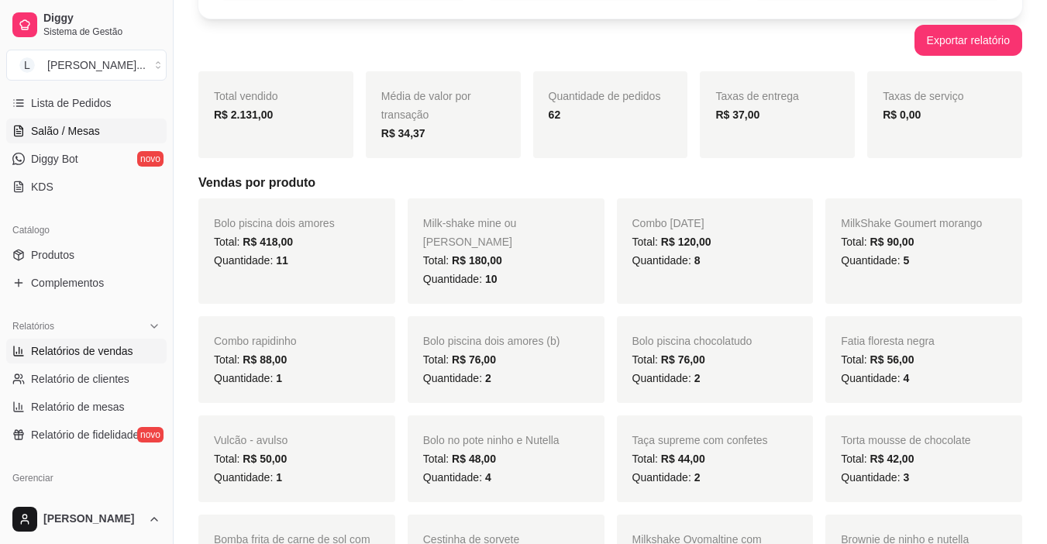
click at [92, 130] on span "Salão / Mesas" at bounding box center [65, 130] width 69 height 15
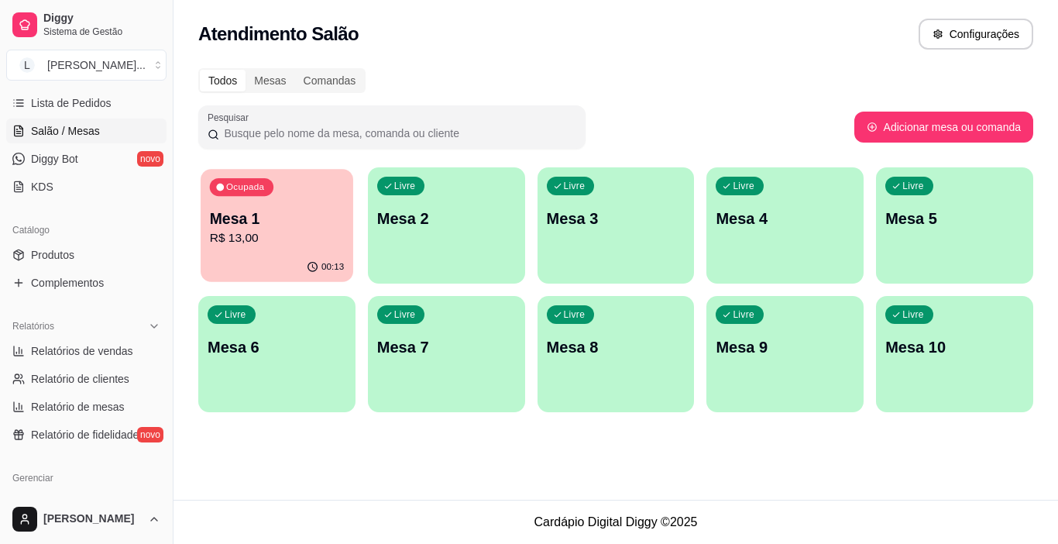
click at [309, 236] on p "R$ 13,00" at bounding box center [277, 238] width 134 height 18
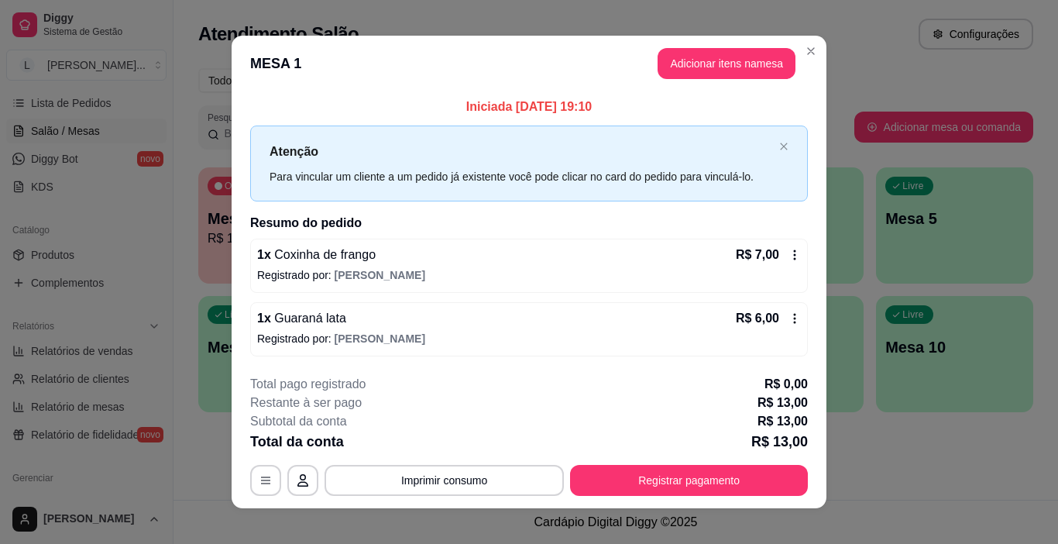
click at [508, 384] on div "Total pago registrado R$ 0,00" at bounding box center [529, 384] width 558 height 19
click at [697, 66] on button "Adicionar itens na mesa" at bounding box center [727, 63] width 138 height 31
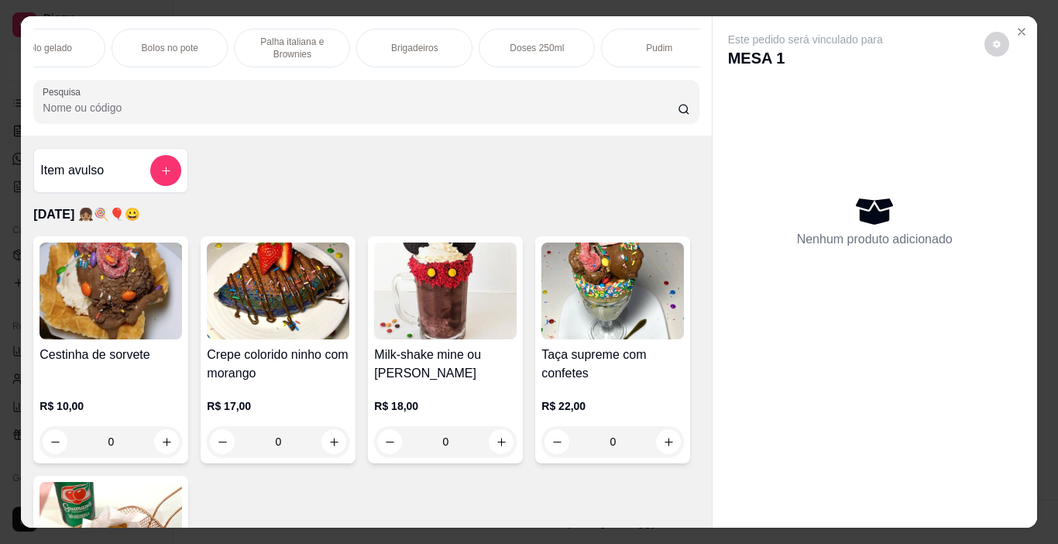
scroll to position [0, 977]
click at [438, 42] on p "Doses 250ml" at bounding box center [461, 48] width 54 height 12
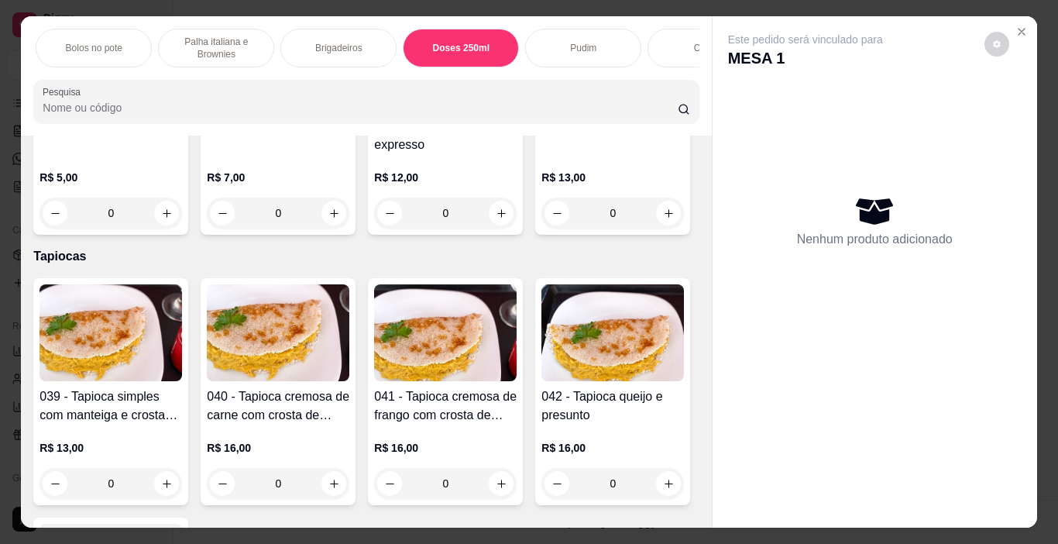
scroll to position [39, 0]
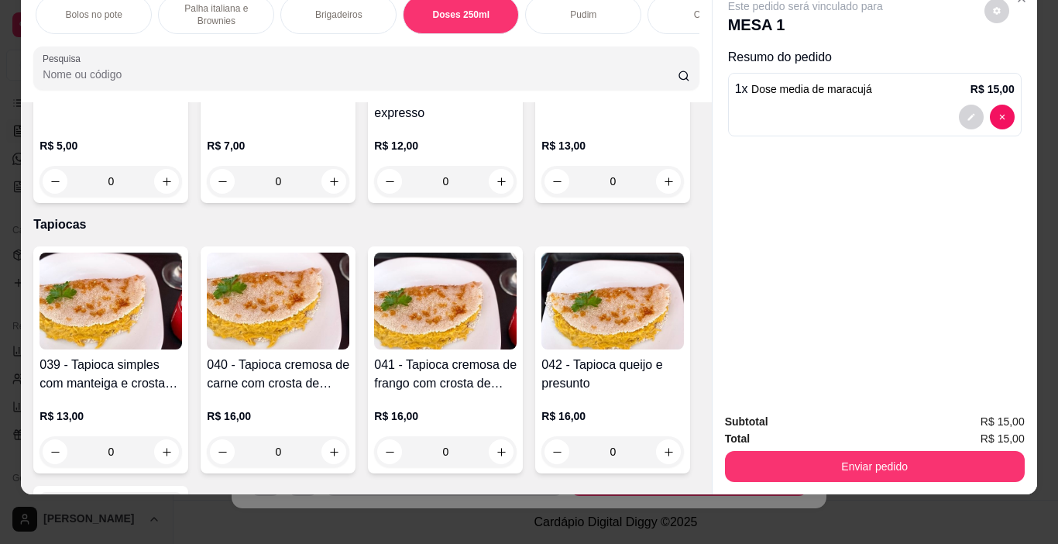
type input "1"
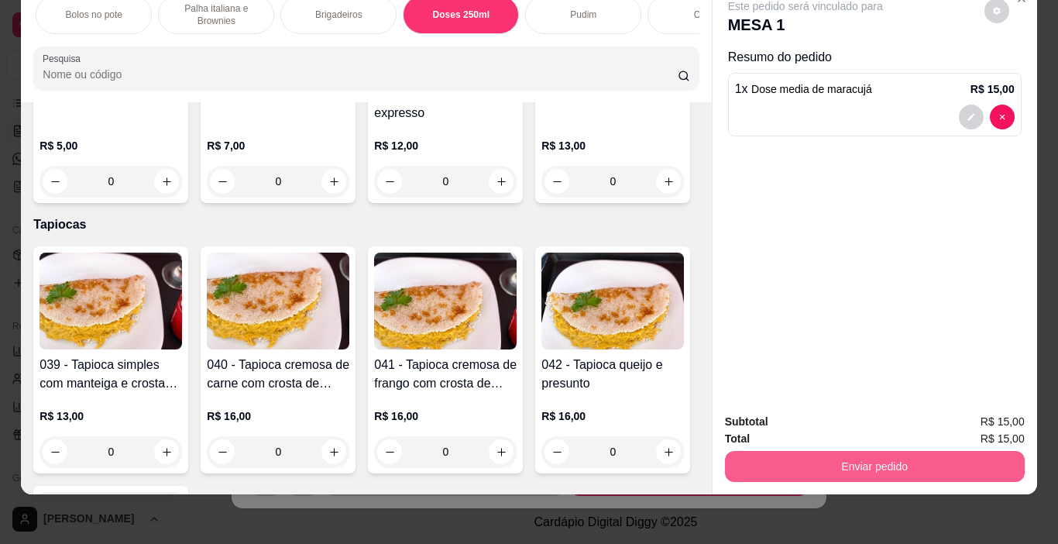
click at [879, 461] on button "Enviar pedido" at bounding box center [875, 466] width 300 height 31
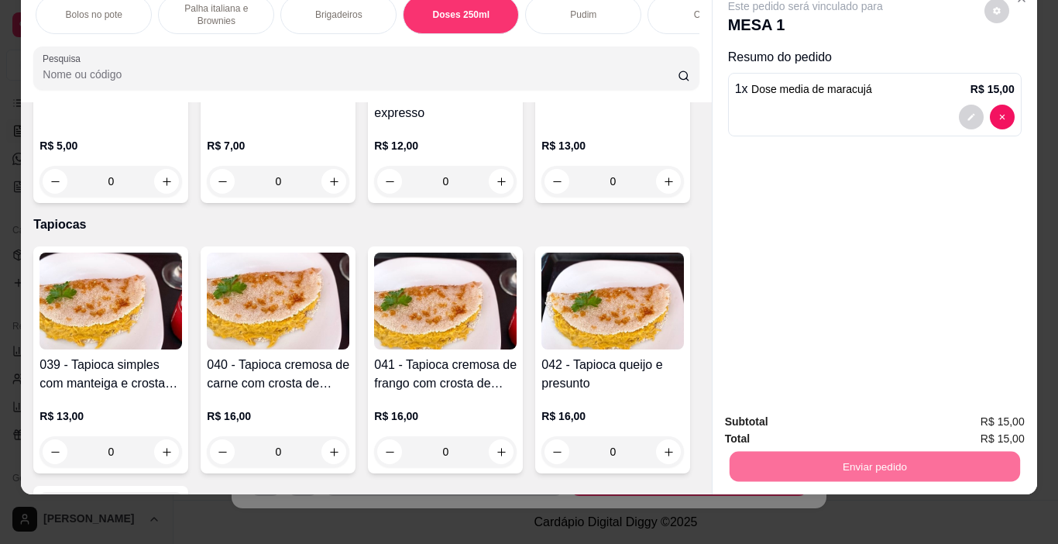
click at [1001, 421] on button "Enviar pedido" at bounding box center [985, 416] width 88 height 29
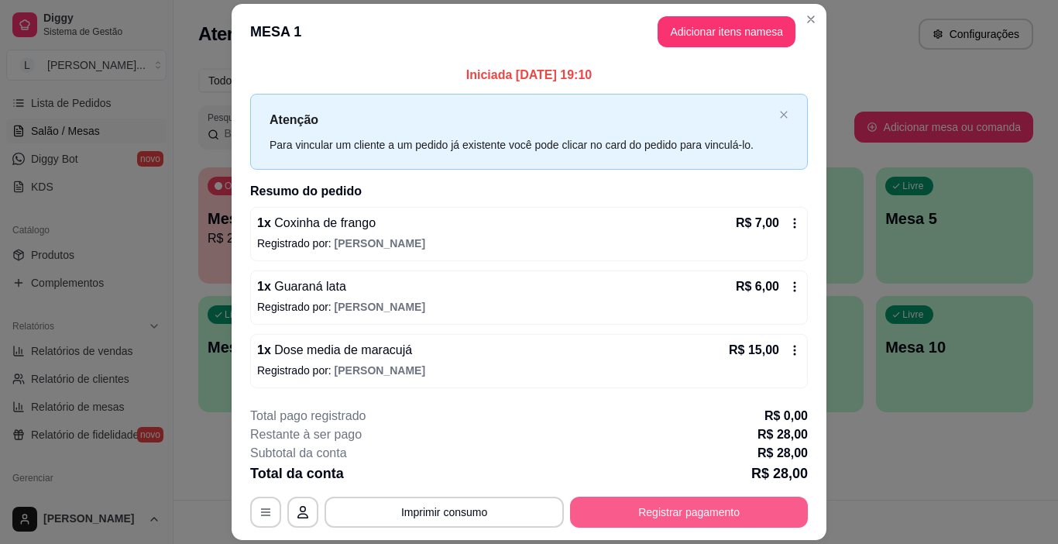
click at [697, 497] on button "Registrar pagamento" at bounding box center [689, 512] width 238 height 31
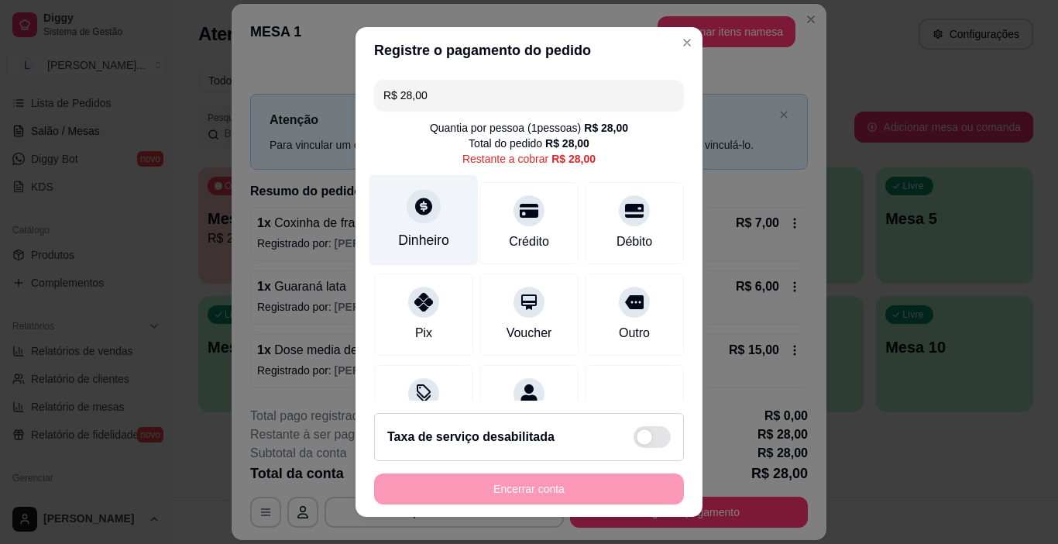
click at [436, 259] on div "Dinheiro" at bounding box center [424, 220] width 109 height 91
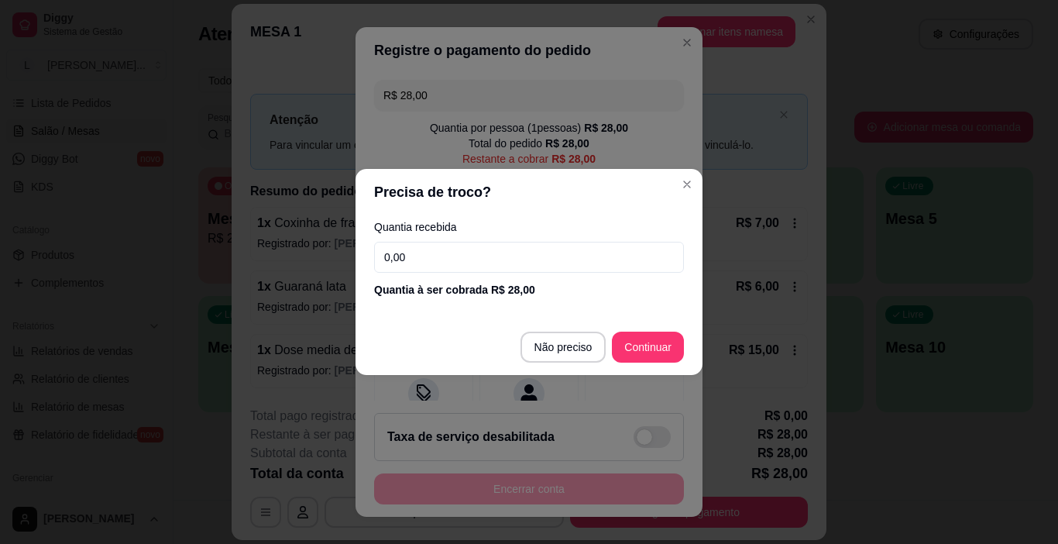
click at [445, 260] on input "0,00" at bounding box center [529, 257] width 310 height 31
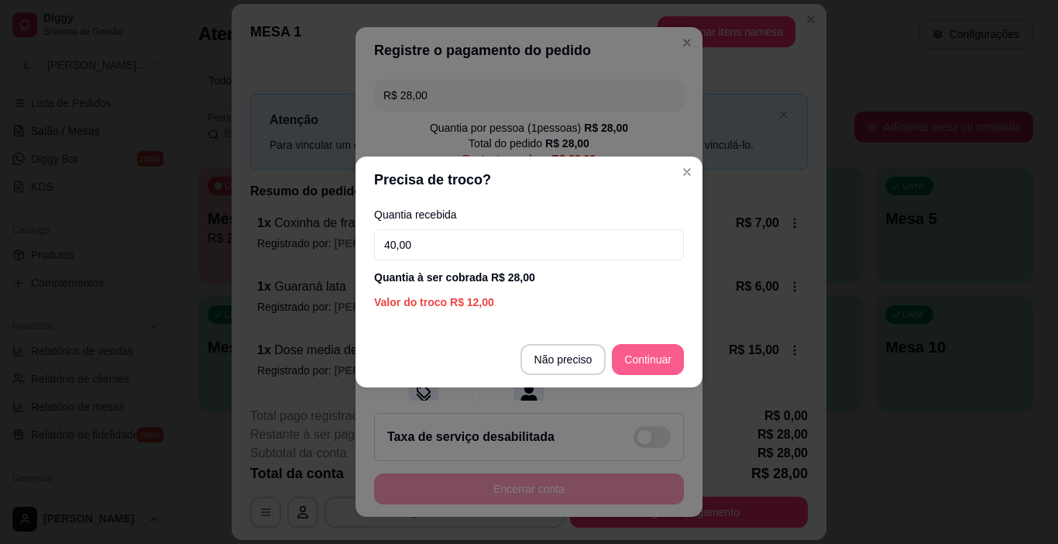
type input "40,00"
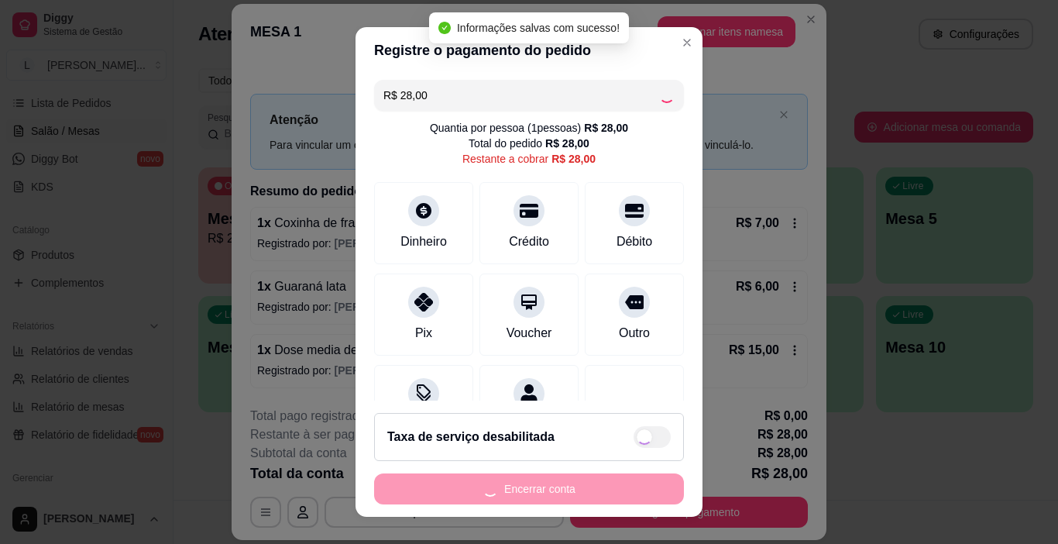
type input "R$ 0,00"
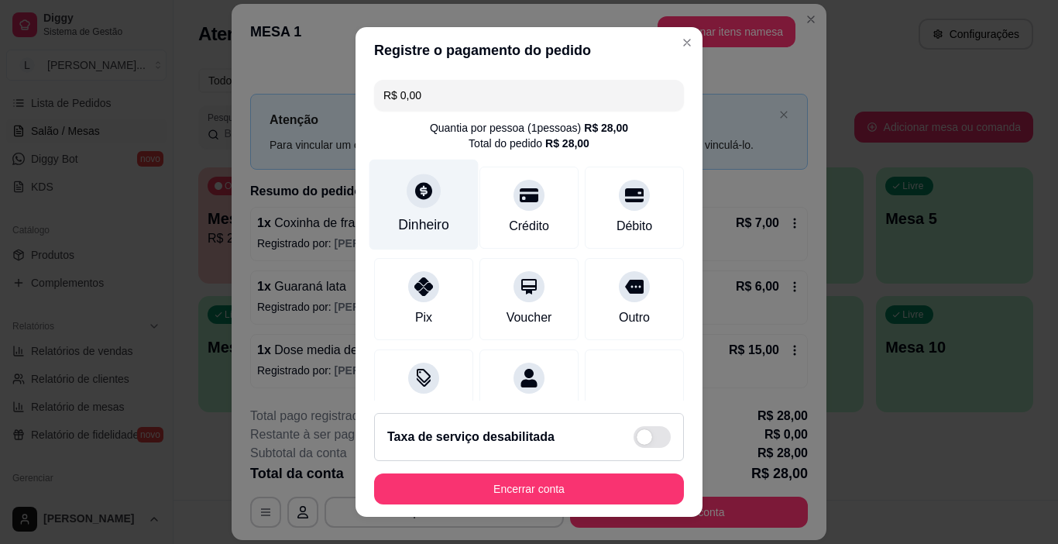
click at [416, 213] on div "Dinheiro" at bounding box center [424, 205] width 109 height 91
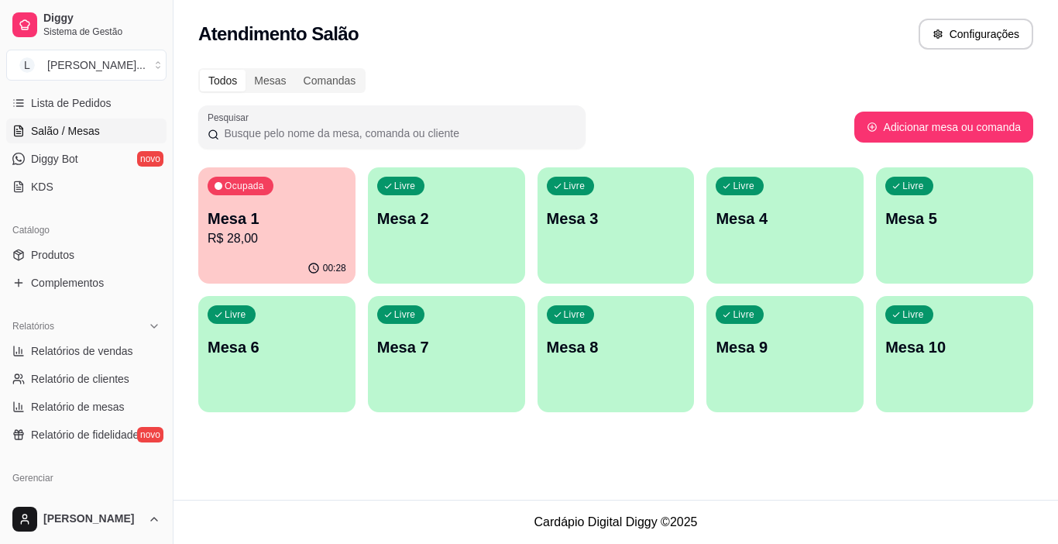
click at [528, 50] on div "Atendimento Salão Configurações" at bounding box center [616, 29] width 885 height 59
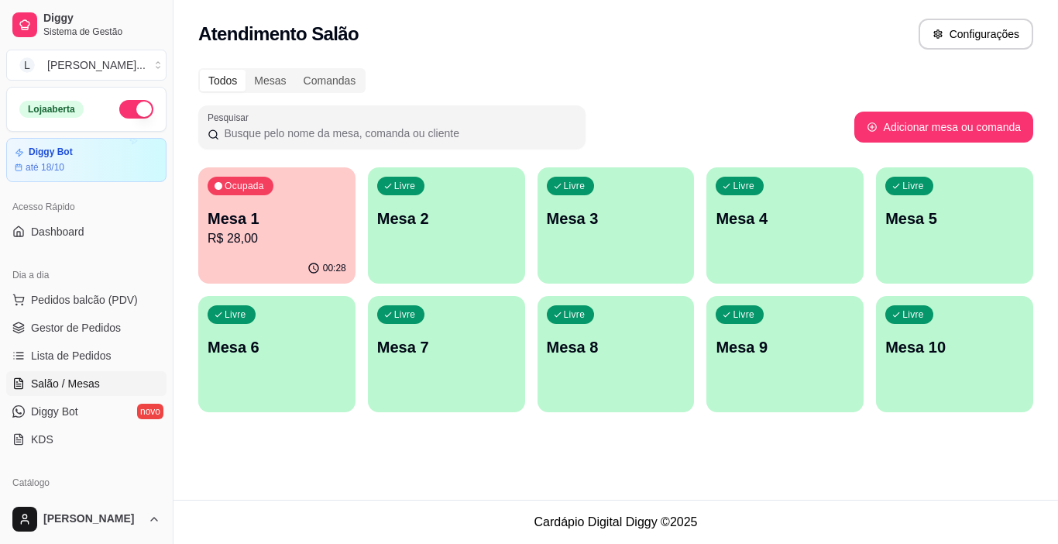
click at [277, 229] on p "R$ 28,00" at bounding box center [277, 238] width 139 height 19
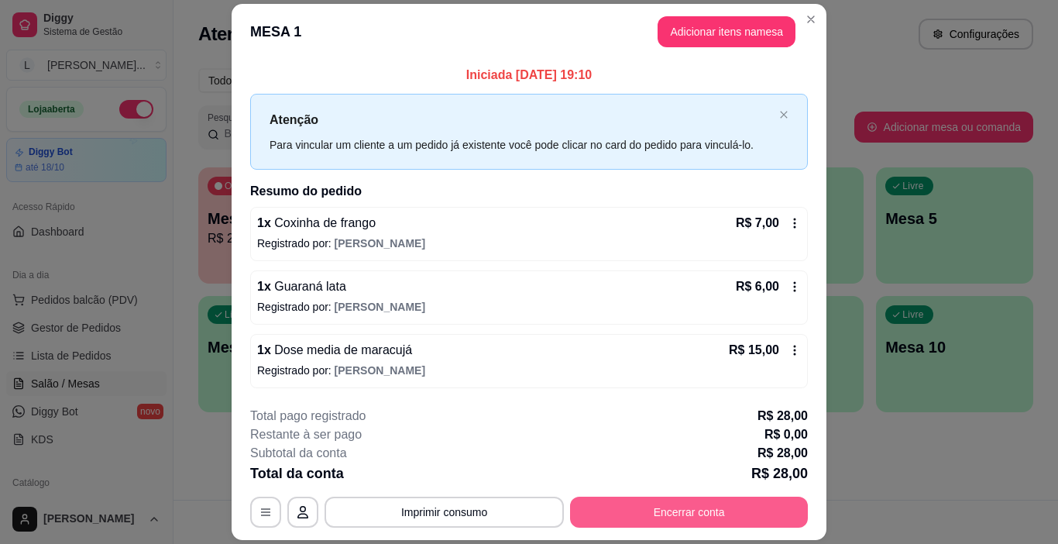
click at [658, 511] on button "Encerrar conta" at bounding box center [689, 512] width 238 height 31
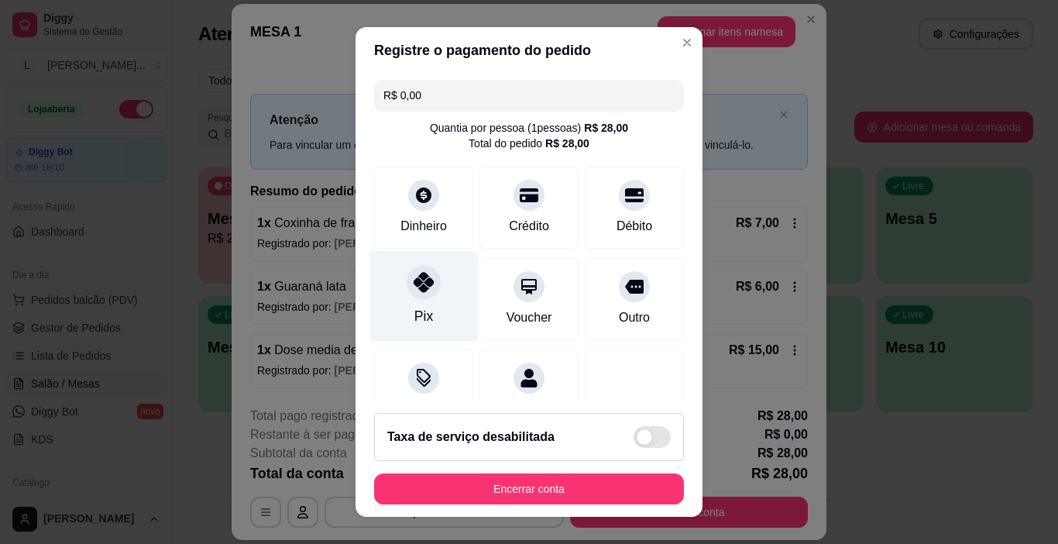
click at [392, 296] on div "Pix" at bounding box center [424, 296] width 109 height 91
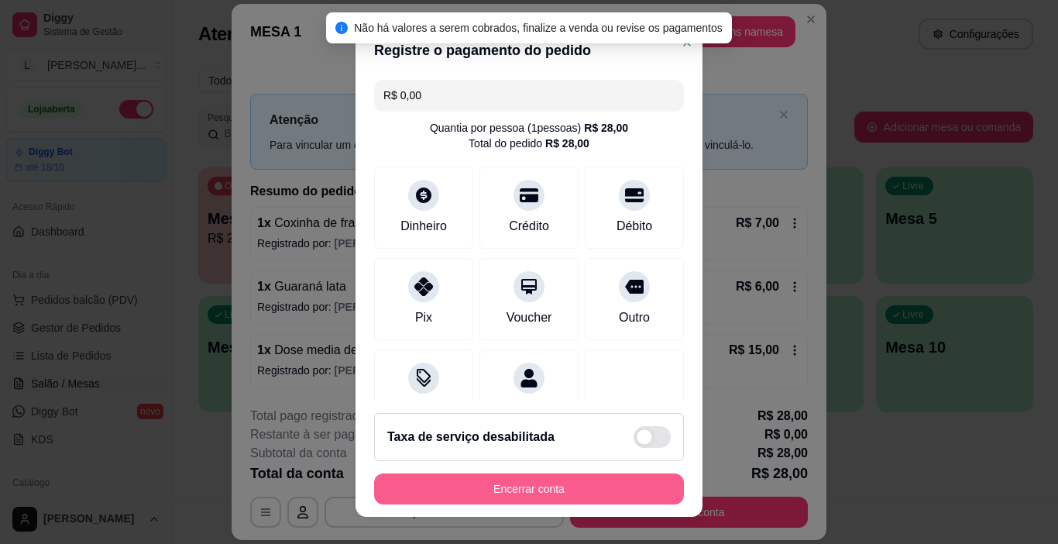
click at [483, 483] on button "Encerrar conta" at bounding box center [529, 488] width 310 height 31
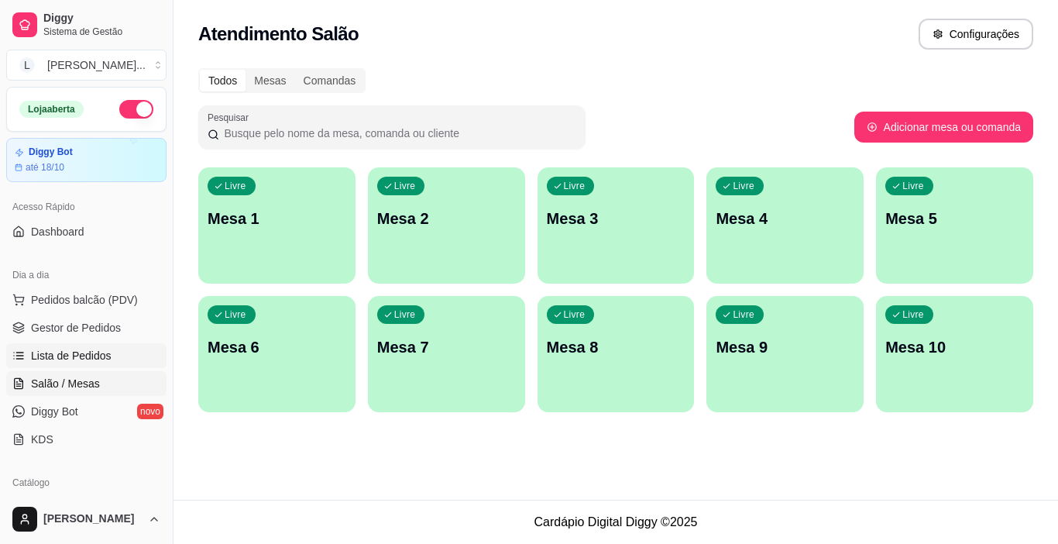
click at [88, 360] on span "Lista de Pedidos" at bounding box center [71, 355] width 81 height 15
